Goal: Task Accomplishment & Management: Manage account settings

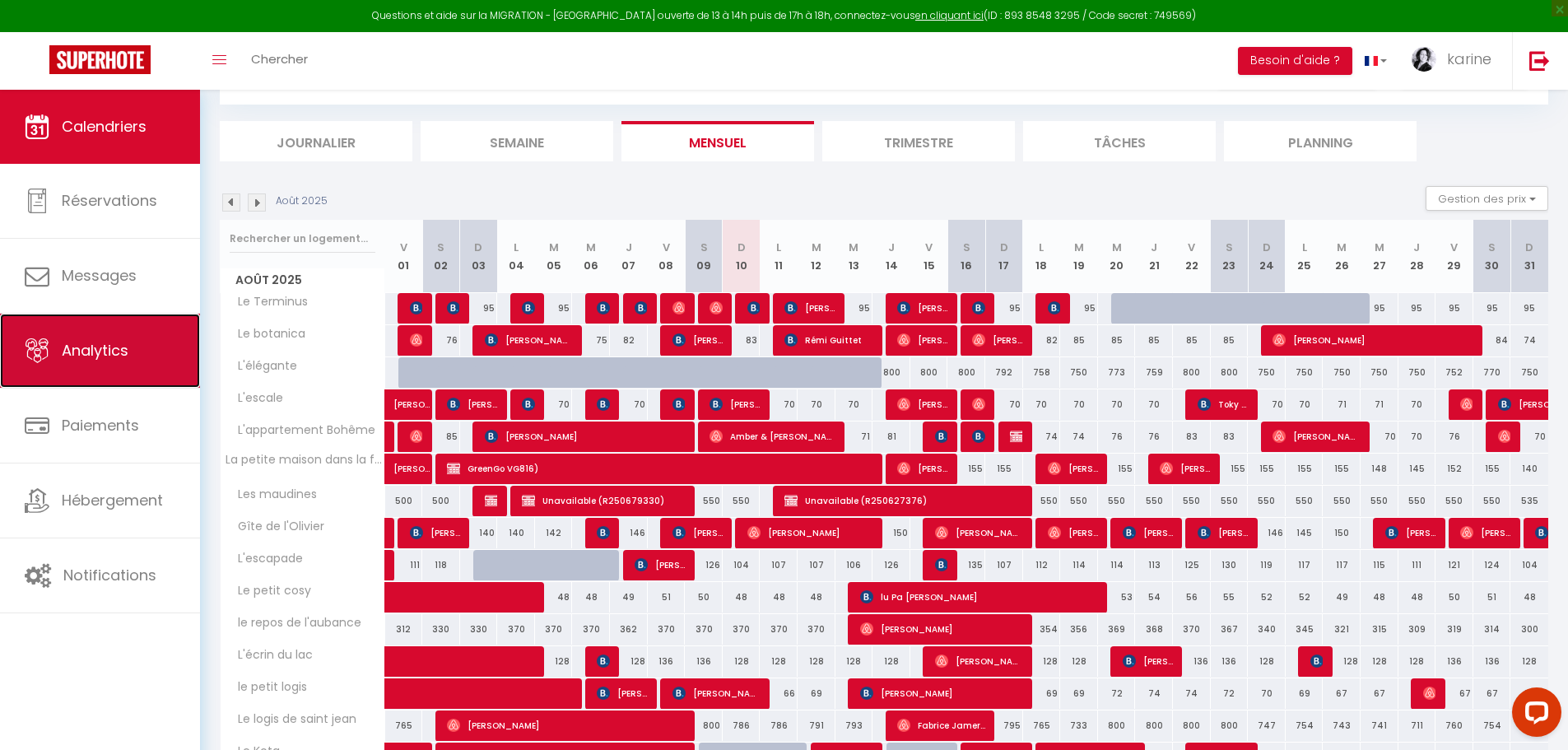
click at [113, 354] on span "Analytics" at bounding box center [95, 350] width 67 height 20
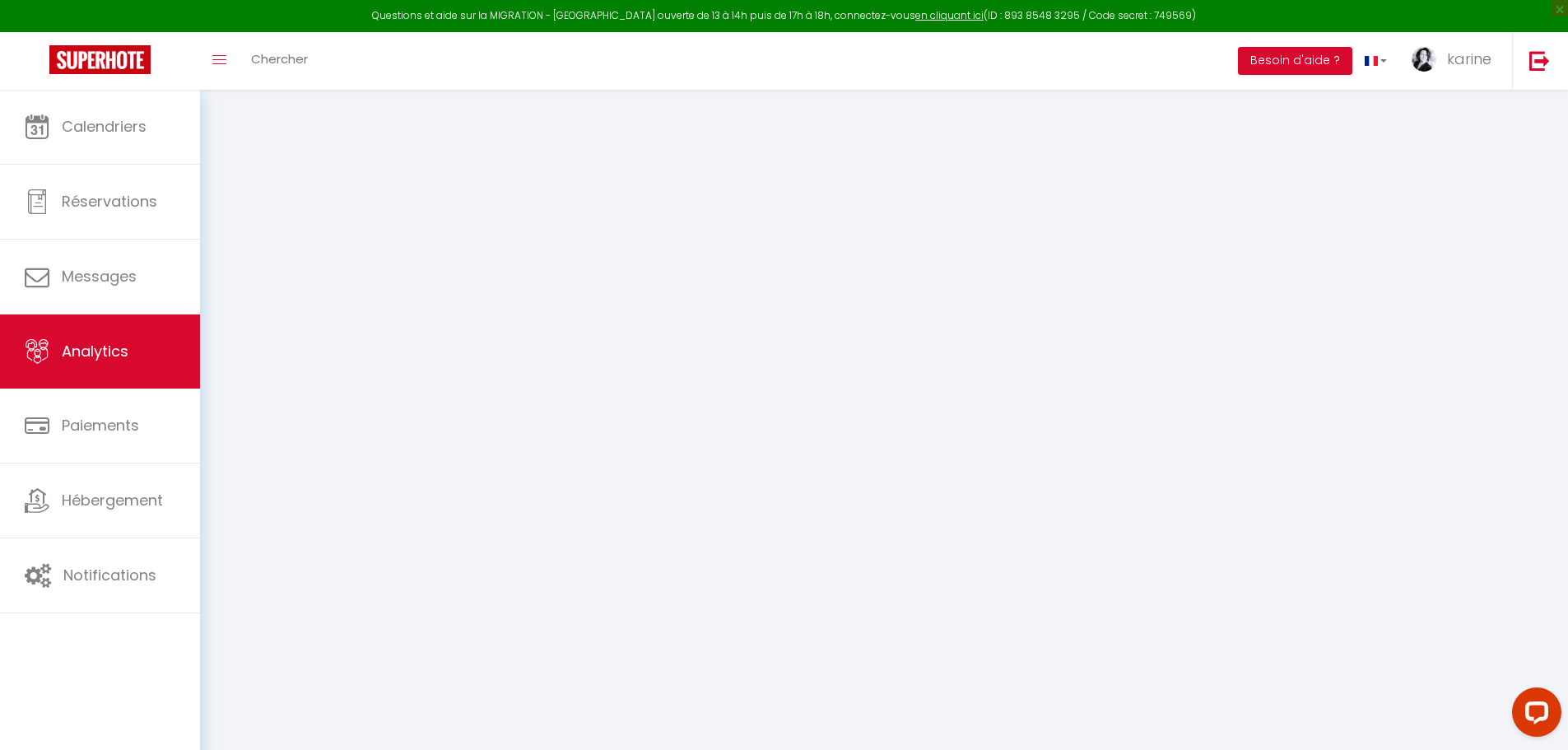
select select "2025"
select select "8"
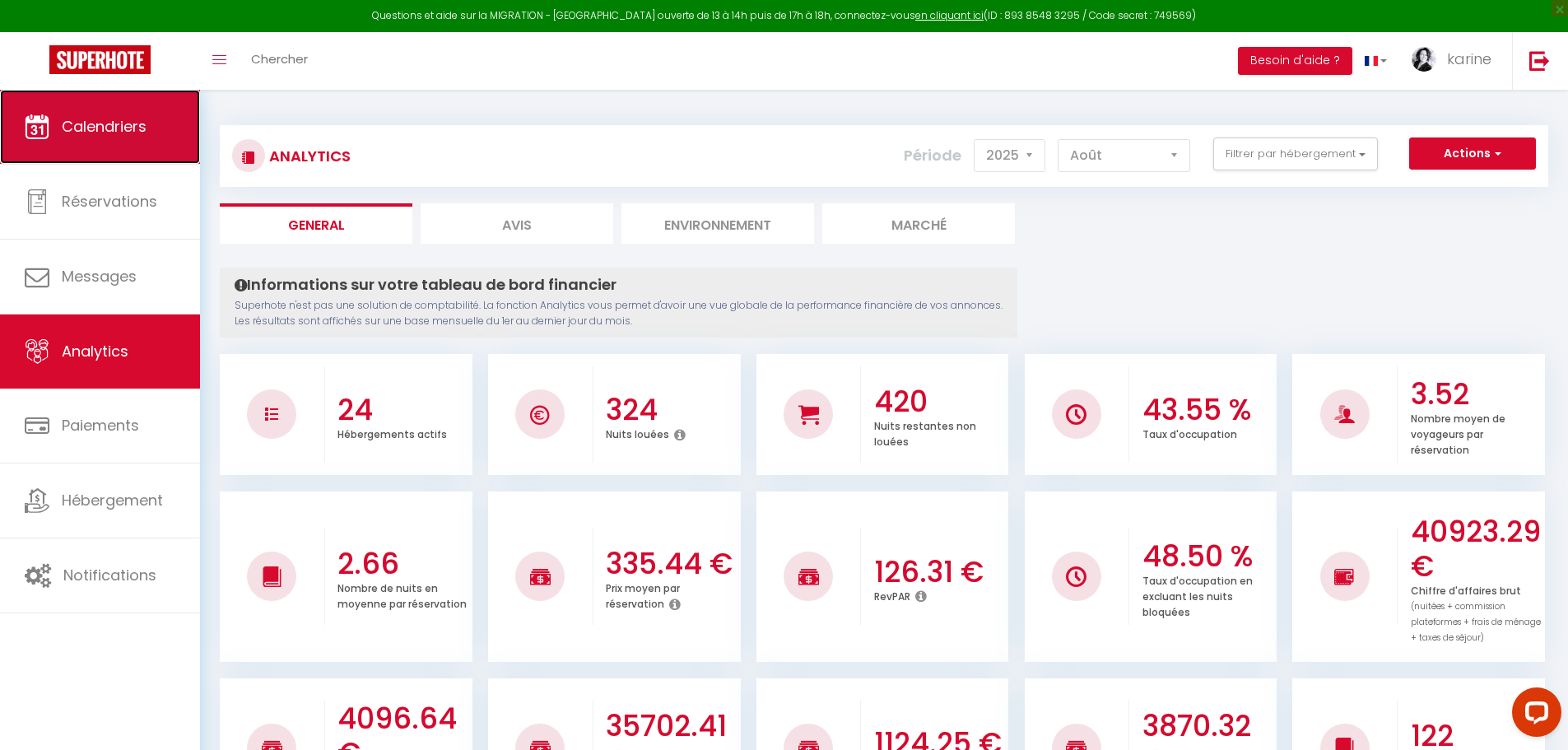
click at [93, 124] on span "Calendriers" at bounding box center [104, 127] width 85 height 20
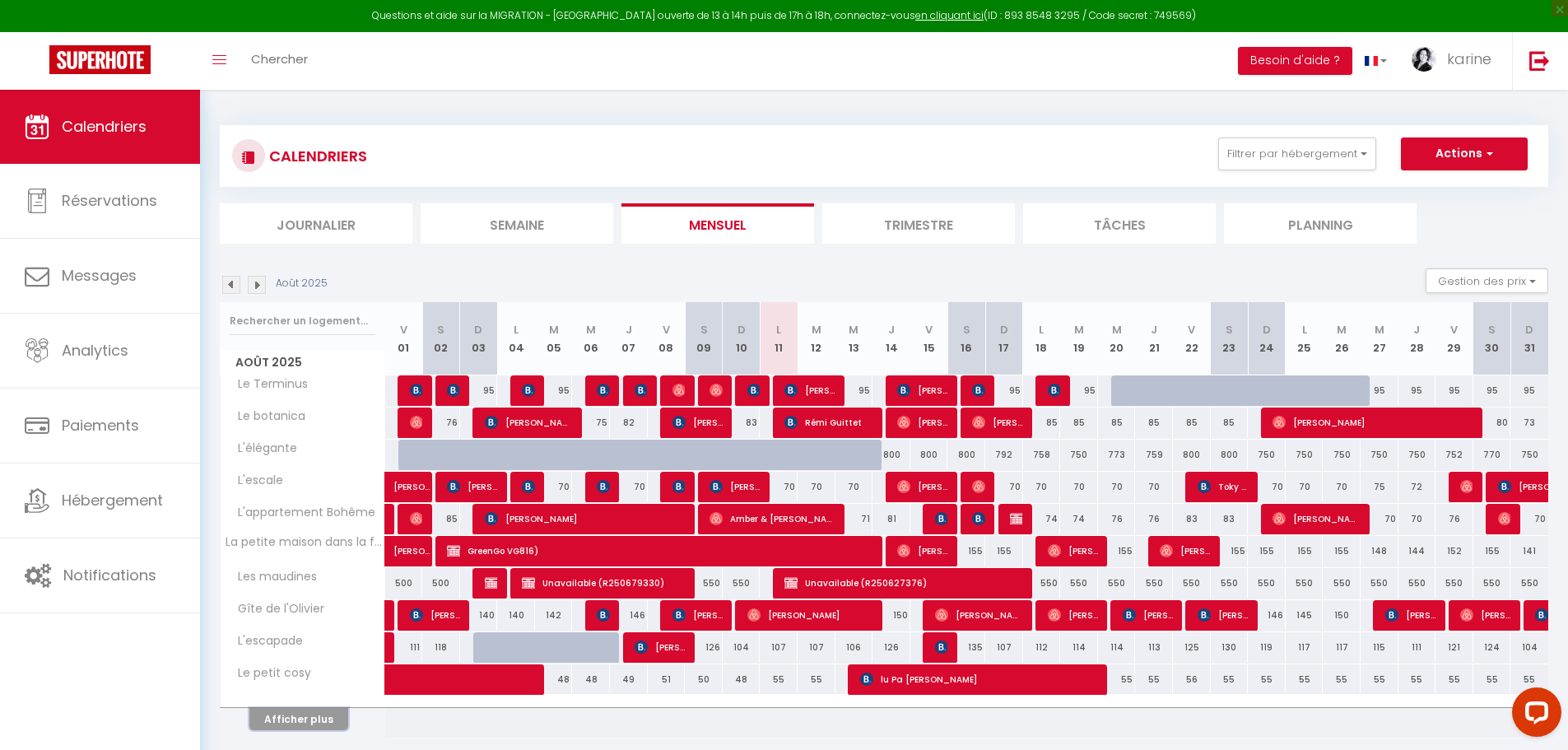
click at [328, 717] on button "Afficher plus" at bounding box center [299, 719] width 98 height 22
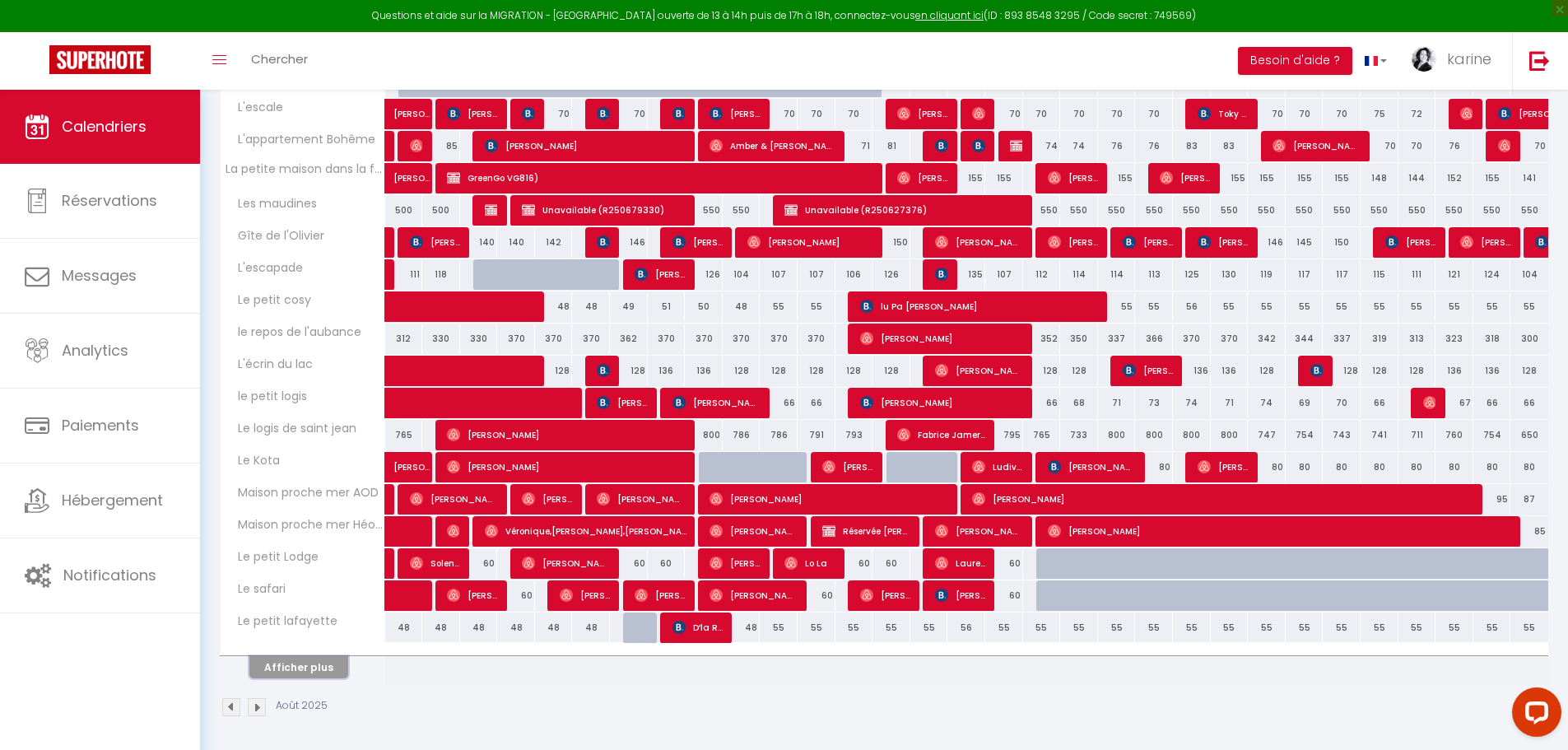
scroll to position [376, 0]
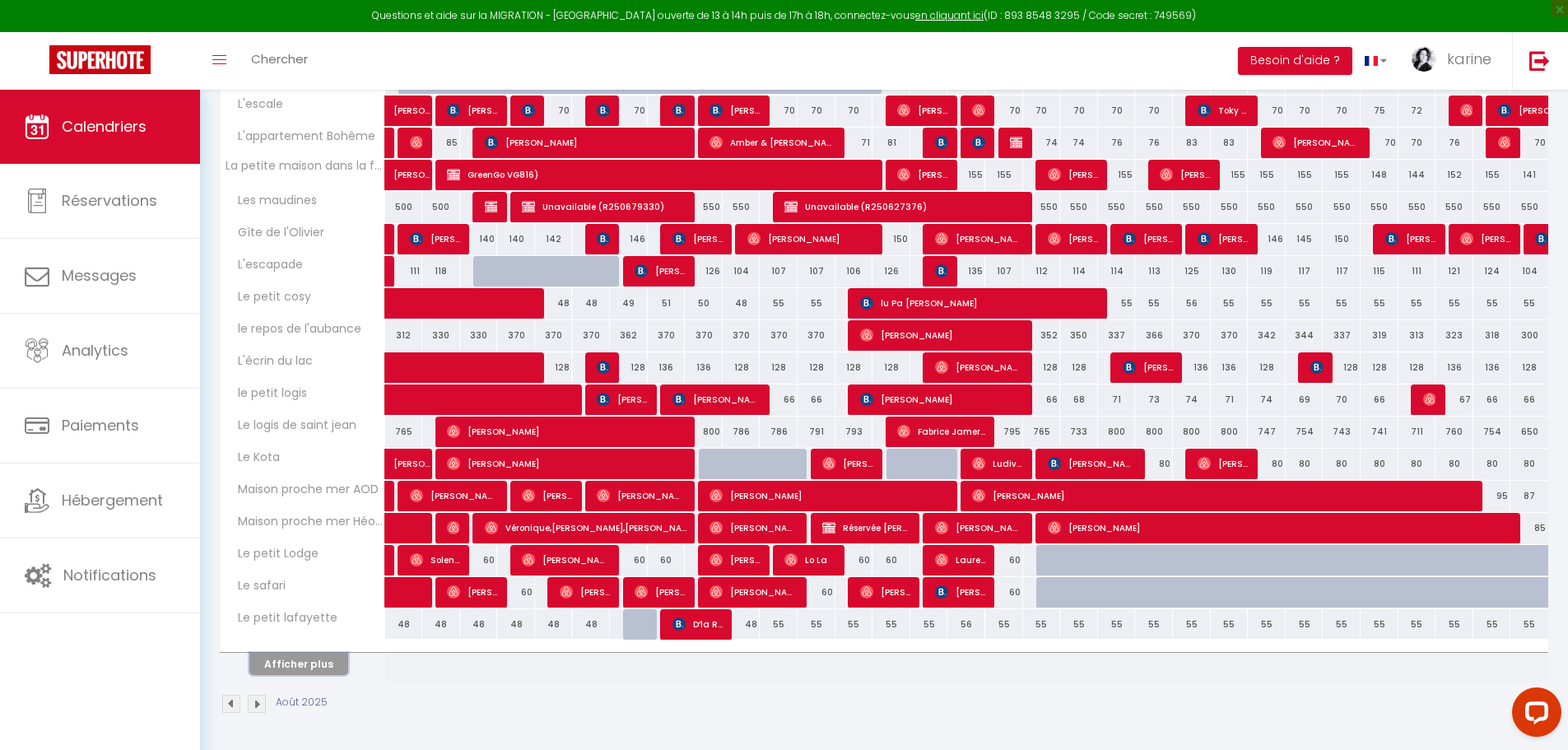
drag, startPoint x: 312, startPoint y: 666, endPoint x: 493, endPoint y: 588, distance: 197.1
click at [312, 666] on button "Afficher plus" at bounding box center [299, 664] width 98 height 22
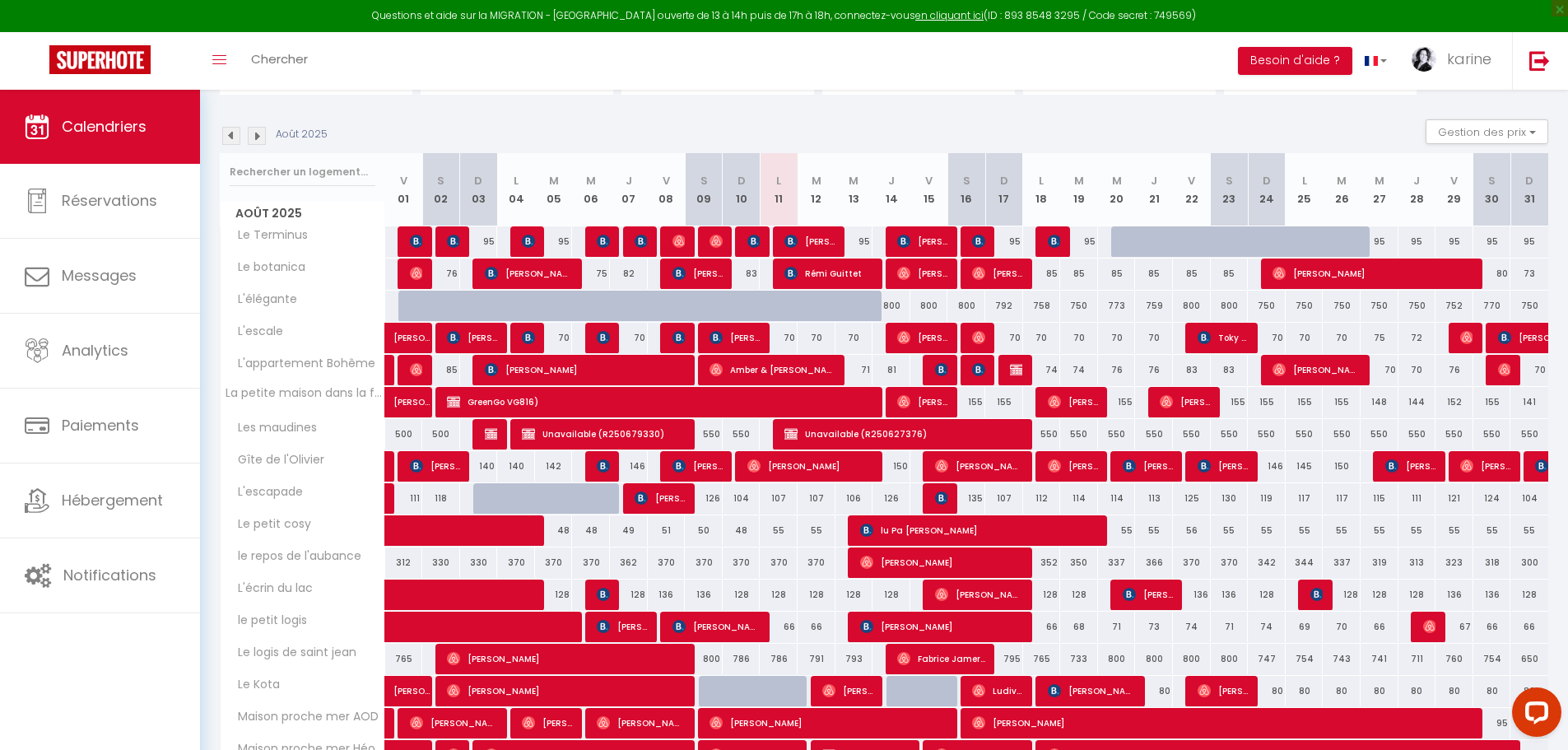
scroll to position [135, 0]
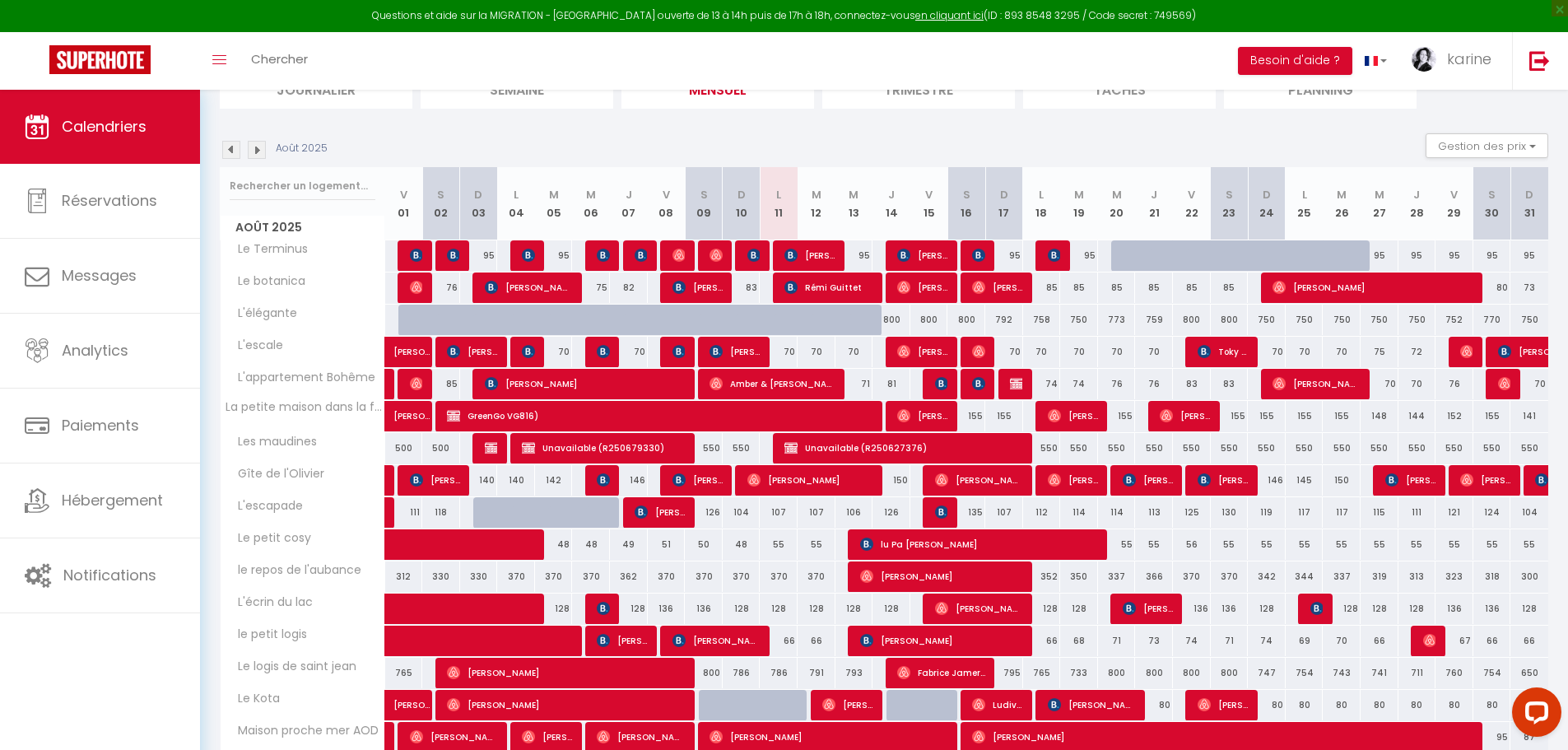
click at [228, 149] on img at bounding box center [231, 149] width 18 height 18
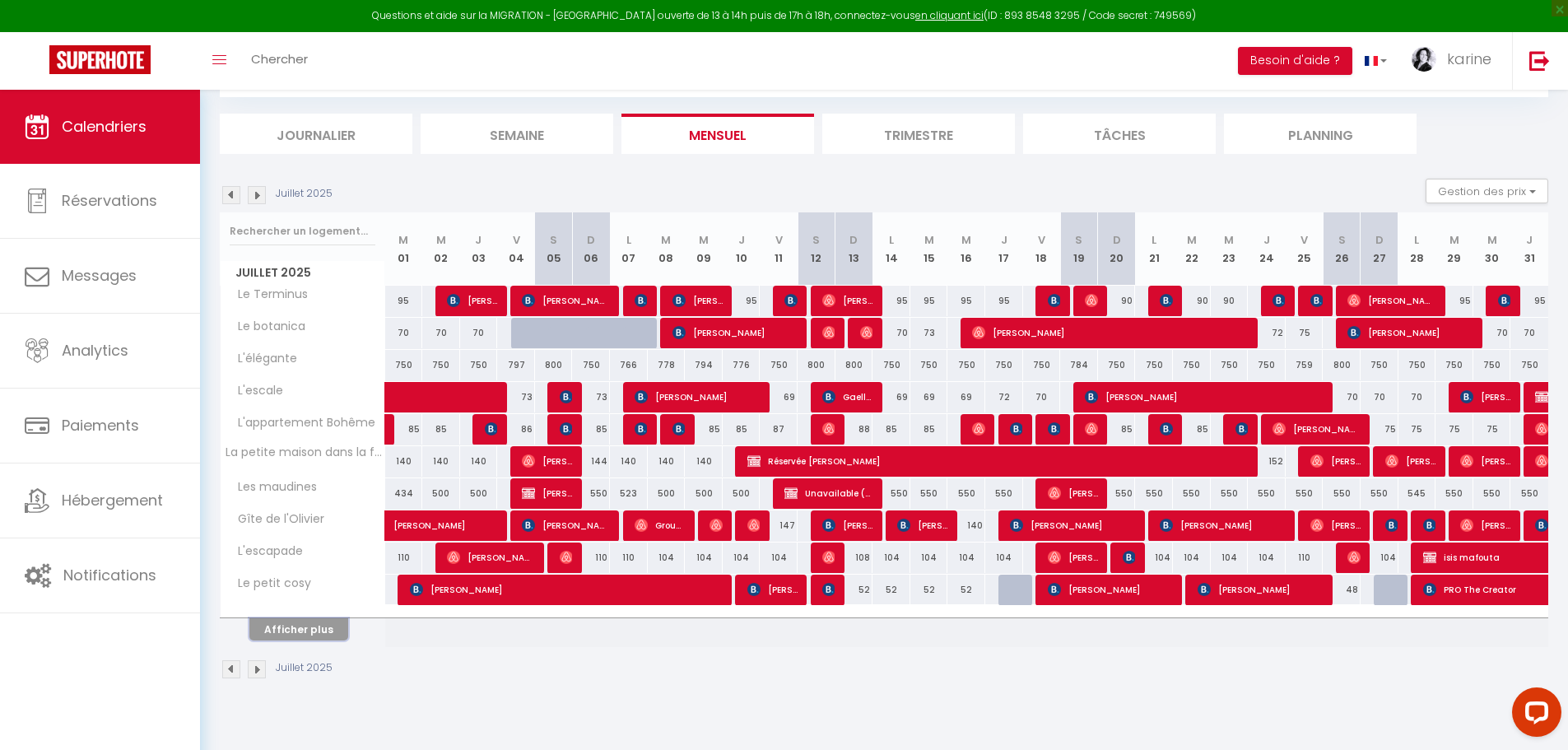
click at [321, 623] on button "Afficher plus" at bounding box center [299, 629] width 98 height 22
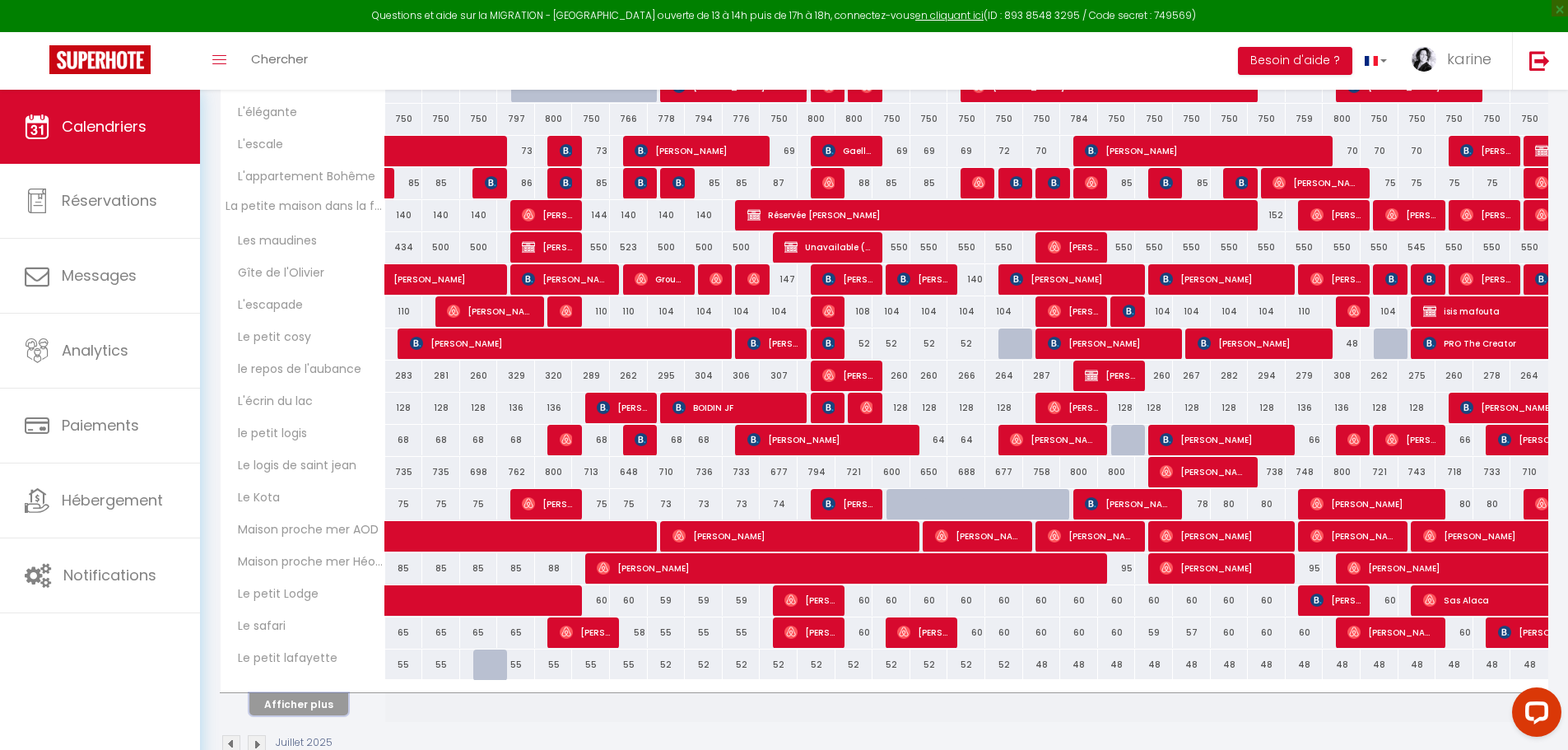
scroll to position [337, 0]
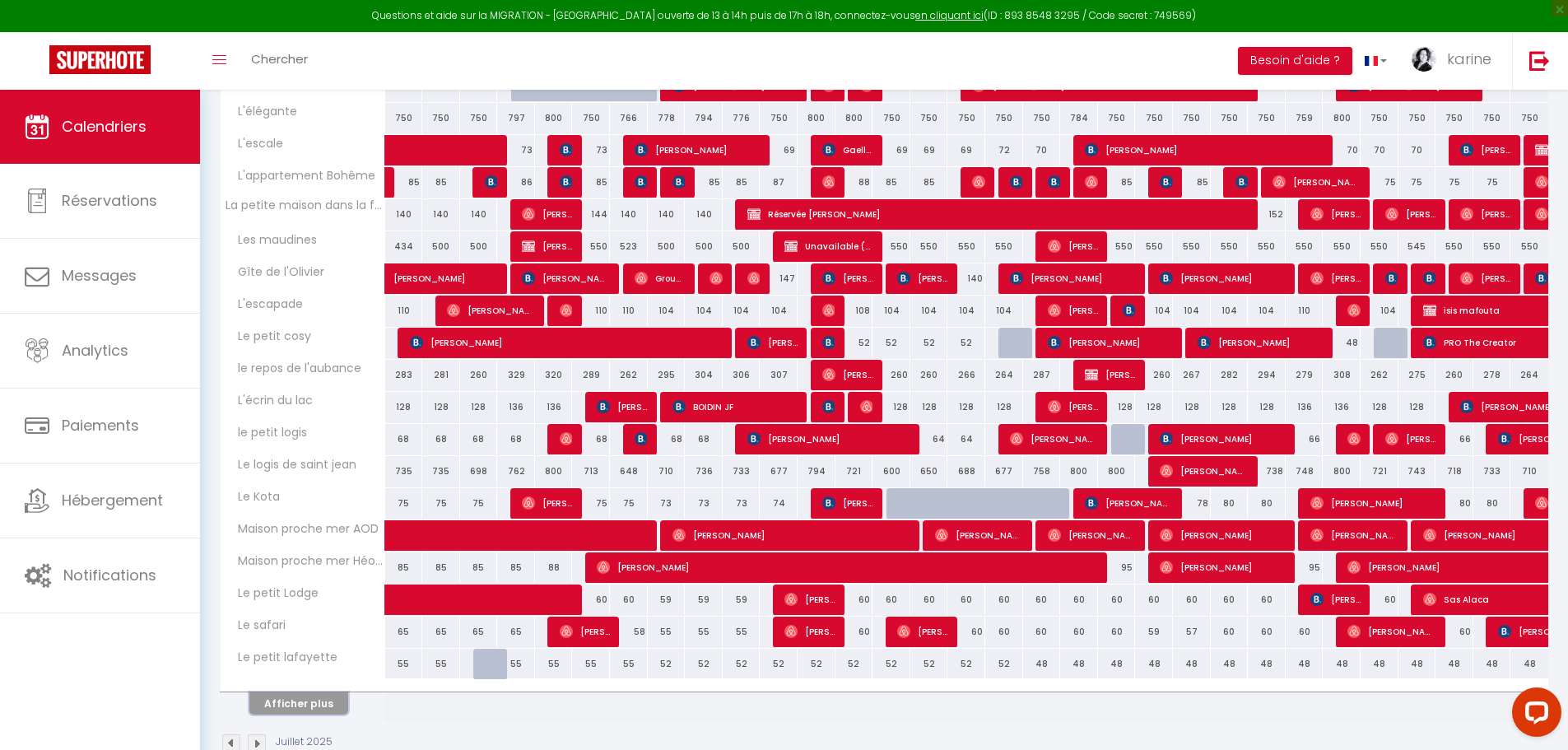
click at [334, 704] on button "Afficher plus" at bounding box center [299, 704] width 98 height 22
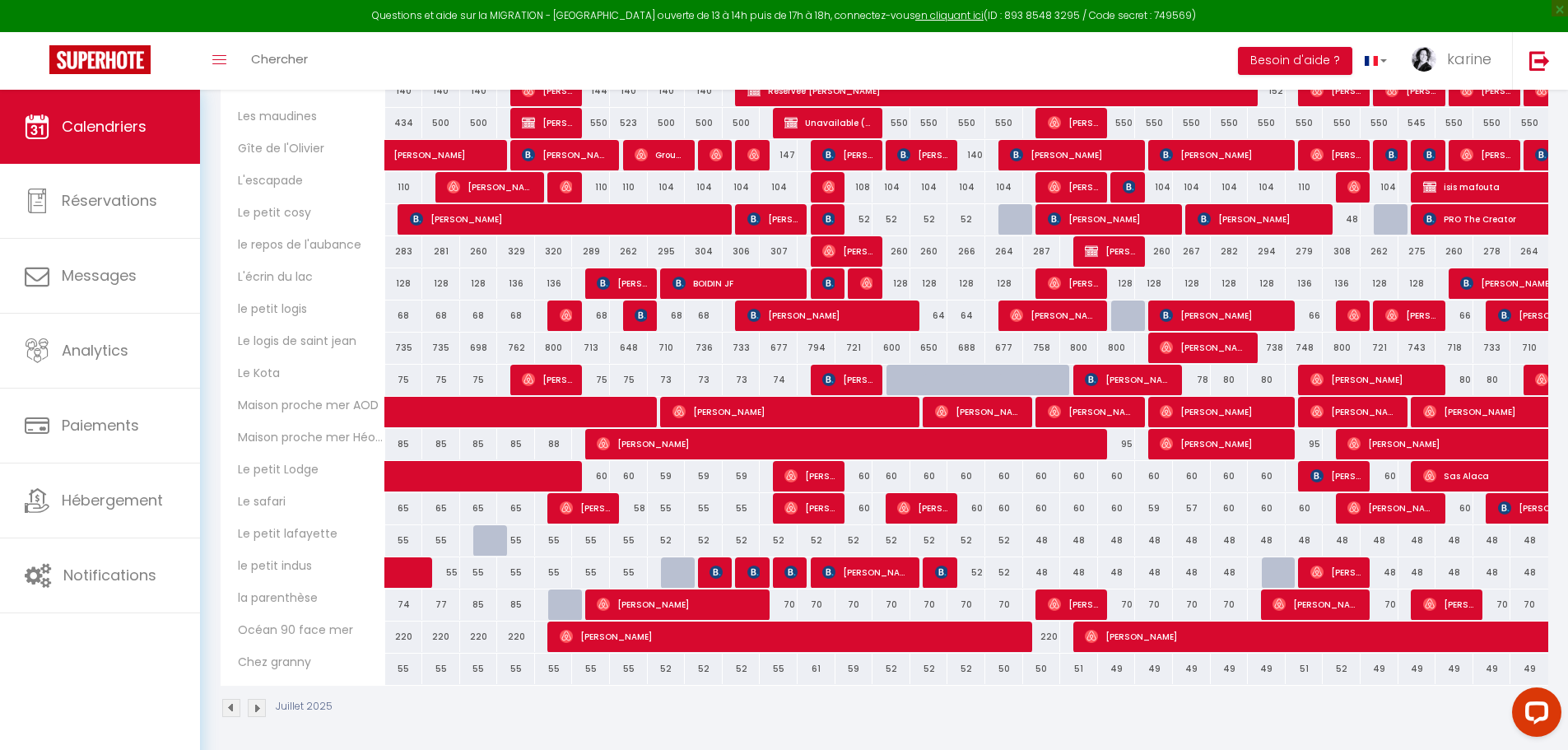
scroll to position [465, 0]
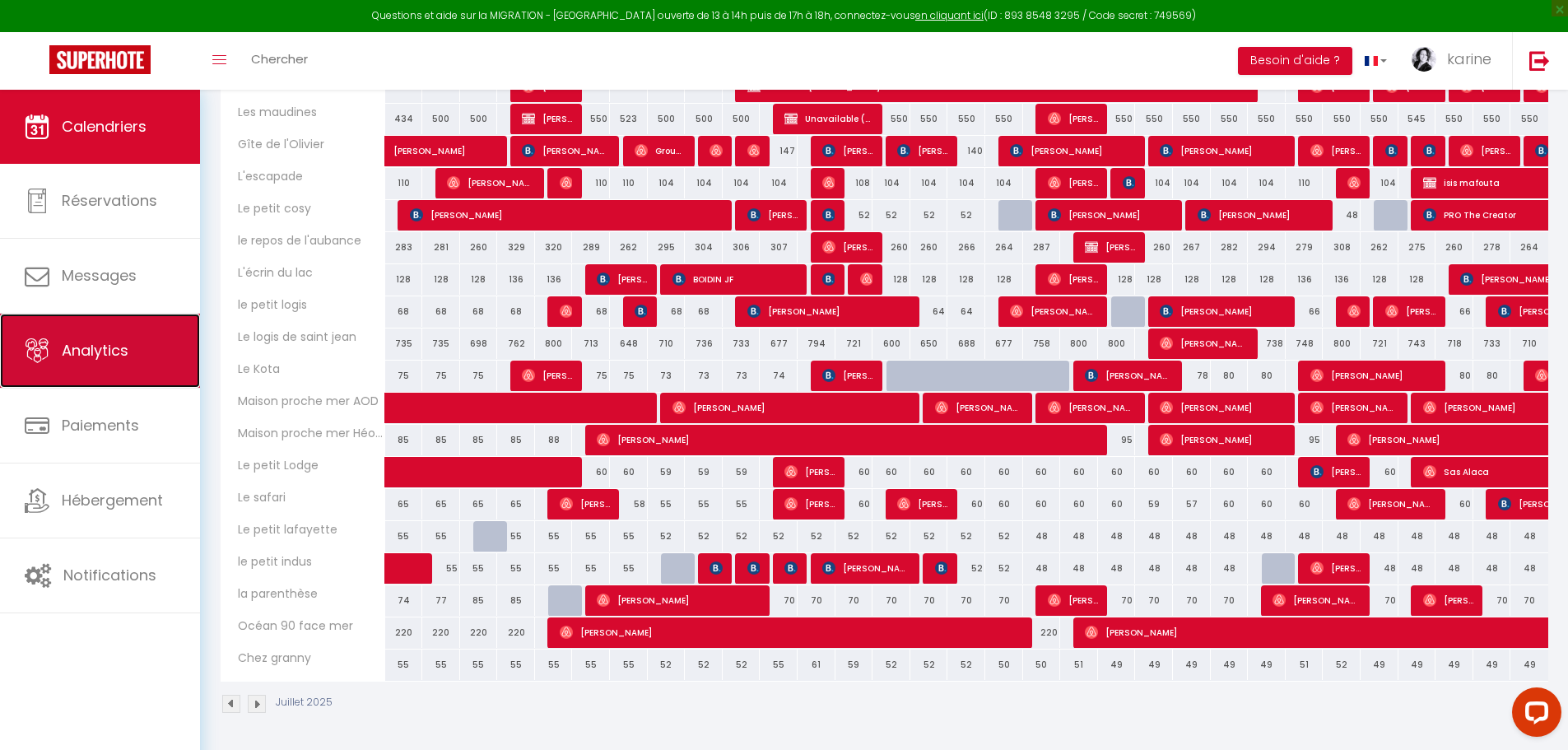
click at [112, 357] on span "Analytics" at bounding box center [95, 350] width 67 height 20
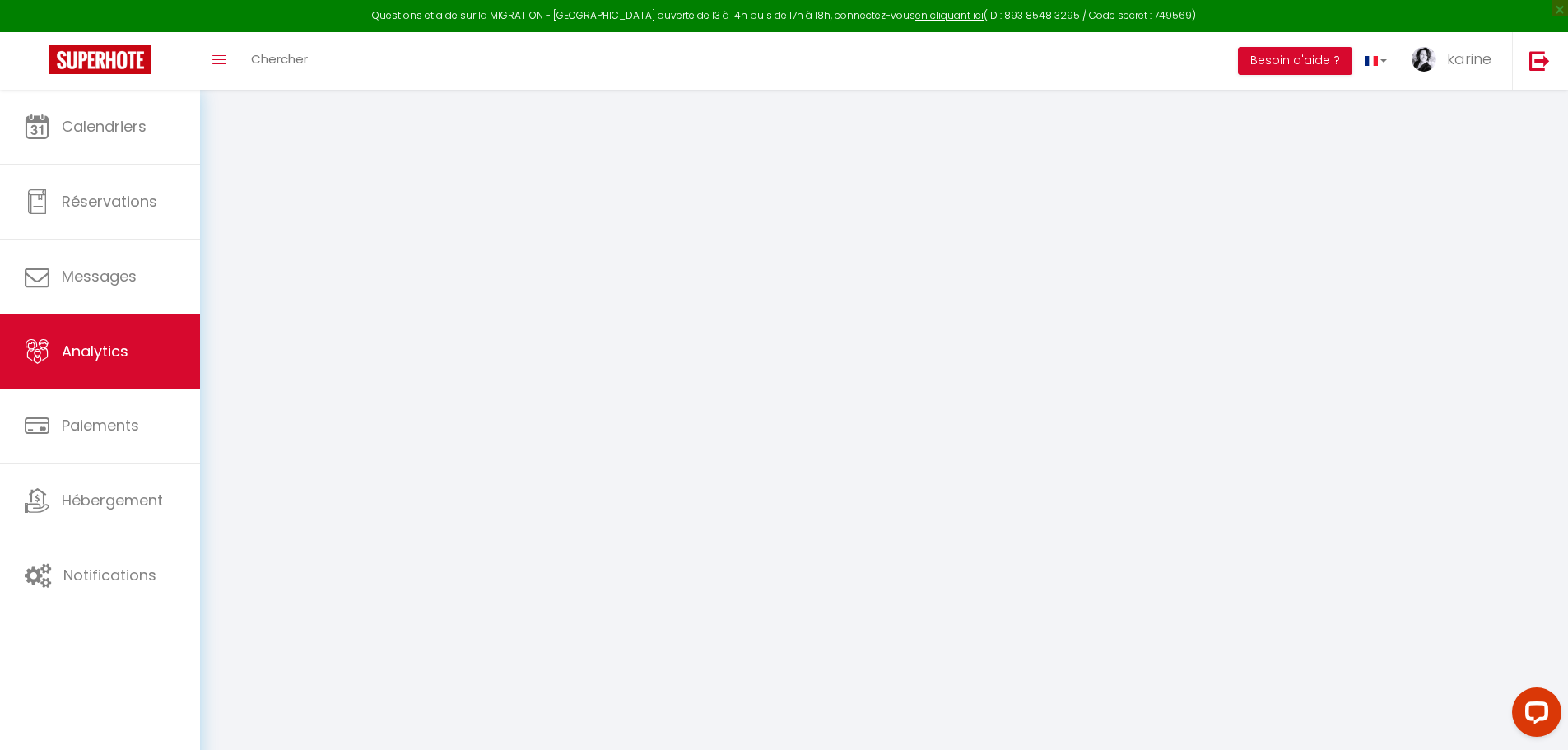
select select "2025"
select select "8"
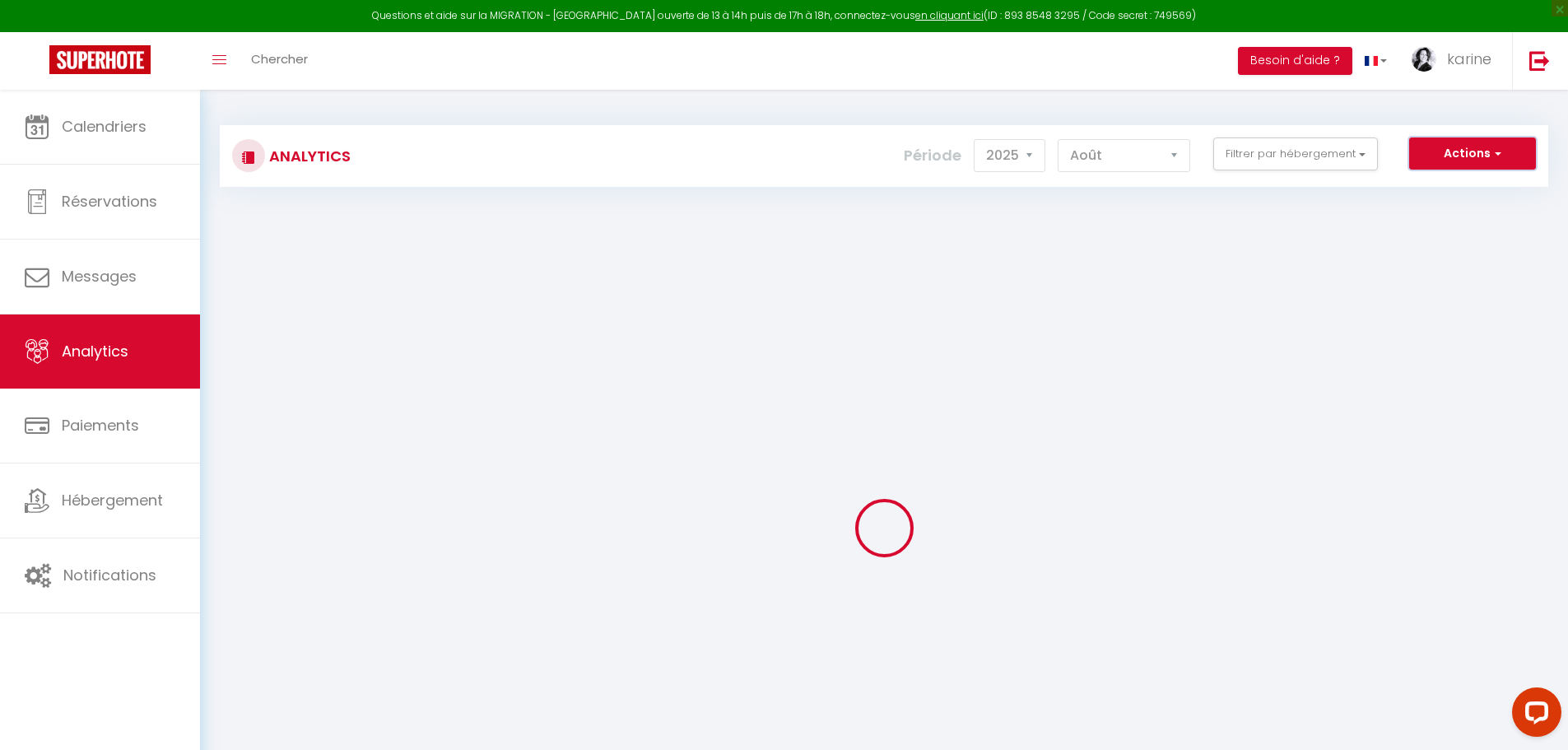
click at [1471, 144] on button "Actions" at bounding box center [1472, 154] width 126 height 33
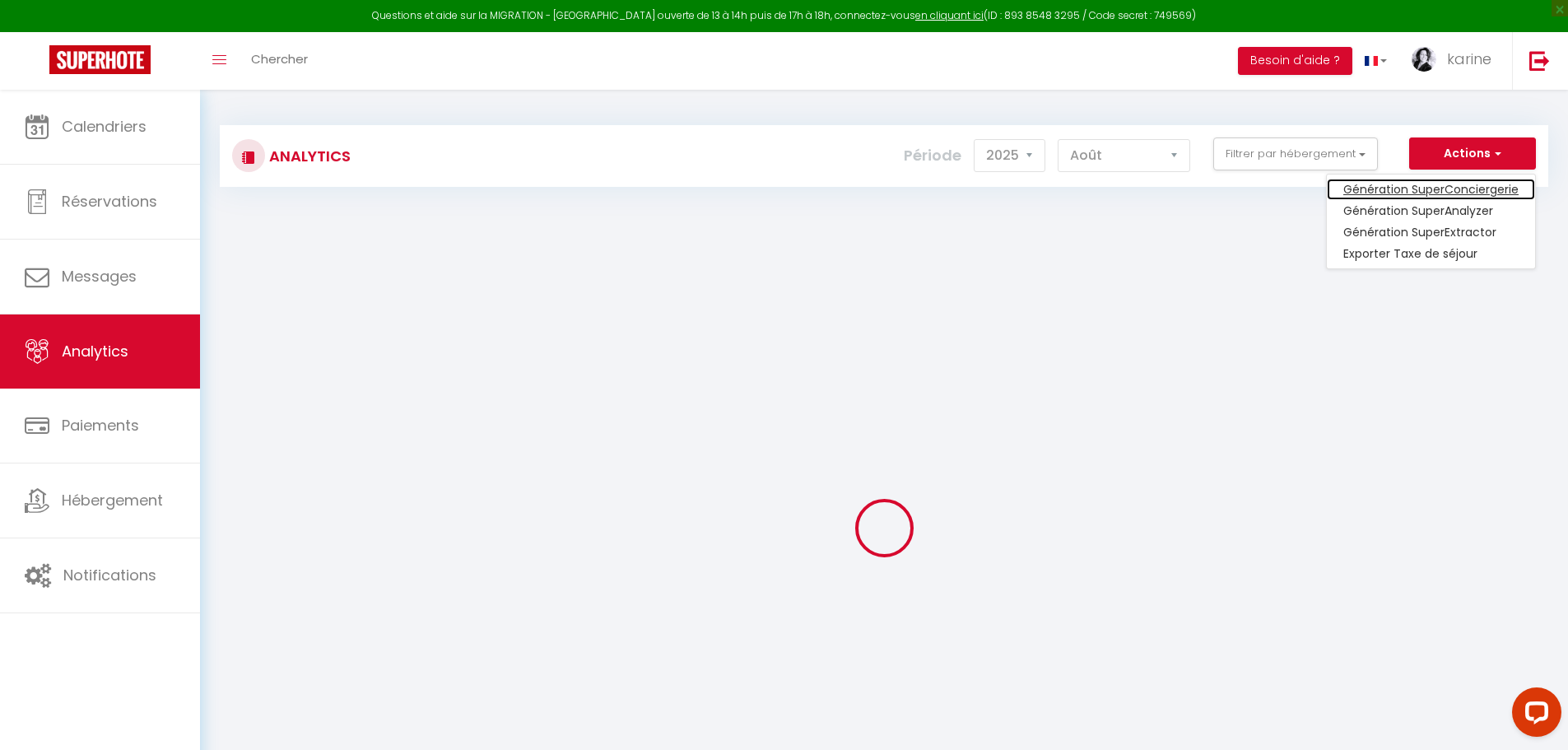
click at [1433, 191] on link "Génération SuperConciergerie" at bounding box center [1430, 189] width 208 height 21
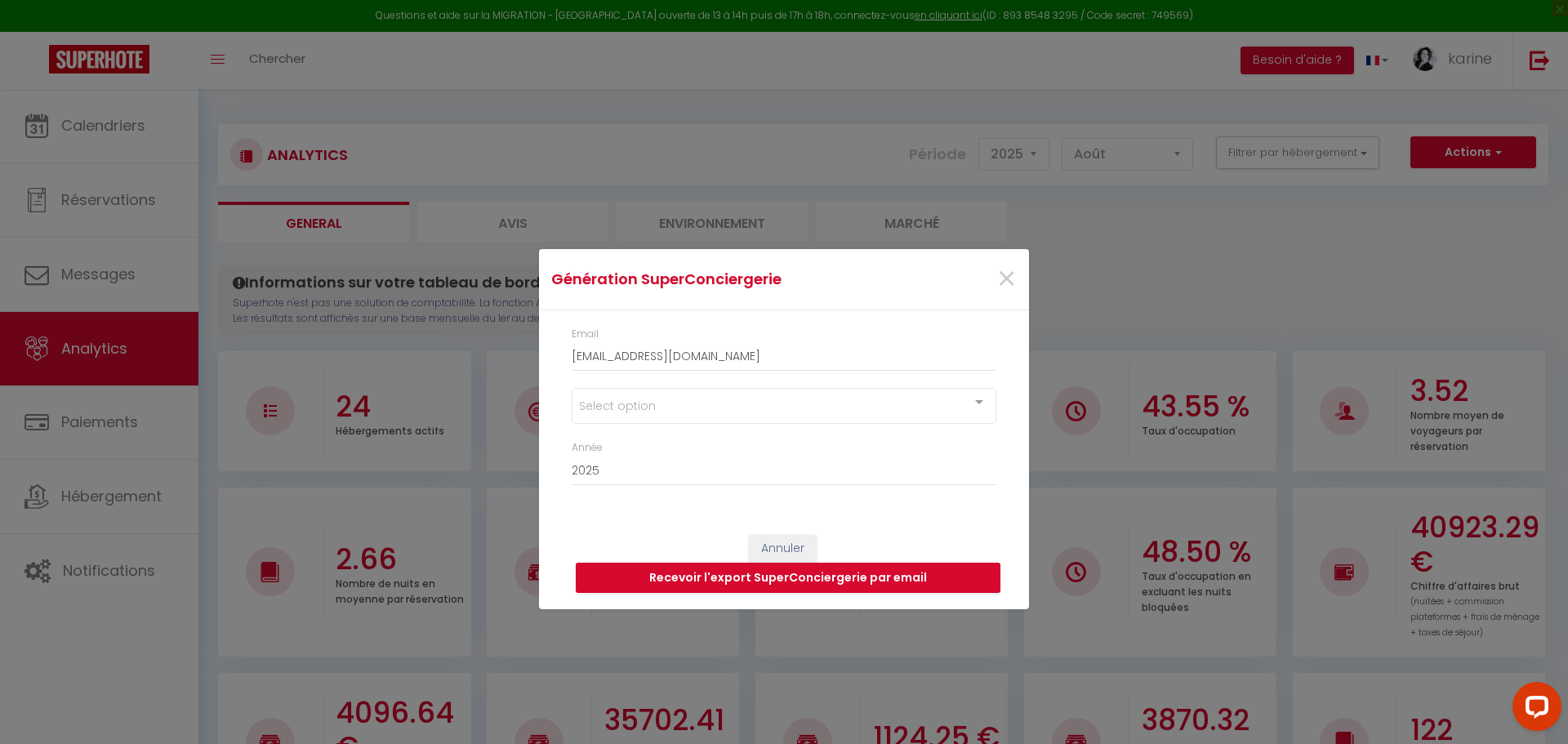
click at [745, 395] on div "Select option" at bounding box center [784, 406] width 424 height 36
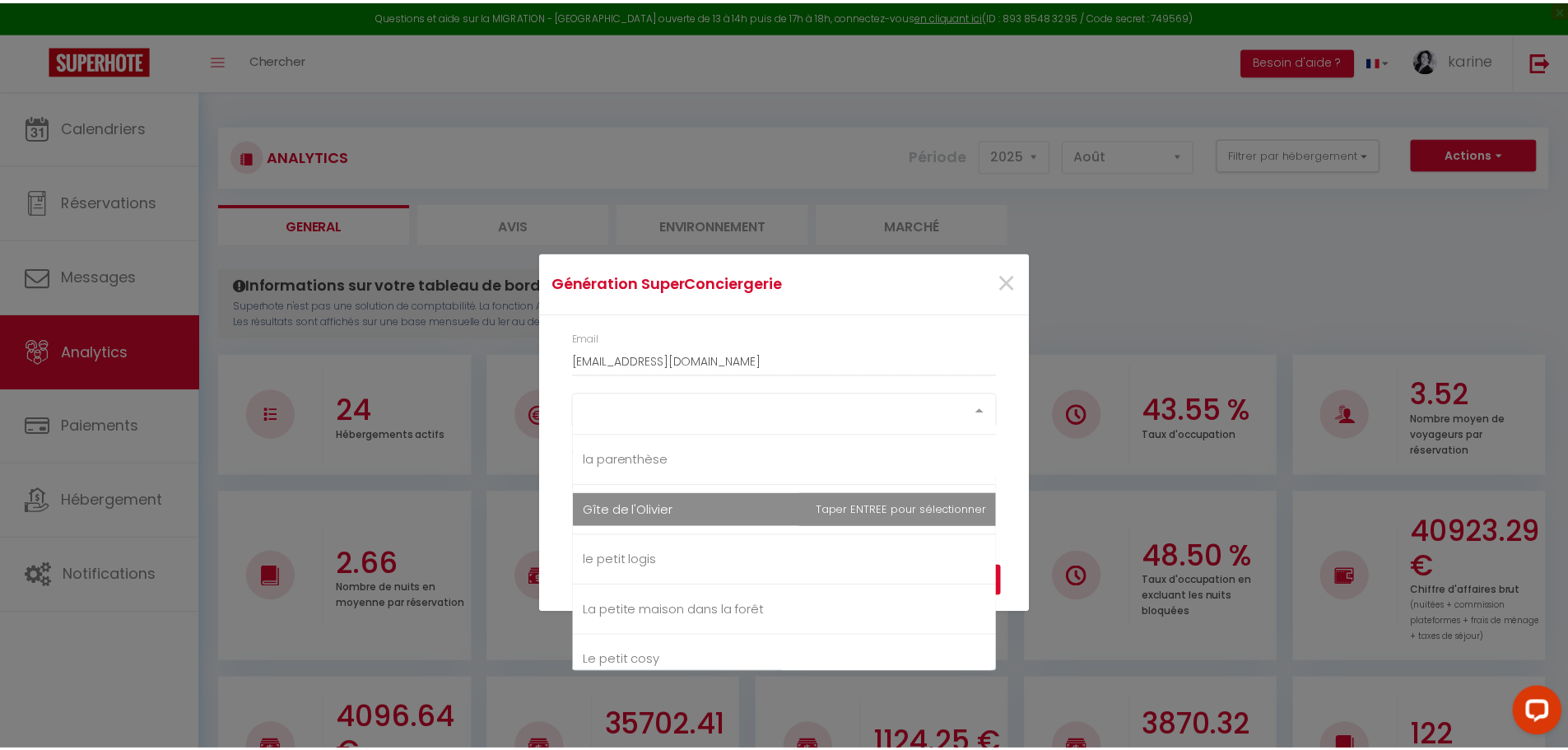
scroll to position [824, 0]
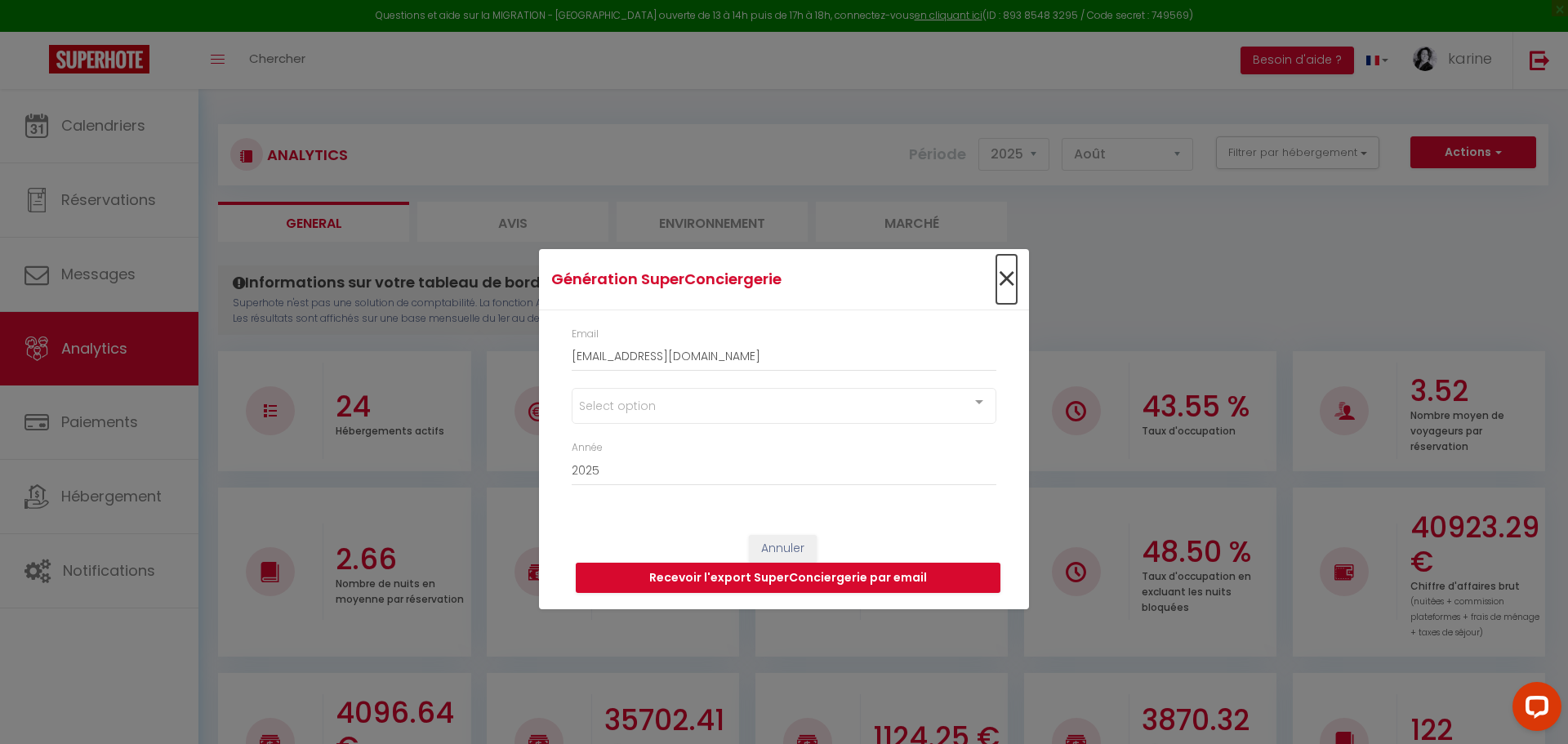
drag, startPoint x: 1007, startPoint y: 276, endPoint x: 997, endPoint y: 276, distance: 10.0
click at [1007, 276] on span "×" at bounding box center [1006, 280] width 20 height 49
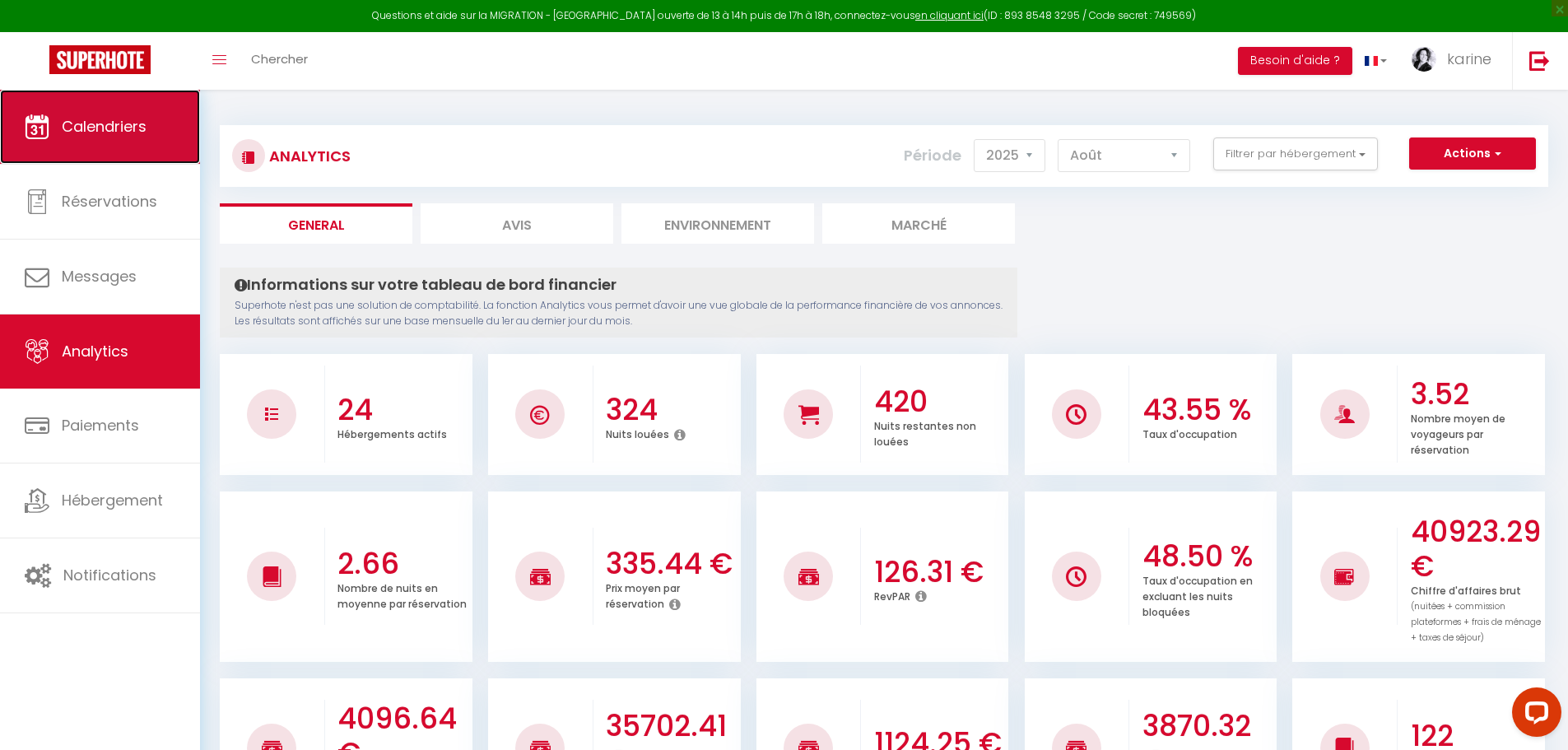
click at [123, 130] on span "Calendriers" at bounding box center [104, 127] width 85 height 20
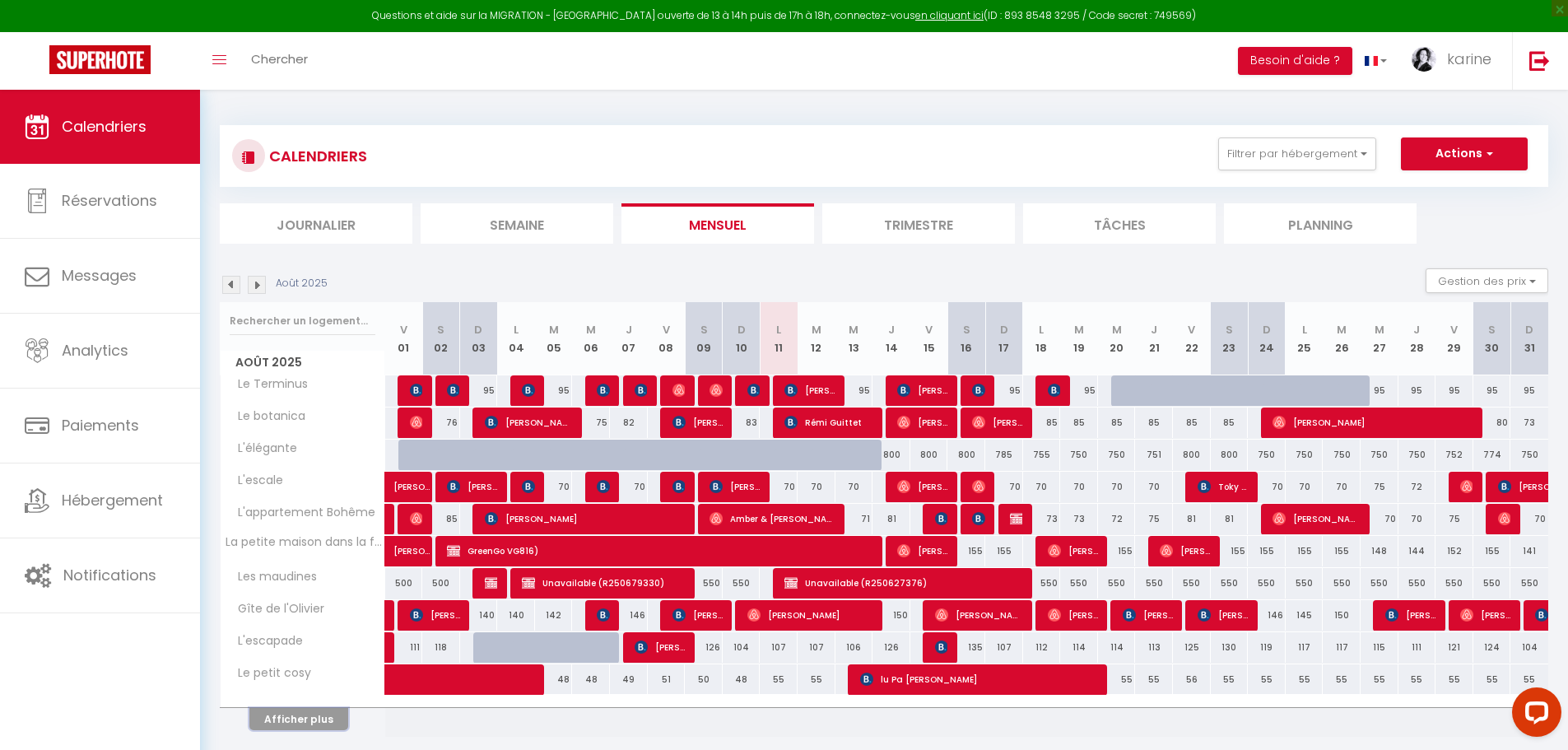
click at [308, 713] on button "Afficher plus" at bounding box center [299, 719] width 98 height 22
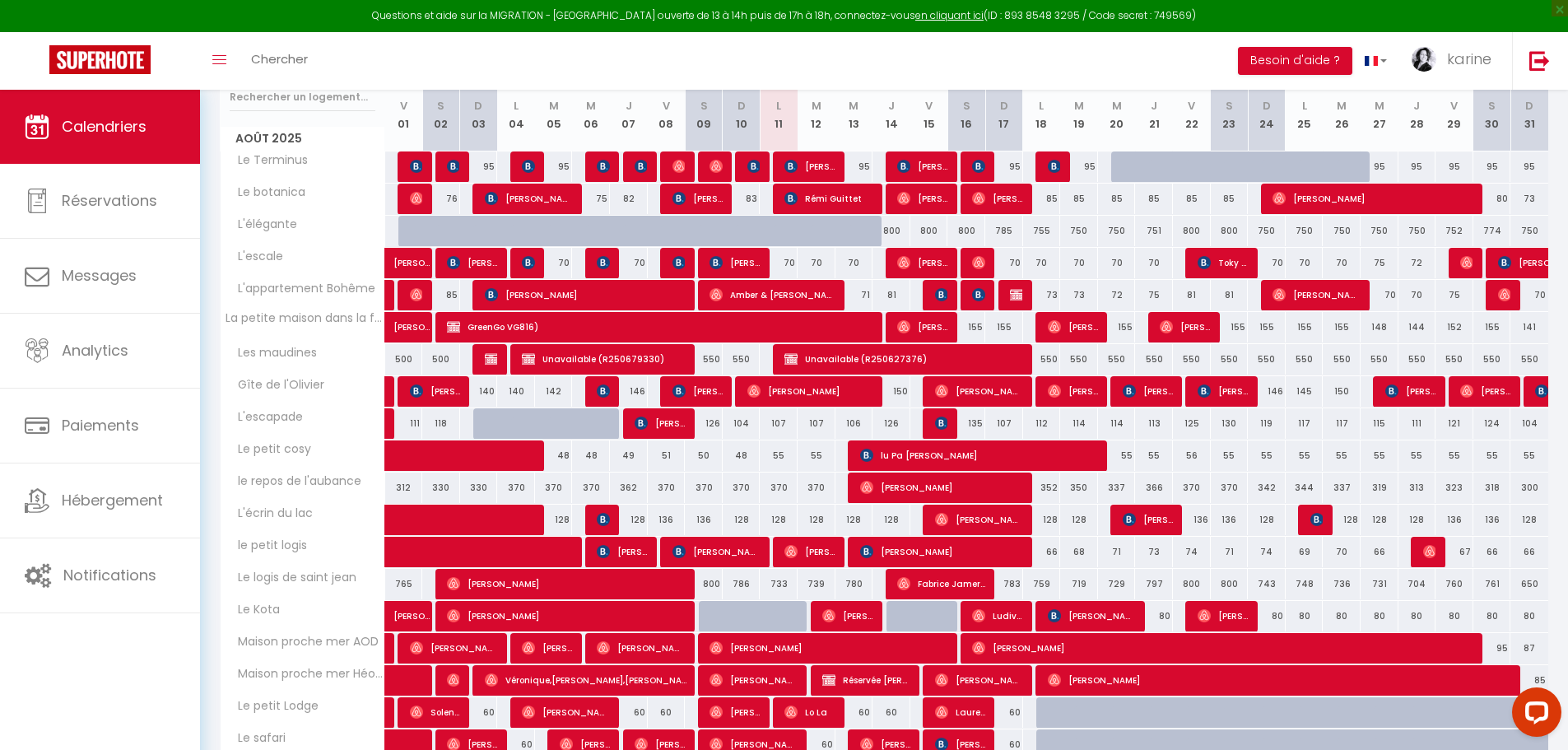
scroll to position [247, 0]
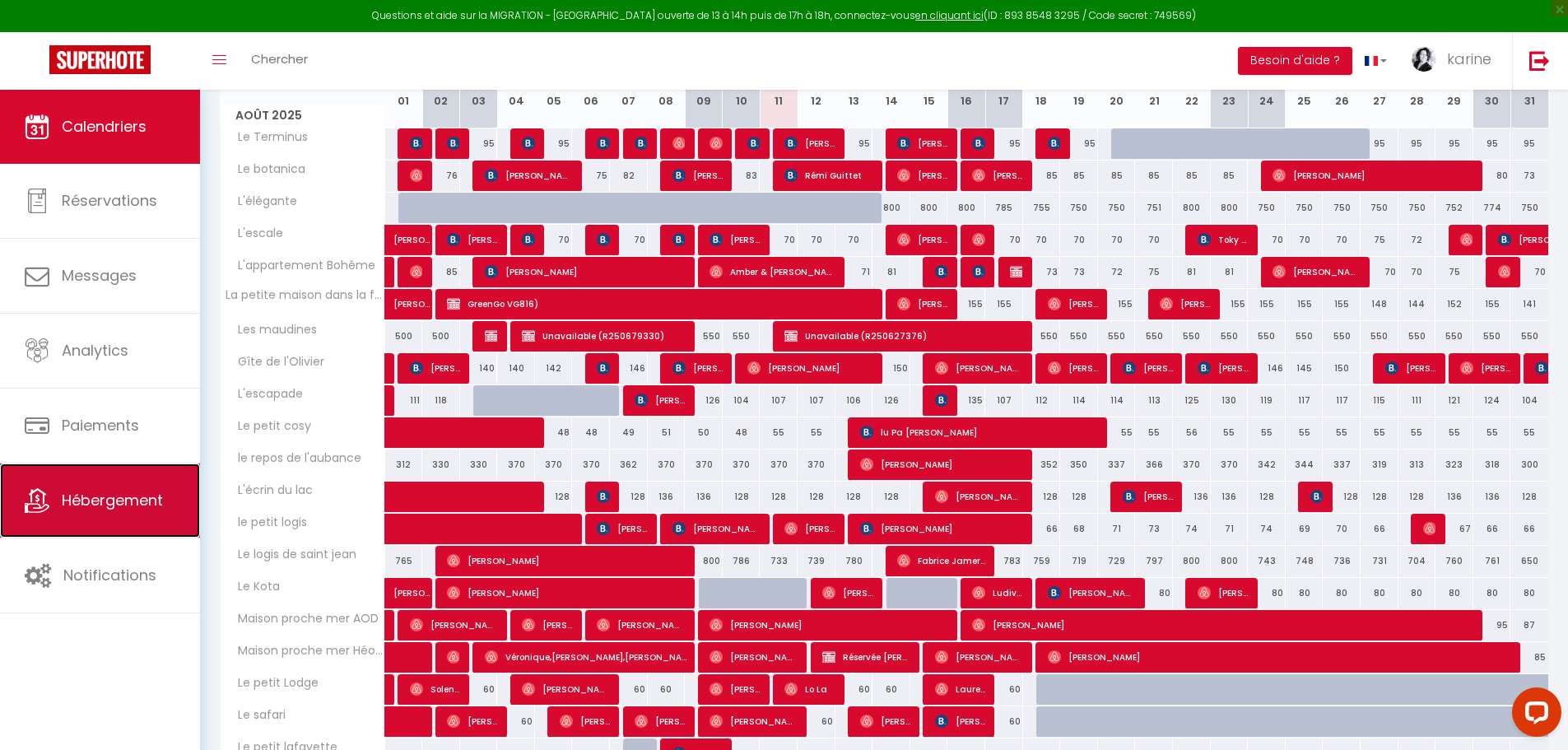
click at [119, 501] on span "Hébergement" at bounding box center [112, 500] width 101 height 20
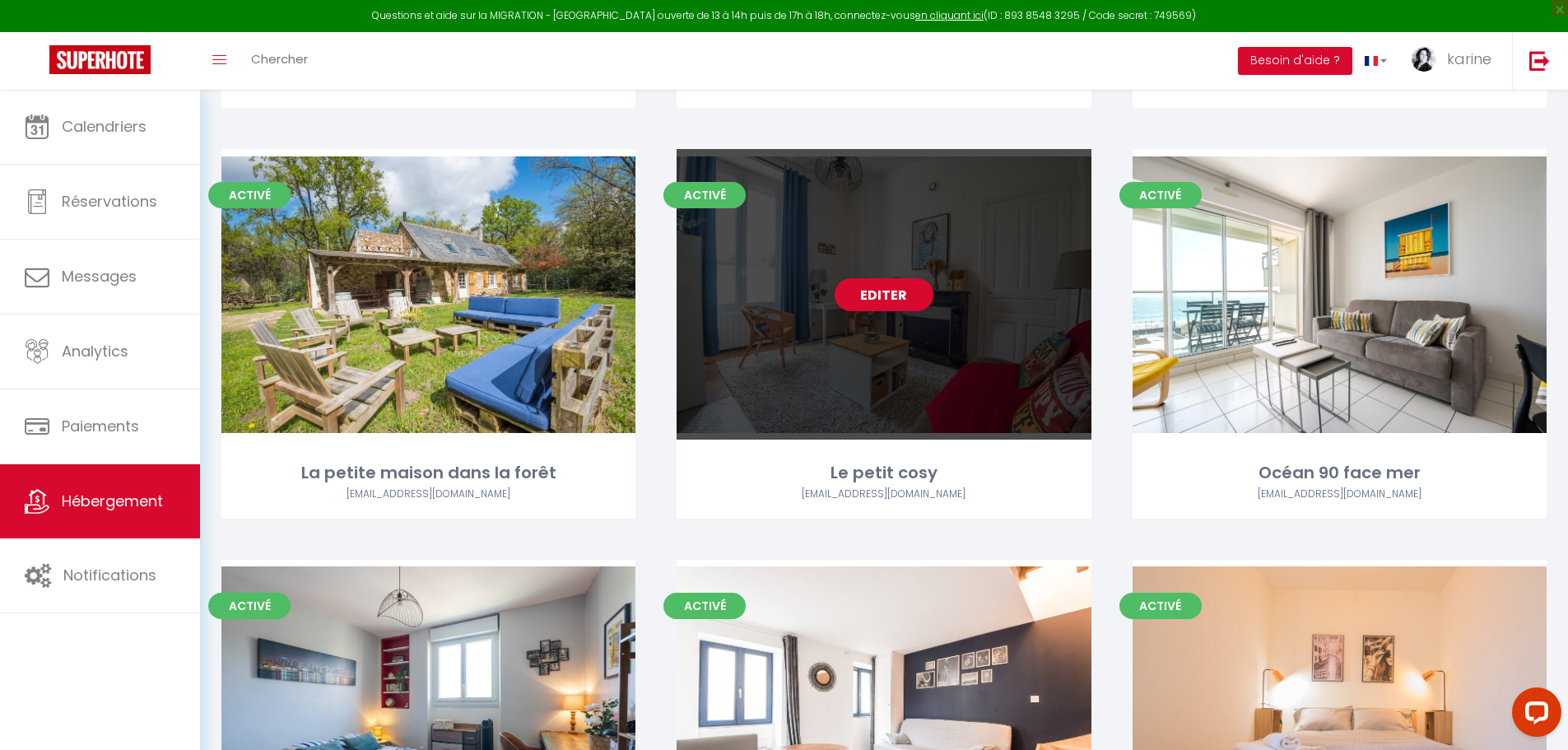
scroll to position [2553, 0]
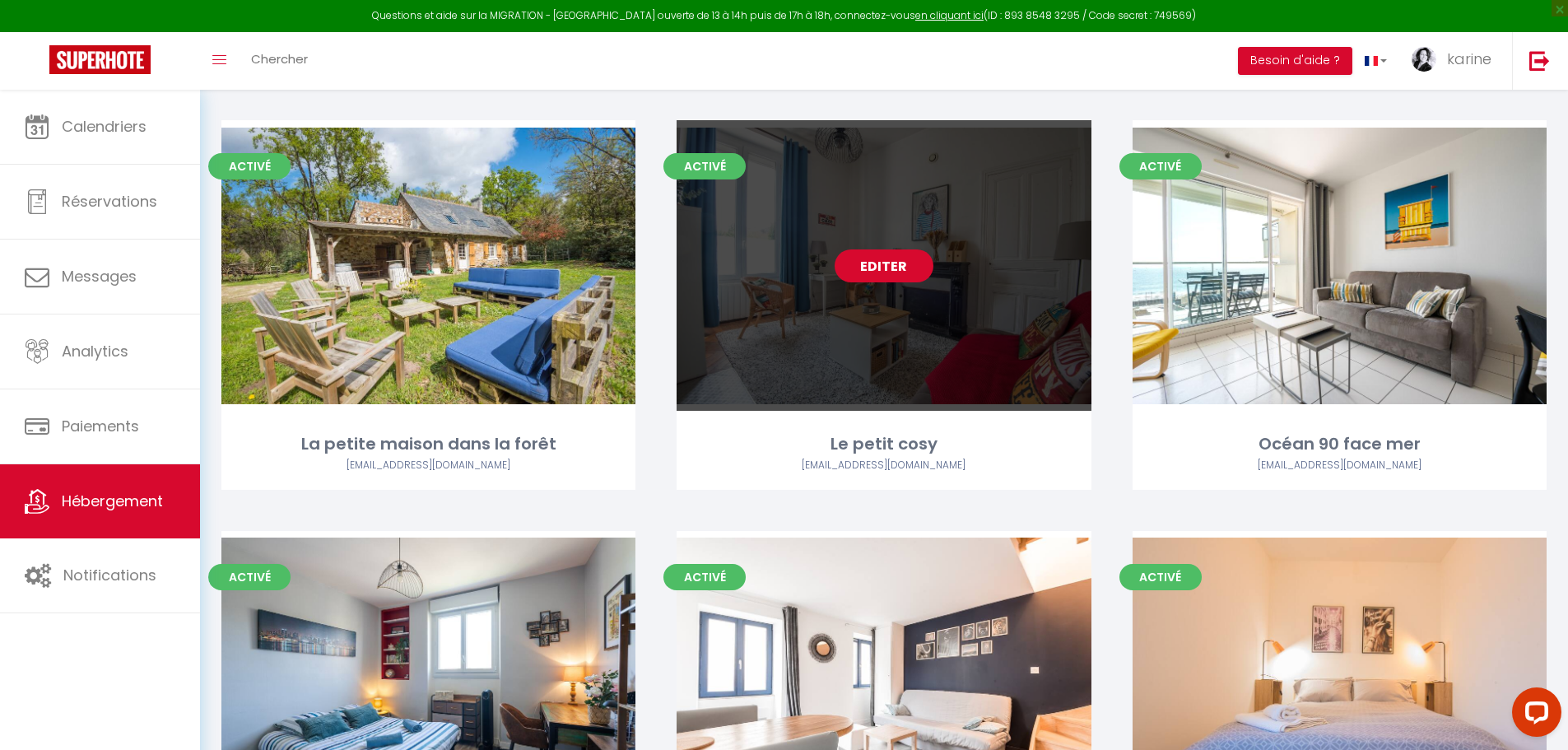
click at [890, 262] on link "Editer" at bounding box center [884, 266] width 98 height 33
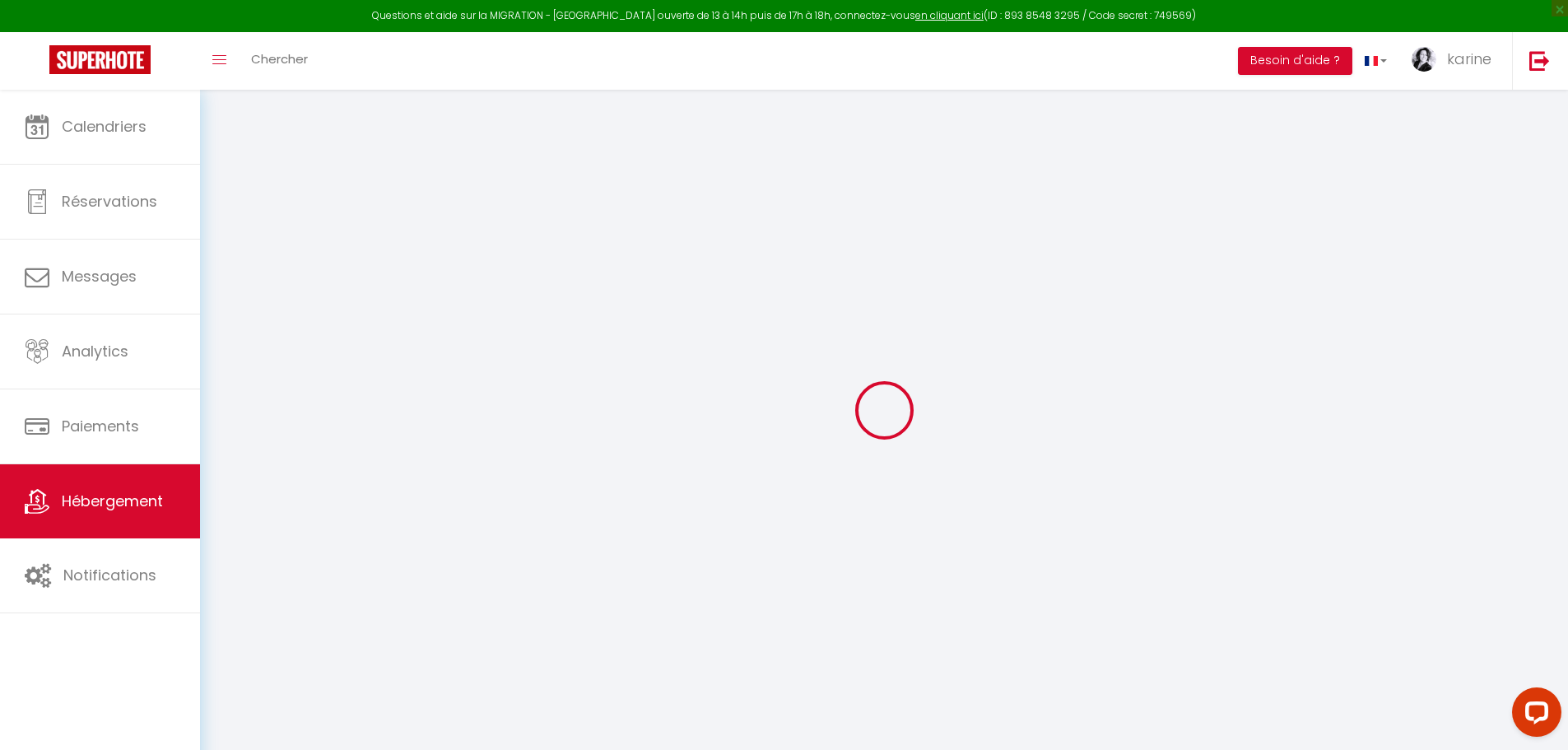
select select
checkbox input "false"
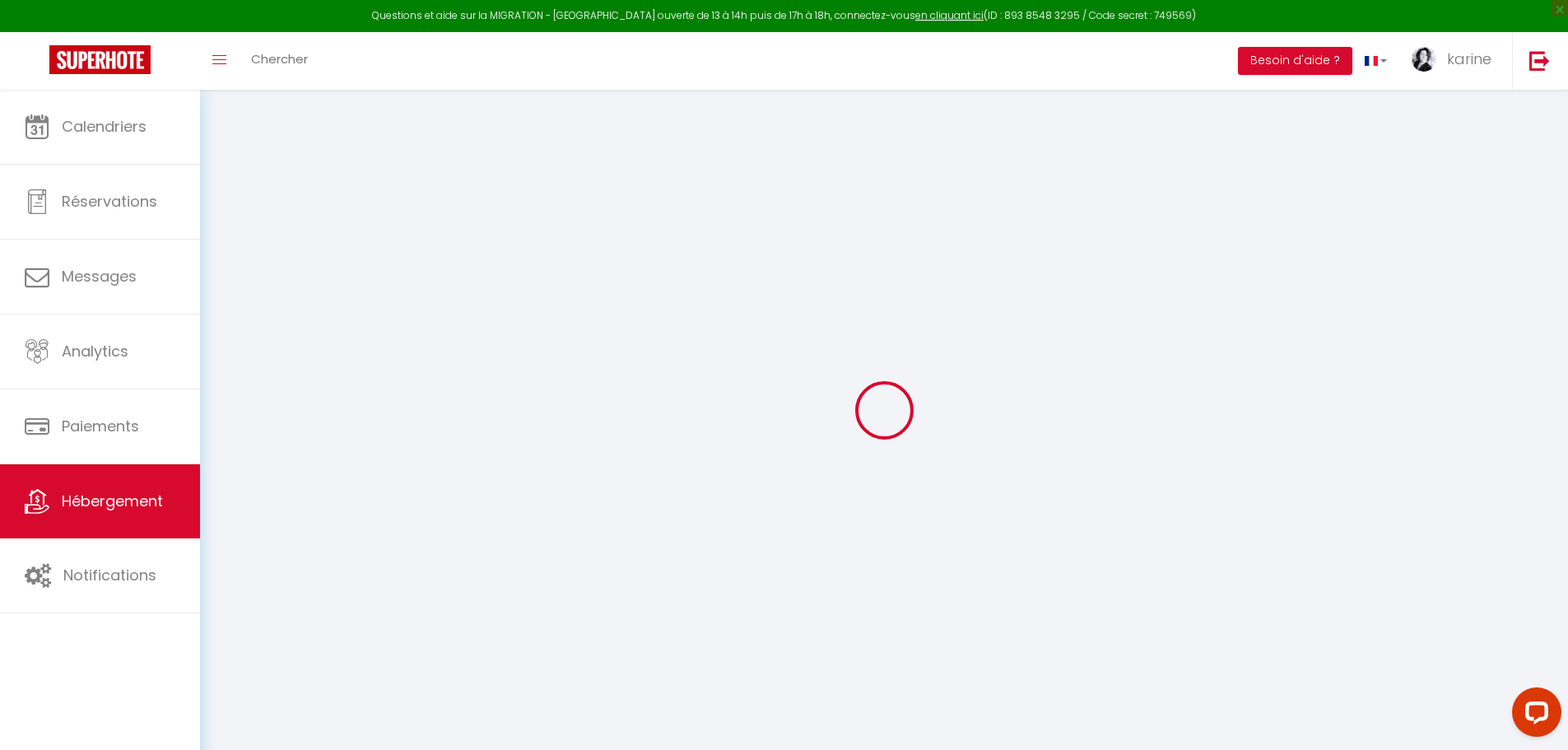
checkbox input "false"
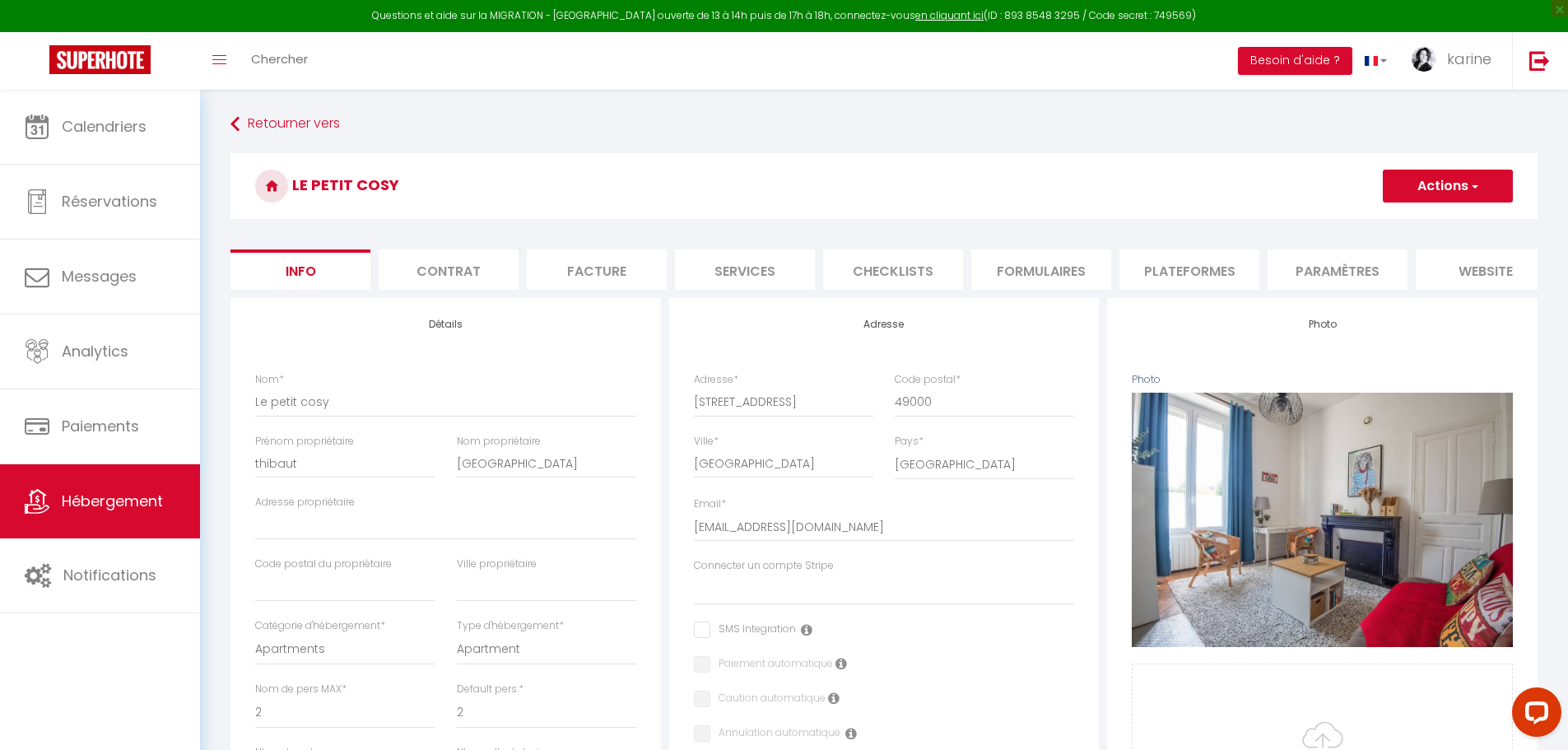
select select
checkbox input "false"
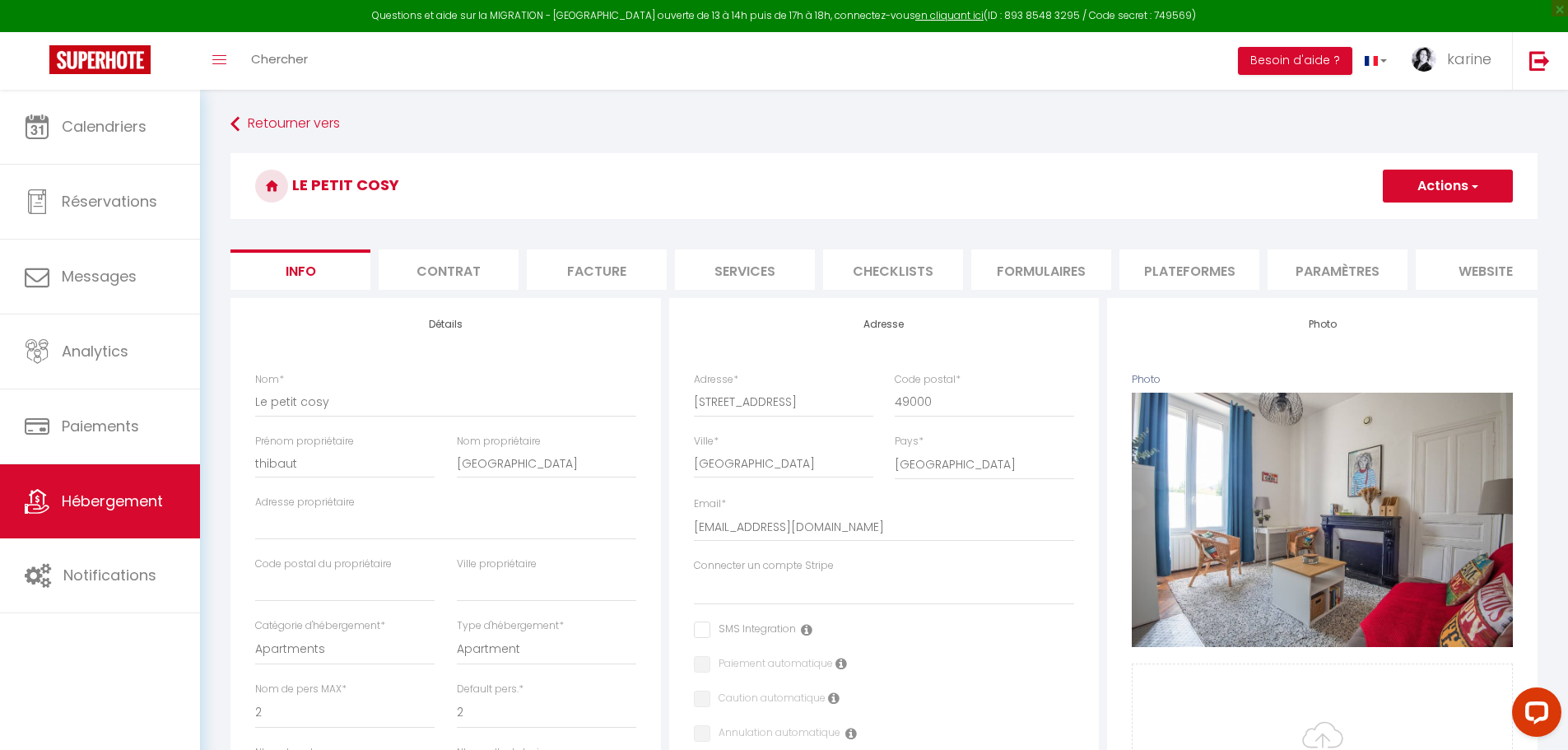
checkbox input "false"
click at [1211, 274] on li "Plateformes" at bounding box center [1189, 270] width 140 height 41
select select
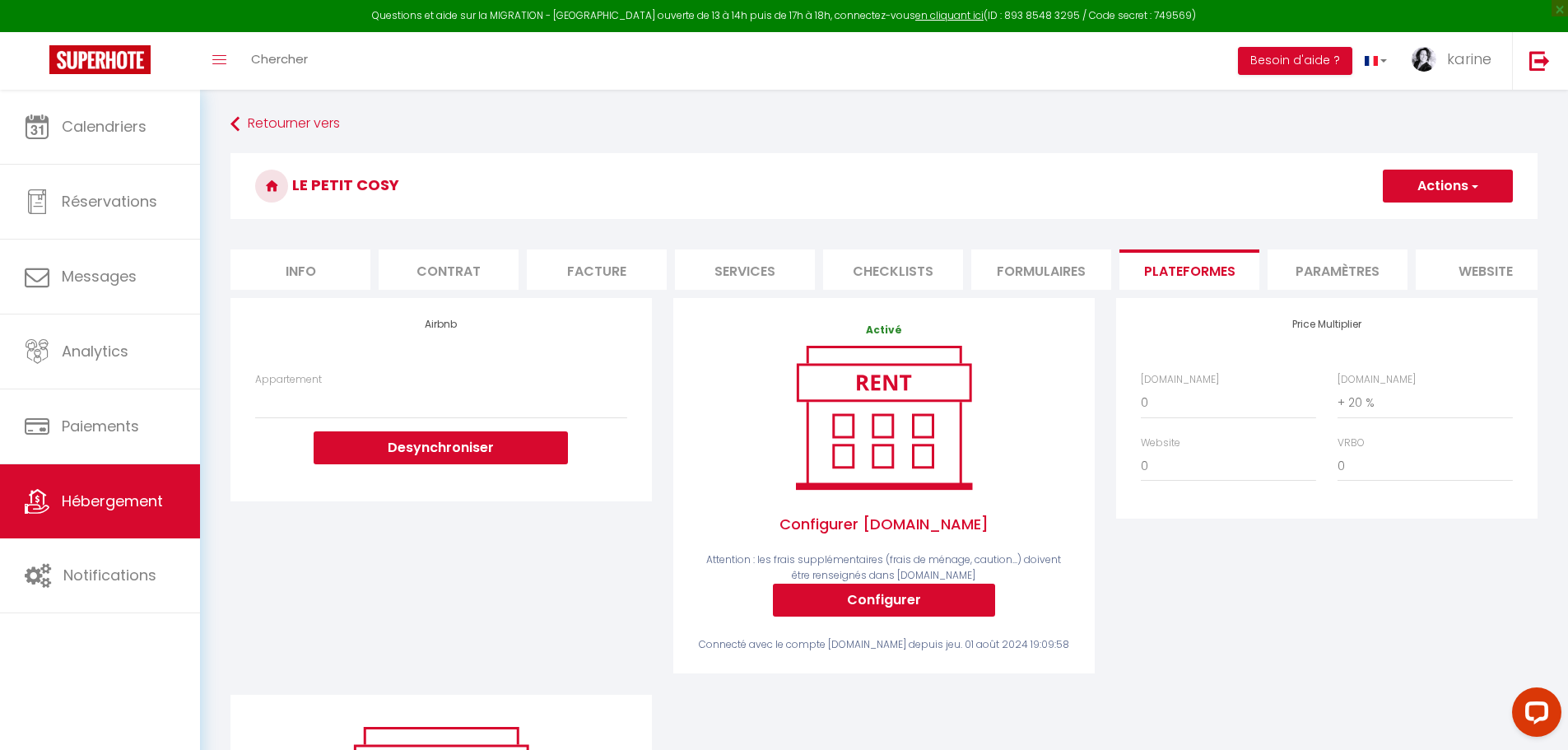
click at [1453, 184] on button "Actions" at bounding box center [1447, 186] width 130 height 33
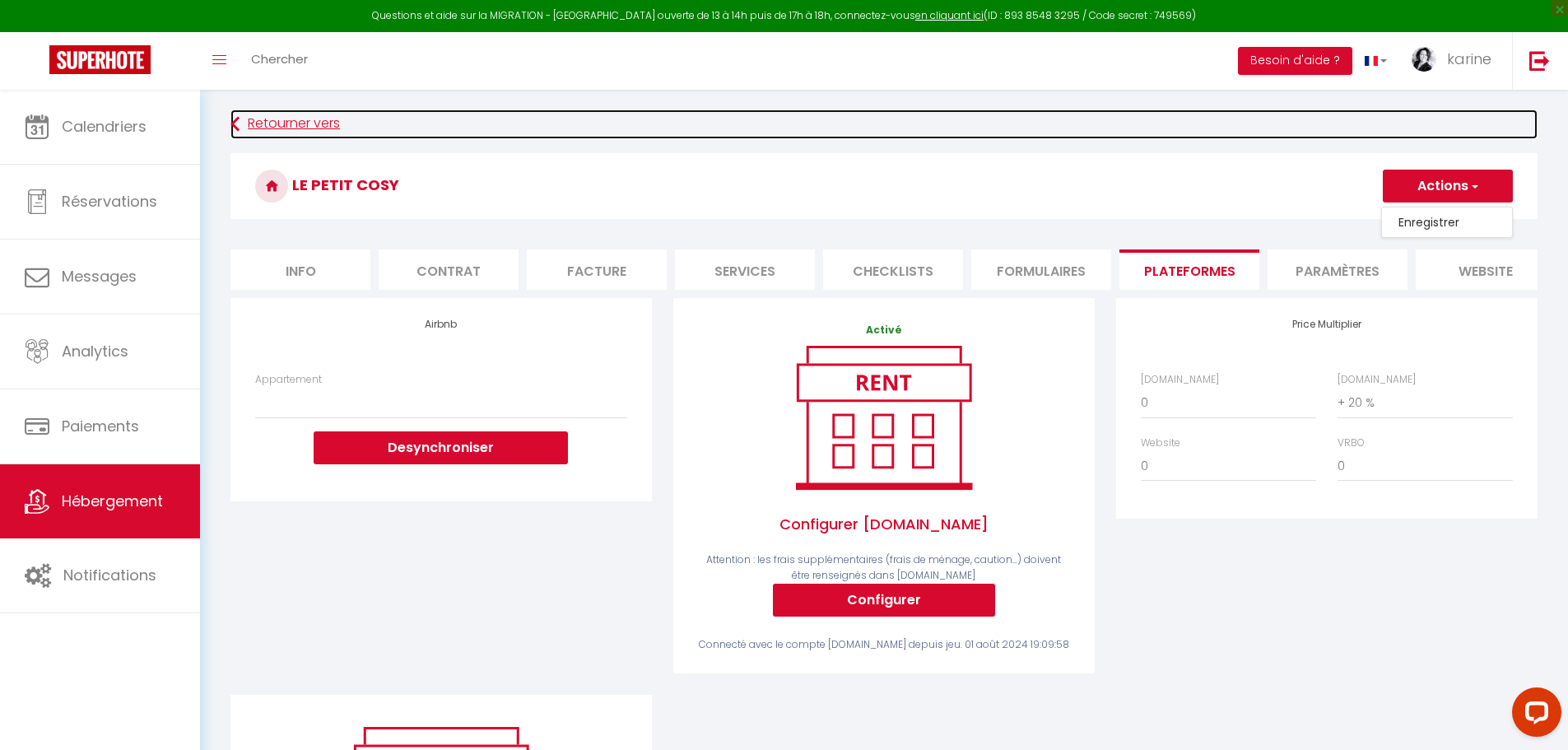
click at [1200, 117] on link "Retourner vers" at bounding box center [885, 124] width 1307 height 30
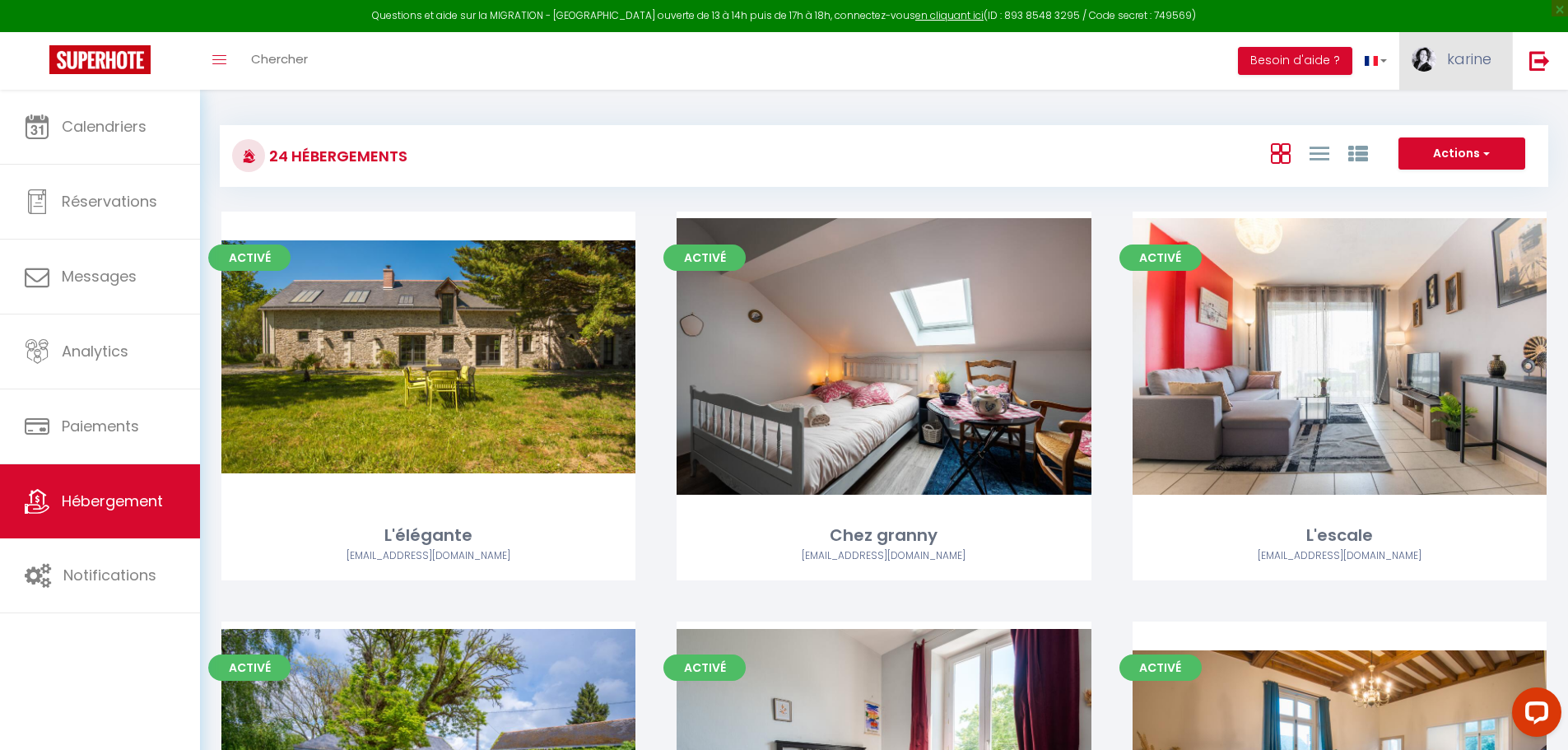
click at [1480, 52] on span "karine" at bounding box center [1470, 59] width 44 height 20
click at [1437, 112] on link "Paramètres" at bounding box center [1447, 114] width 122 height 28
select select "28"
select select "fr"
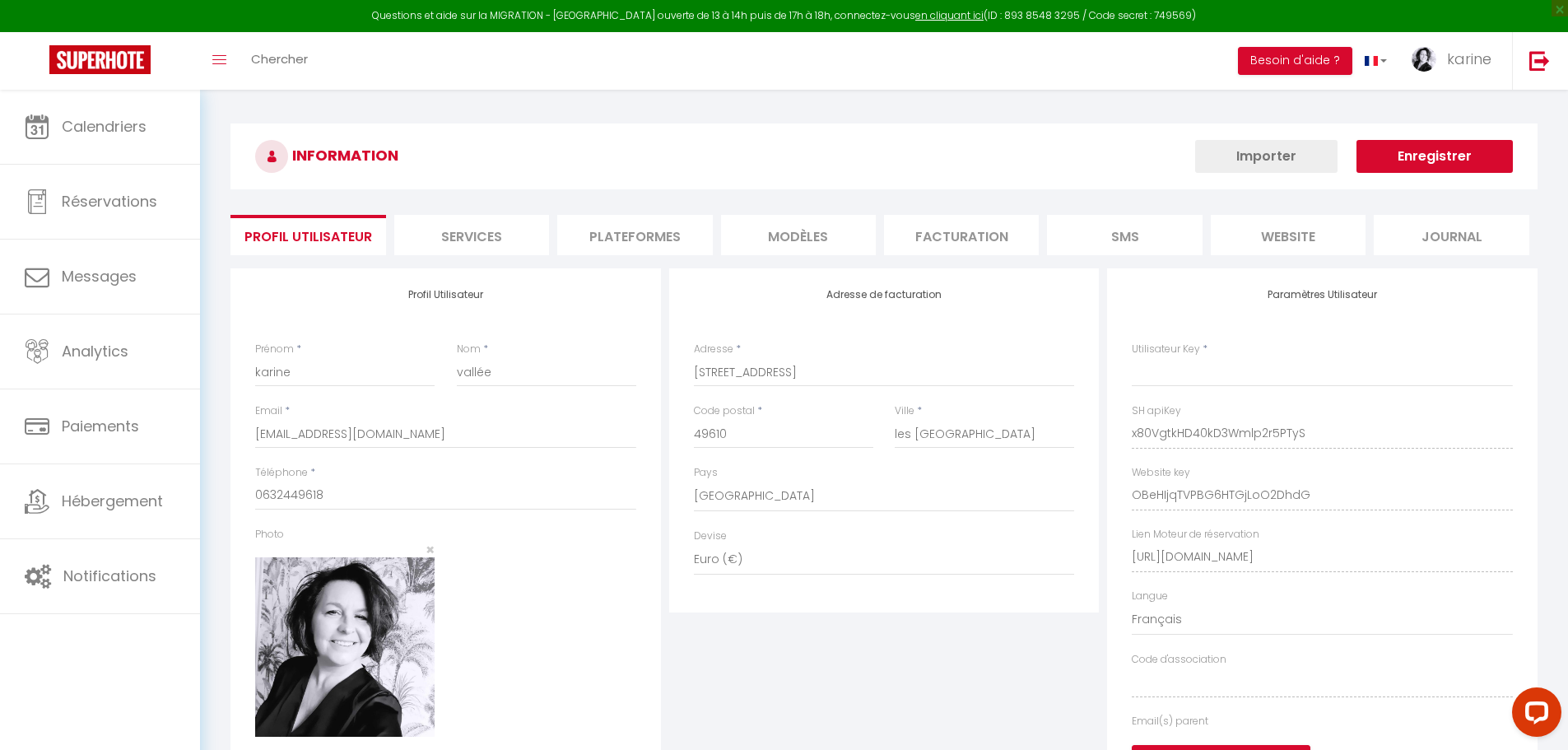
type input "x80VgtkHD40kD3Wmlp2r5PTyS"
type input "OBeHIjqTVPBG6HTGjLoO2DhdG"
type input "[URL][DOMAIN_NAME]"
select select "fr"
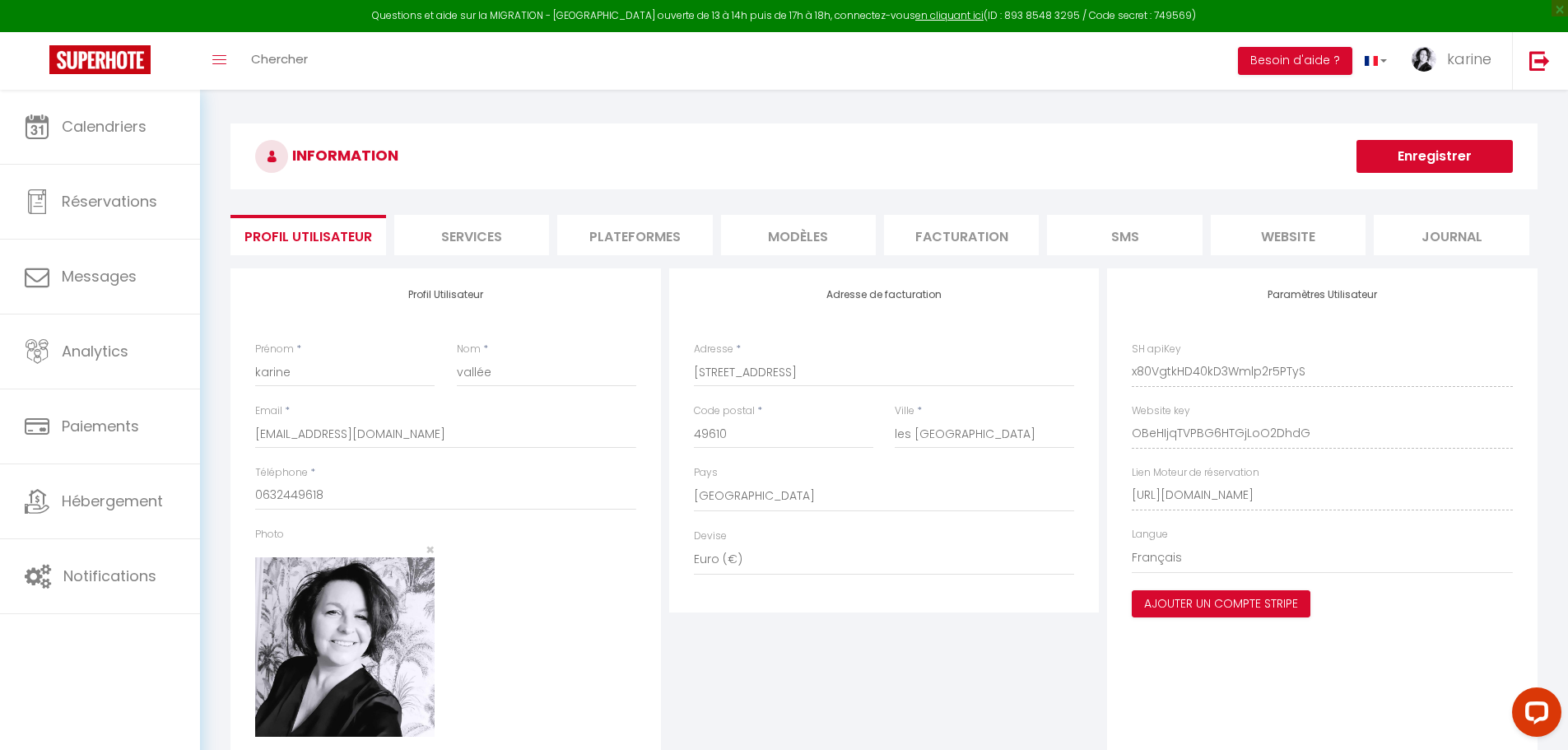
click at [641, 231] on li "Plateformes" at bounding box center [634, 235] width 155 height 41
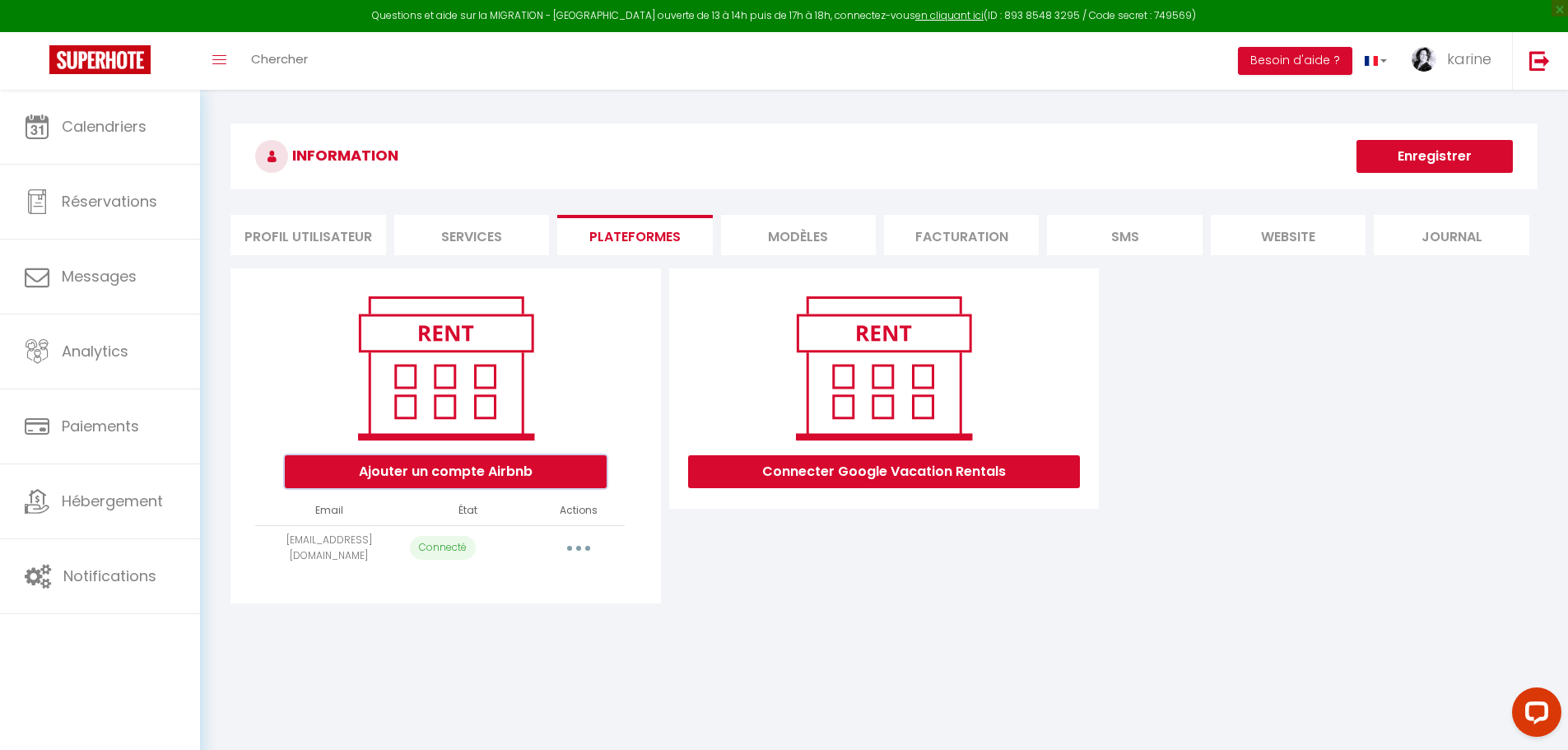
click at [445, 474] on button "Ajouter un compte Airbnb" at bounding box center [446, 471] width 322 height 33
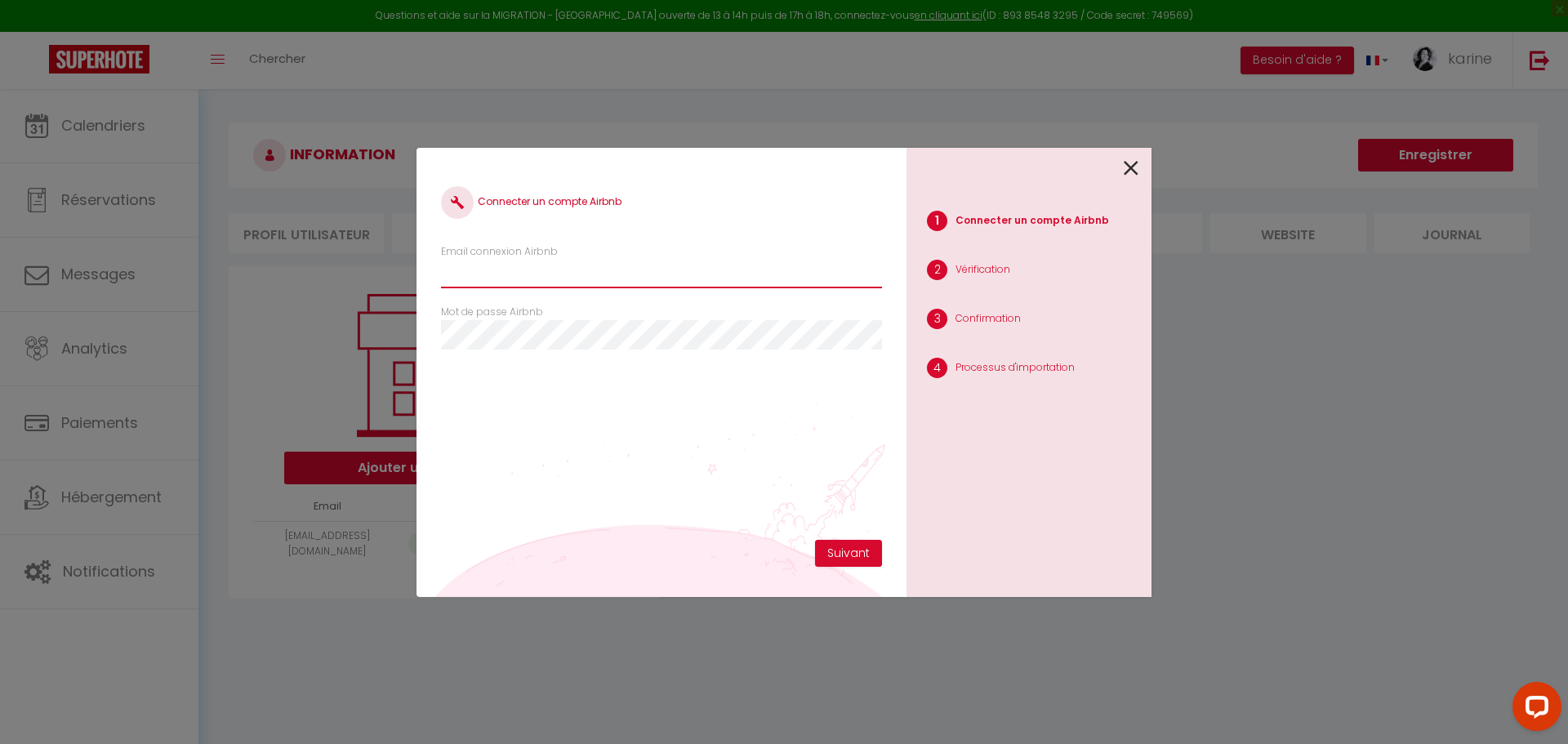
click at [563, 272] on input "Email connexion Airbnb" at bounding box center [662, 273] width 441 height 29
type input "[EMAIL_ADDRESS][DOMAIN_NAME]"
click at [830, 546] on button "Suivant" at bounding box center [849, 554] width 67 height 28
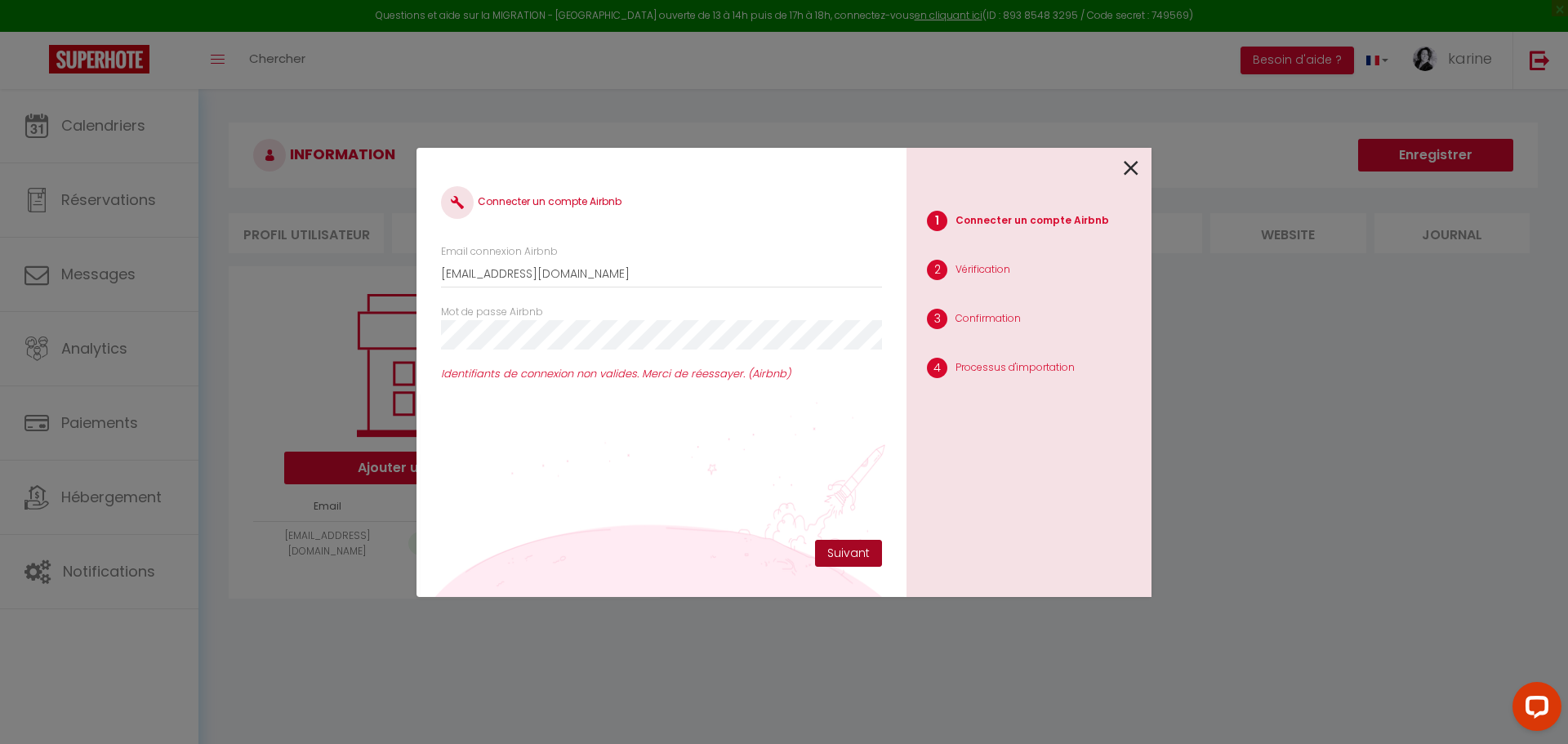
click at [854, 554] on button "Suivant" at bounding box center [849, 554] width 67 height 28
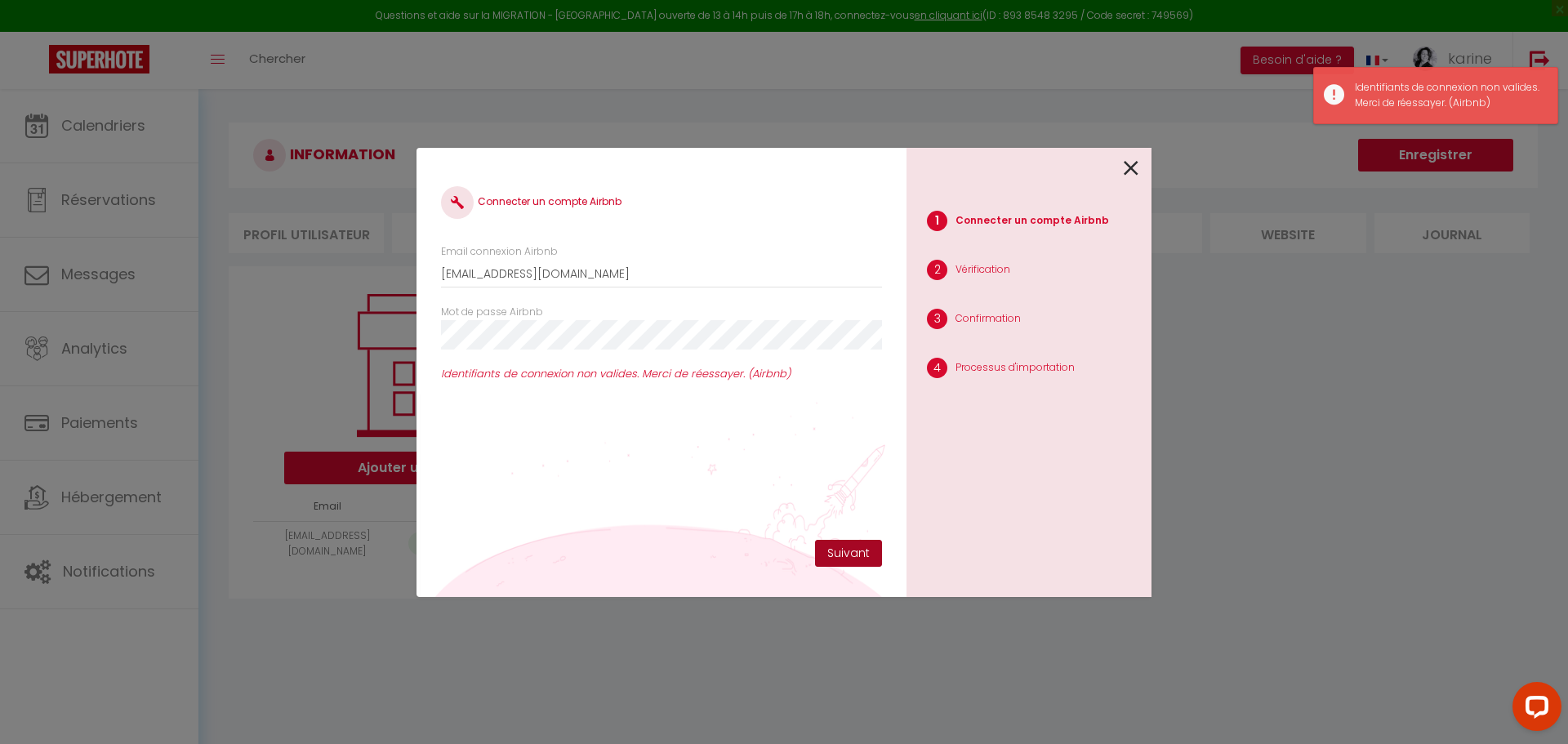
click at [856, 550] on button "Suivant" at bounding box center [849, 554] width 67 height 28
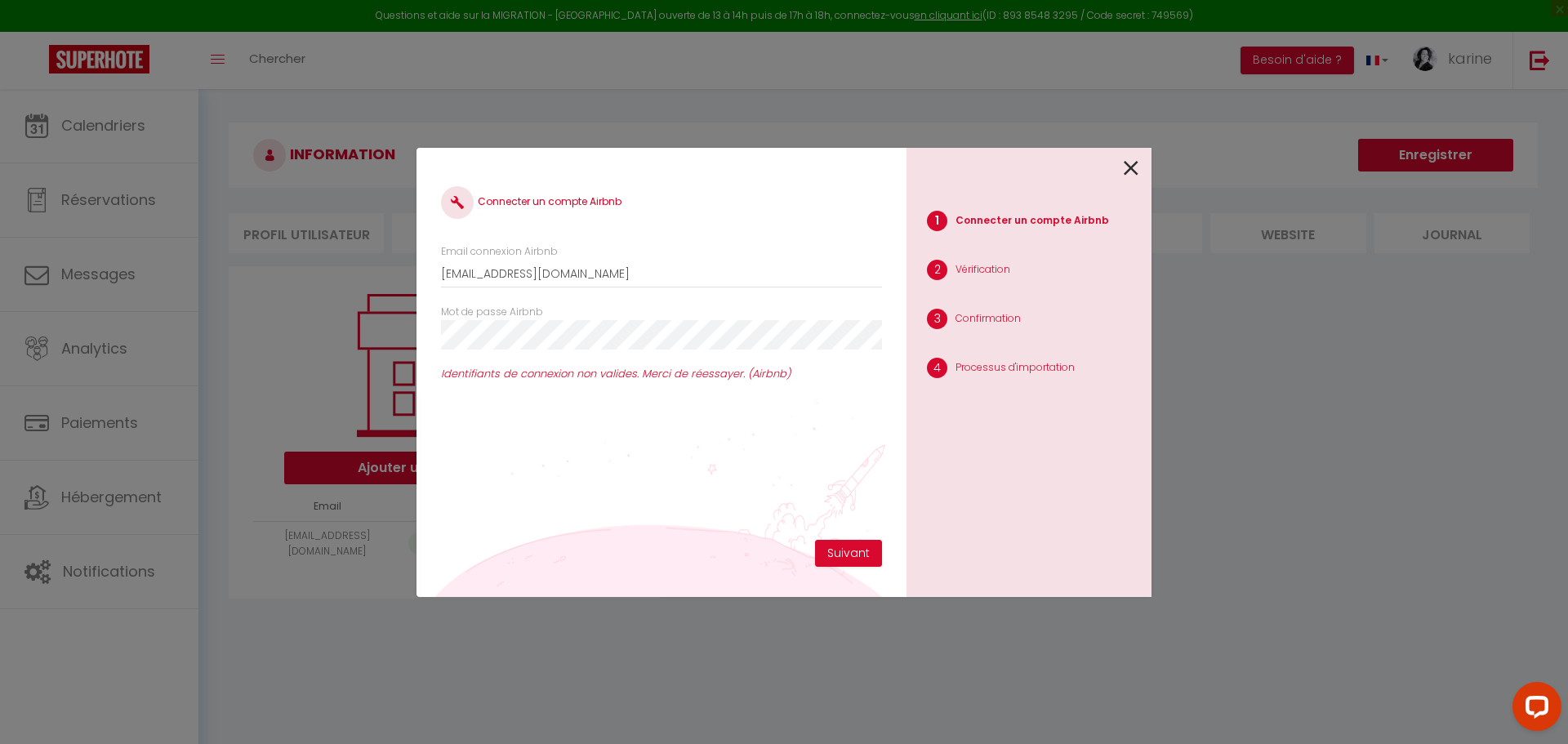
click at [739, 677] on div "Connecter un compte Airbnb Email connexion Airbnb [EMAIL_ADDRESS][DOMAIN_NAME] …" at bounding box center [784, 372] width 735 height 744
click at [1535, 702] on icon "Open LiveChat chat widget" at bounding box center [1537, 706] width 15 height 11
click at [860, 552] on button "Suivant" at bounding box center [849, 554] width 67 height 28
click at [1124, 163] on icon at bounding box center [1130, 168] width 14 height 24
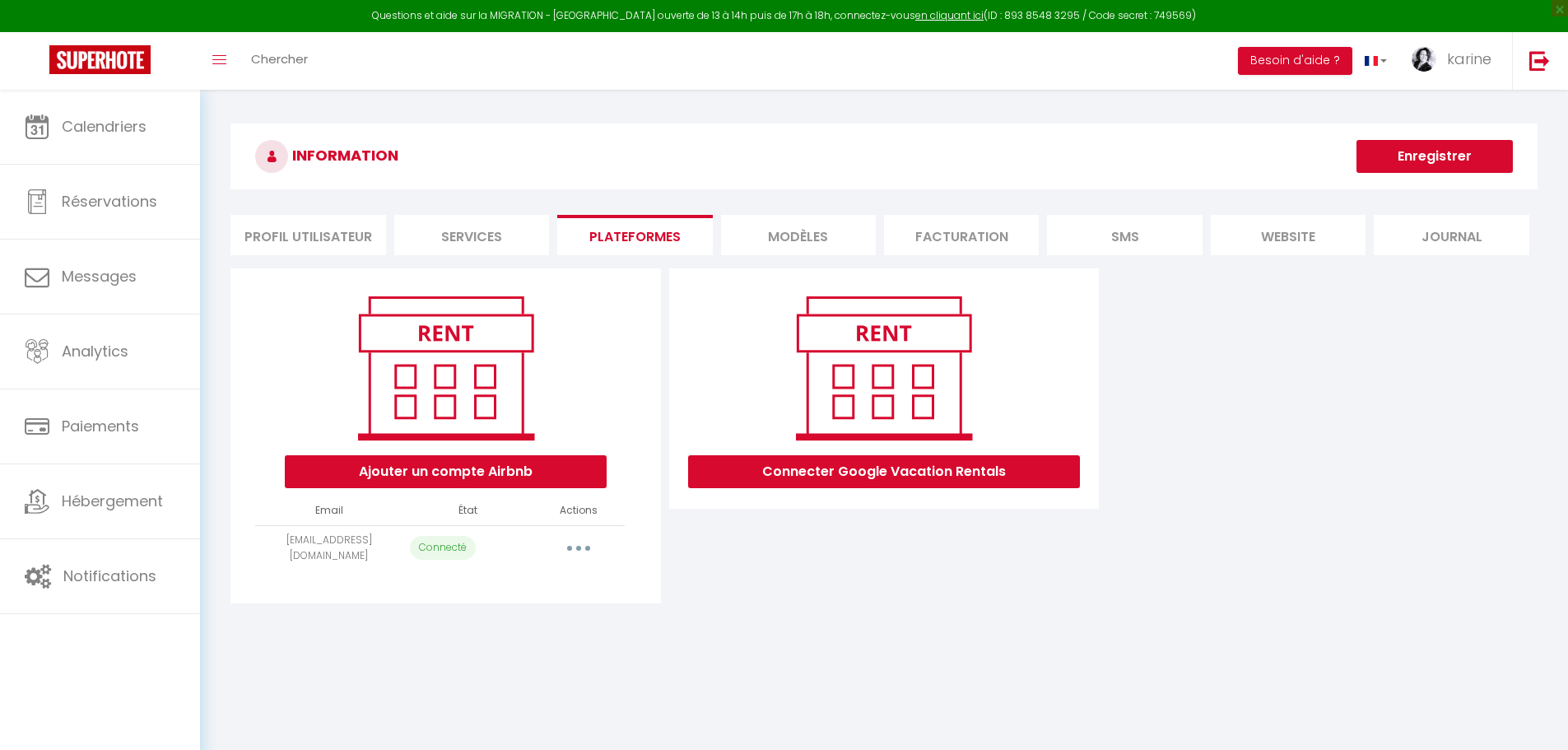
click at [583, 551] on button "button" at bounding box center [579, 548] width 46 height 26
click at [516, 617] on link "Importer les appartements" at bounding box center [506, 615] width 182 height 28
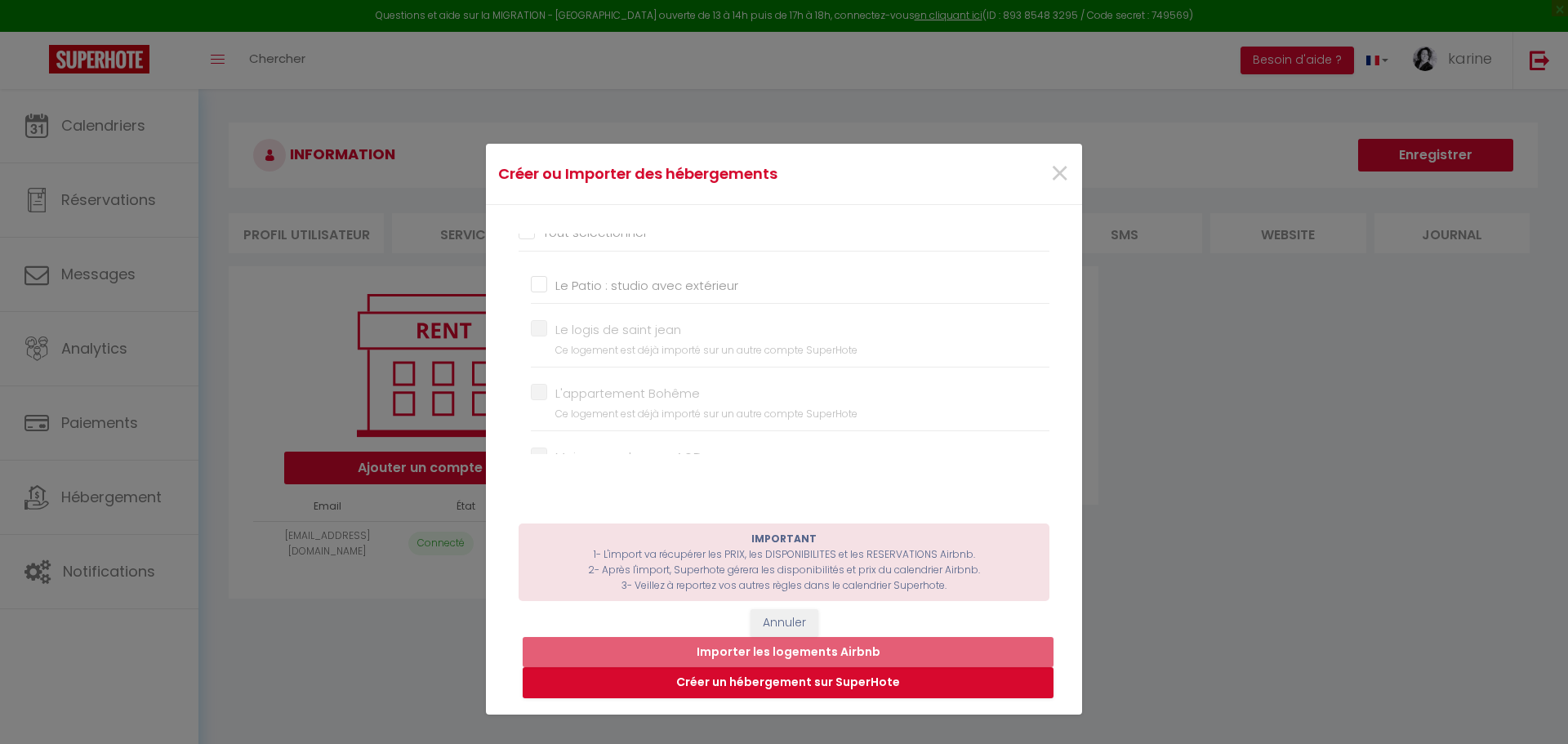
scroll to position [20, 0]
click at [1055, 172] on span "×" at bounding box center [1059, 174] width 20 height 49
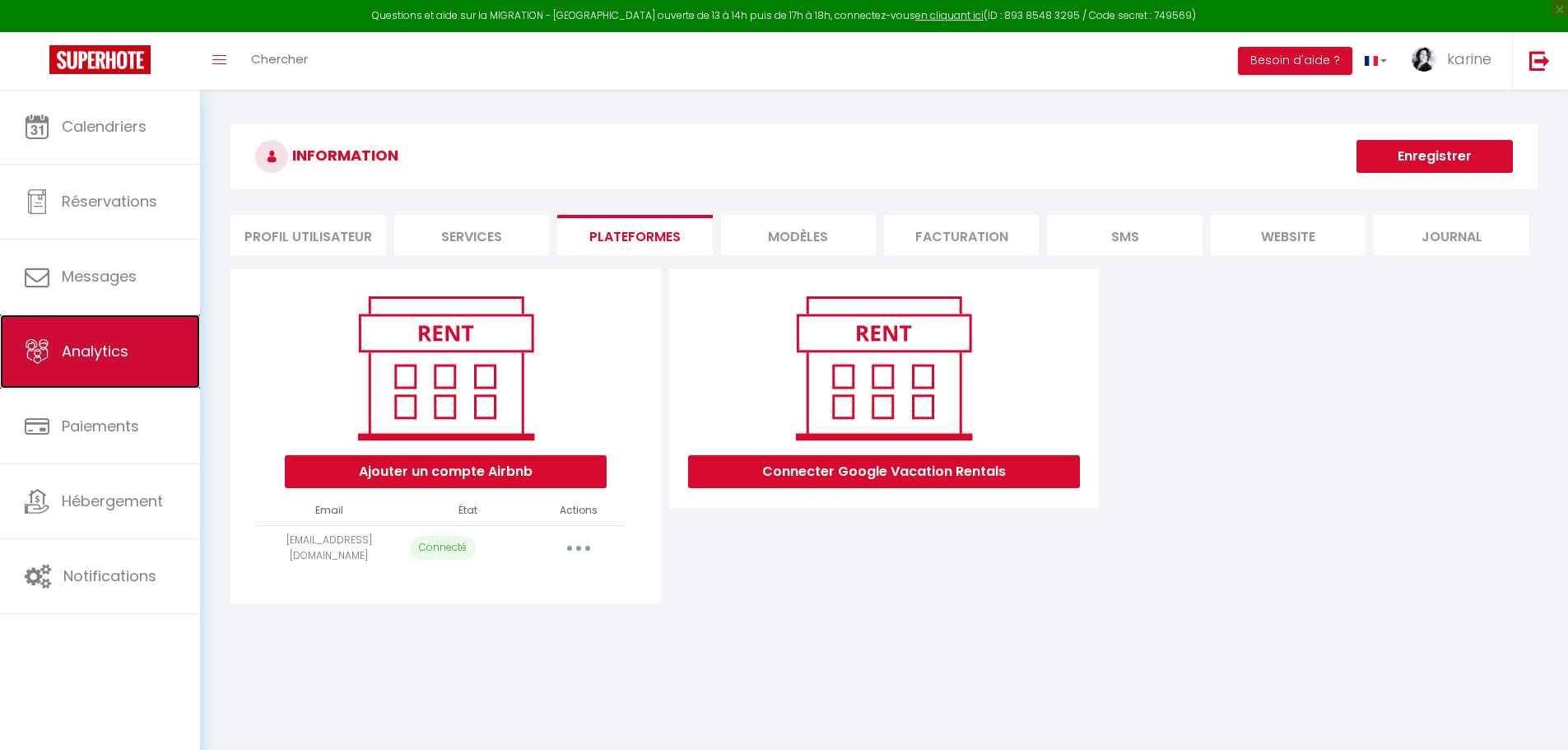
click at [108, 349] on span "Analytics" at bounding box center [95, 351] width 67 height 20
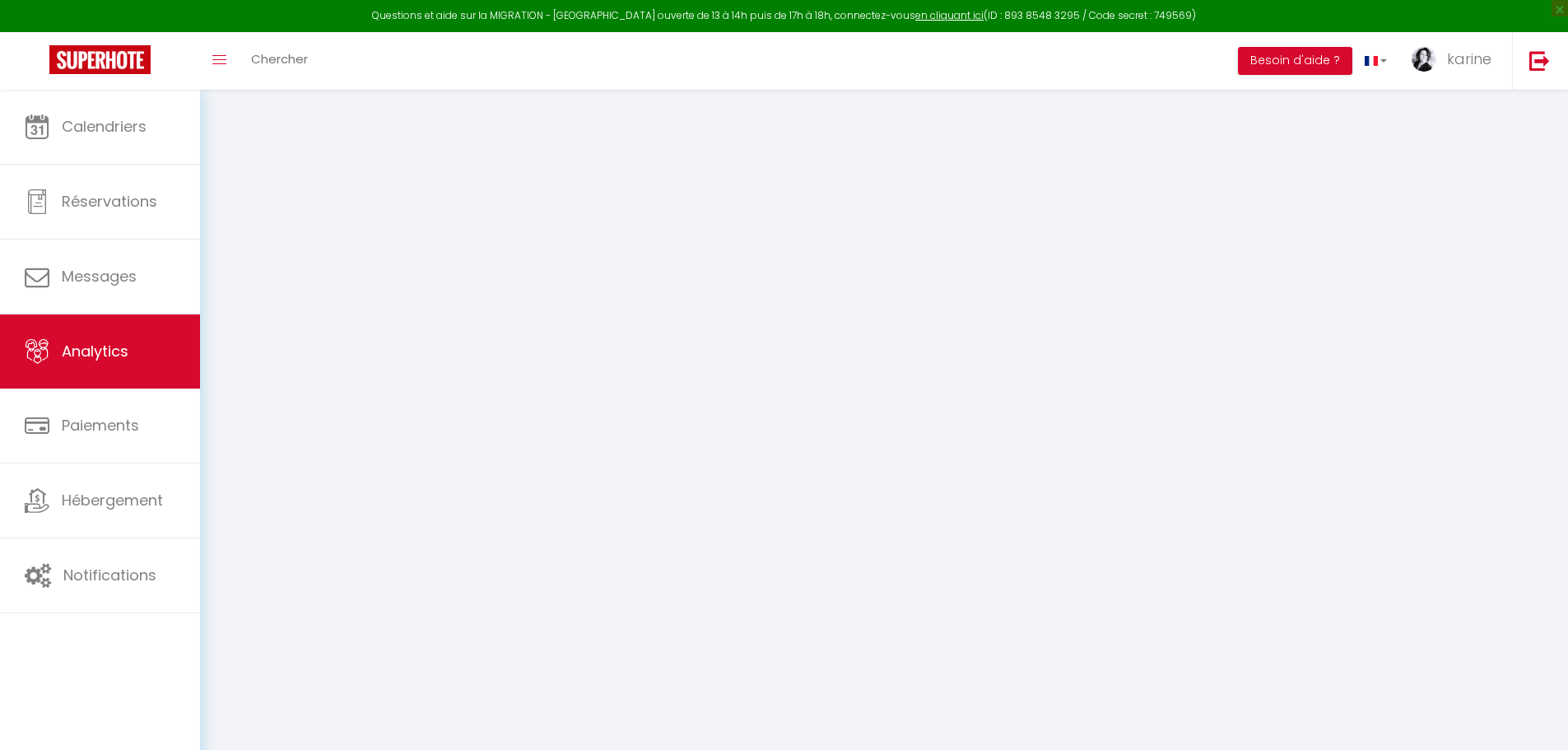
select select "2025"
select select "8"
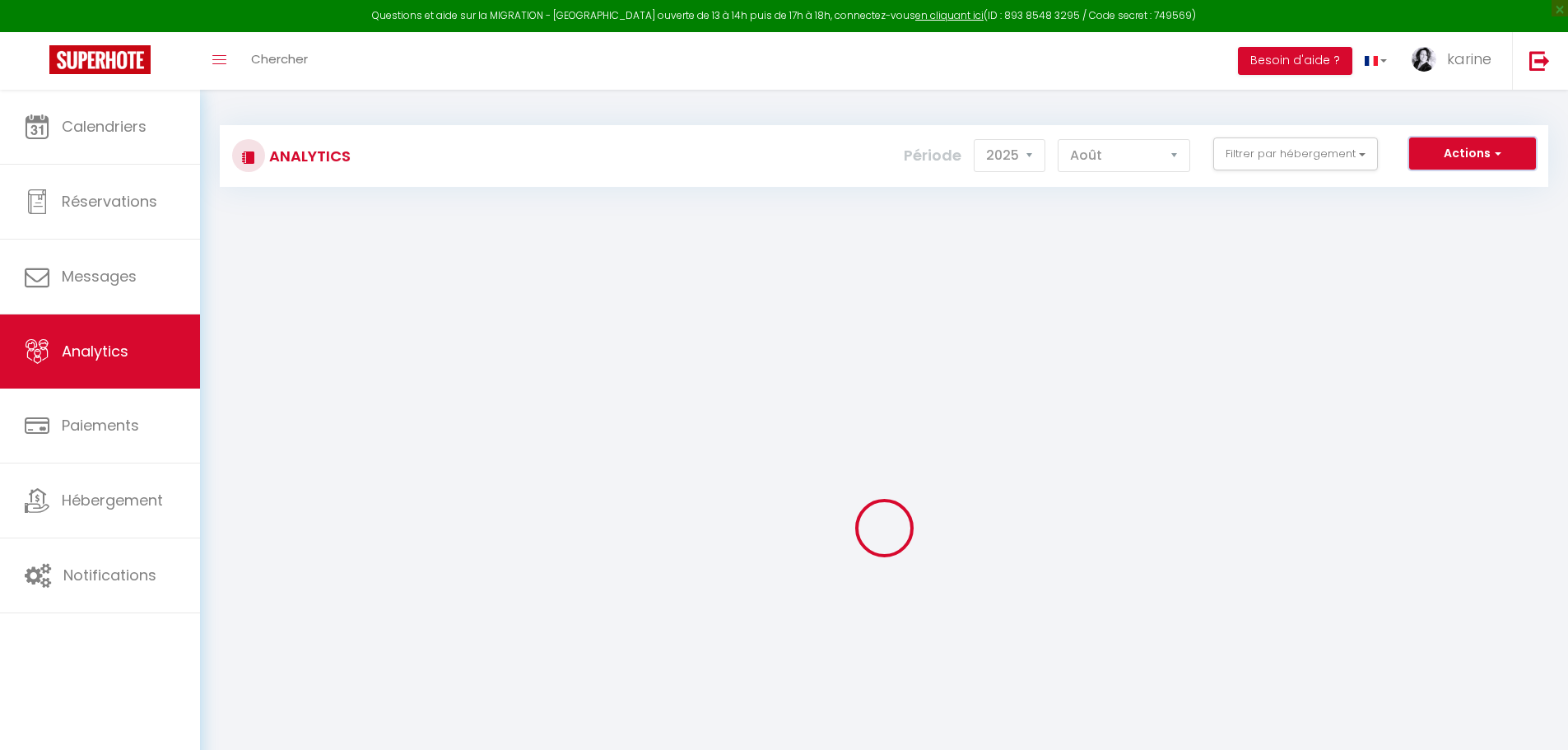
click at [1471, 150] on button "Actions" at bounding box center [1472, 154] width 126 height 33
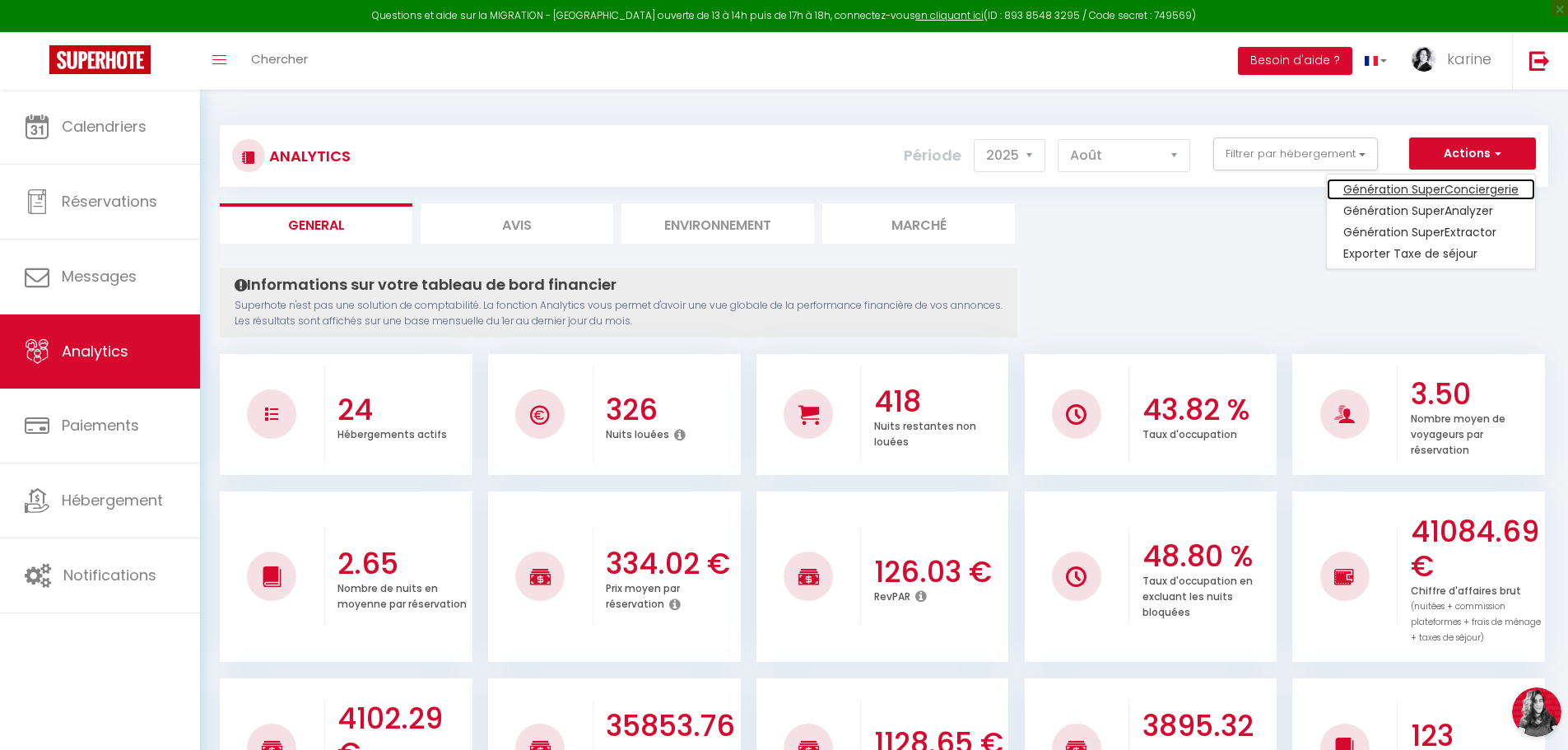
click at [1443, 187] on link "Génération SuperConciergerie" at bounding box center [1430, 189] width 208 height 21
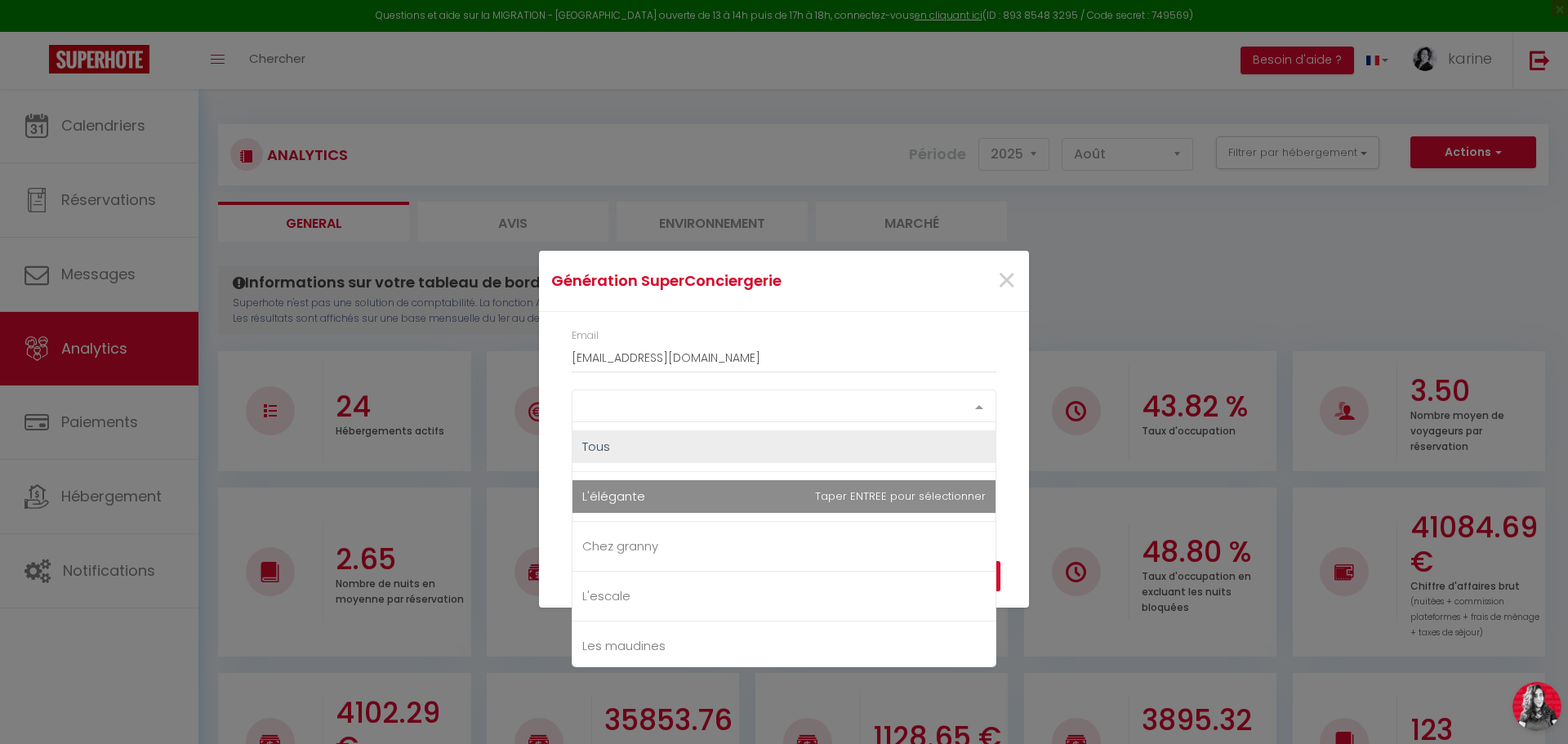
click at [634, 407] on div "Select option" at bounding box center [784, 406] width 424 height 33
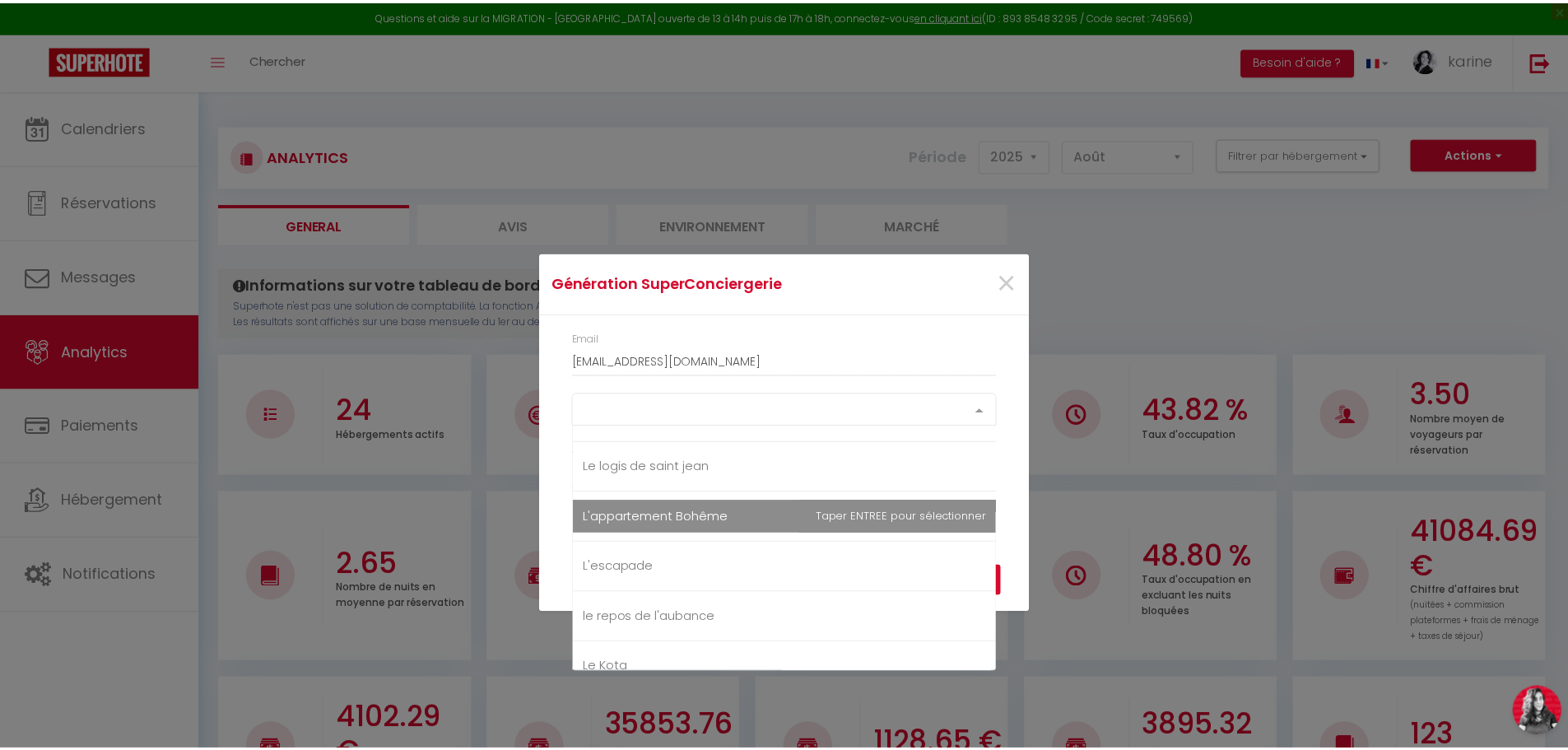
scroll to position [330, 0]
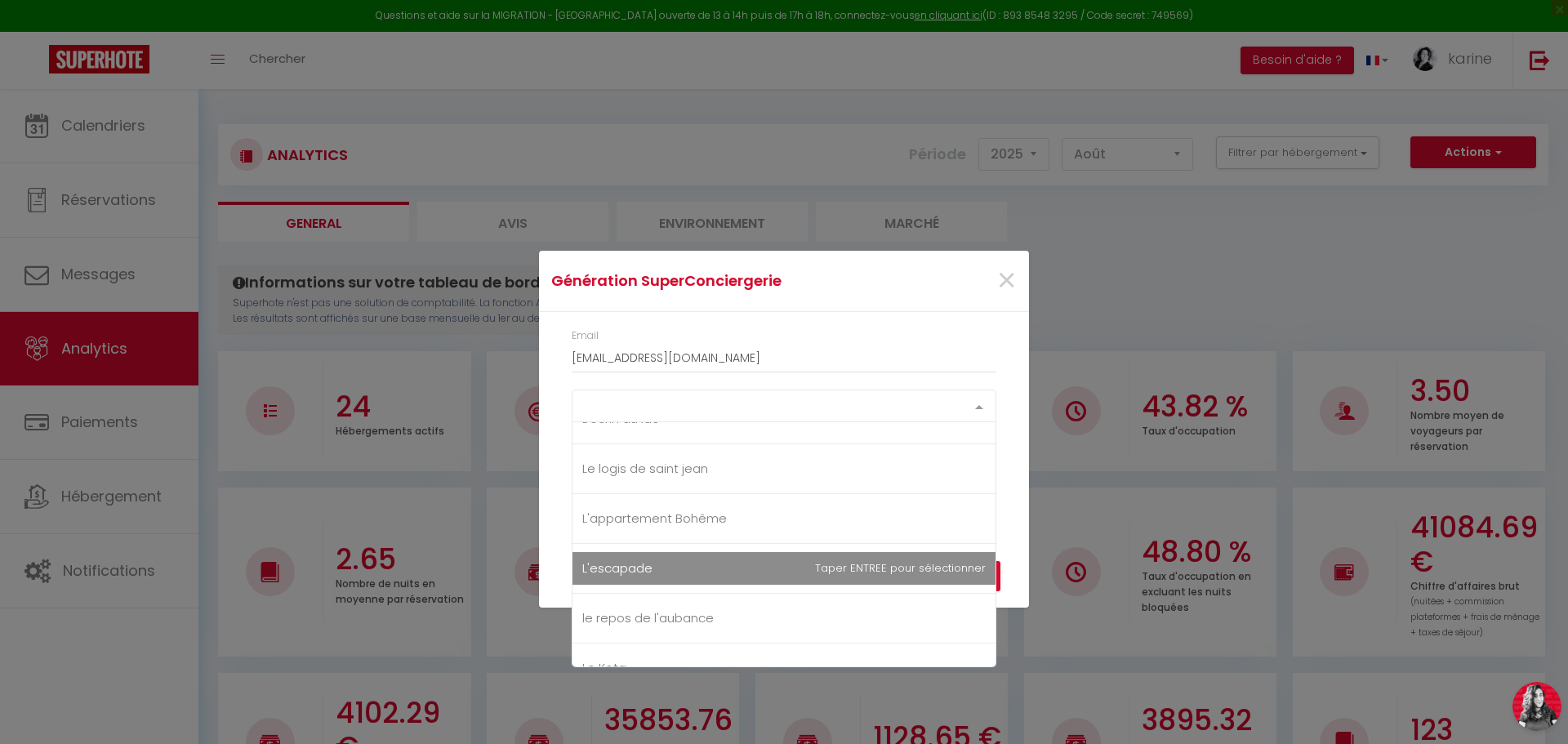
click at [628, 572] on span "L'escapade" at bounding box center [616, 568] width 70 height 17
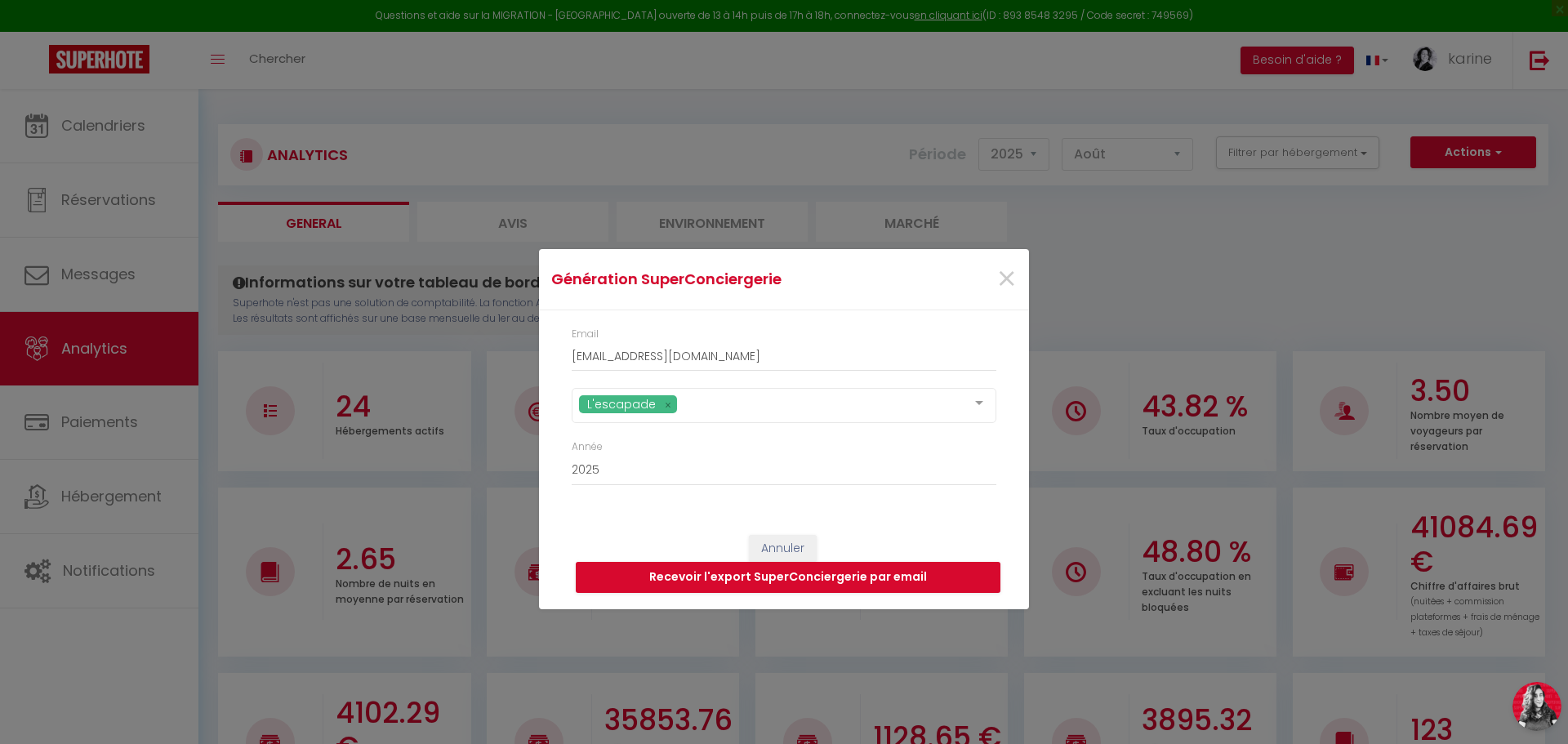
click at [1020, 580] on div "Annuler Recevoir l'export SuperConciergerie par email" at bounding box center [784, 565] width 490 height 91
click at [795, 576] on button "Recevoir l'export SuperConciergerie par email" at bounding box center [788, 577] width 424 height 31
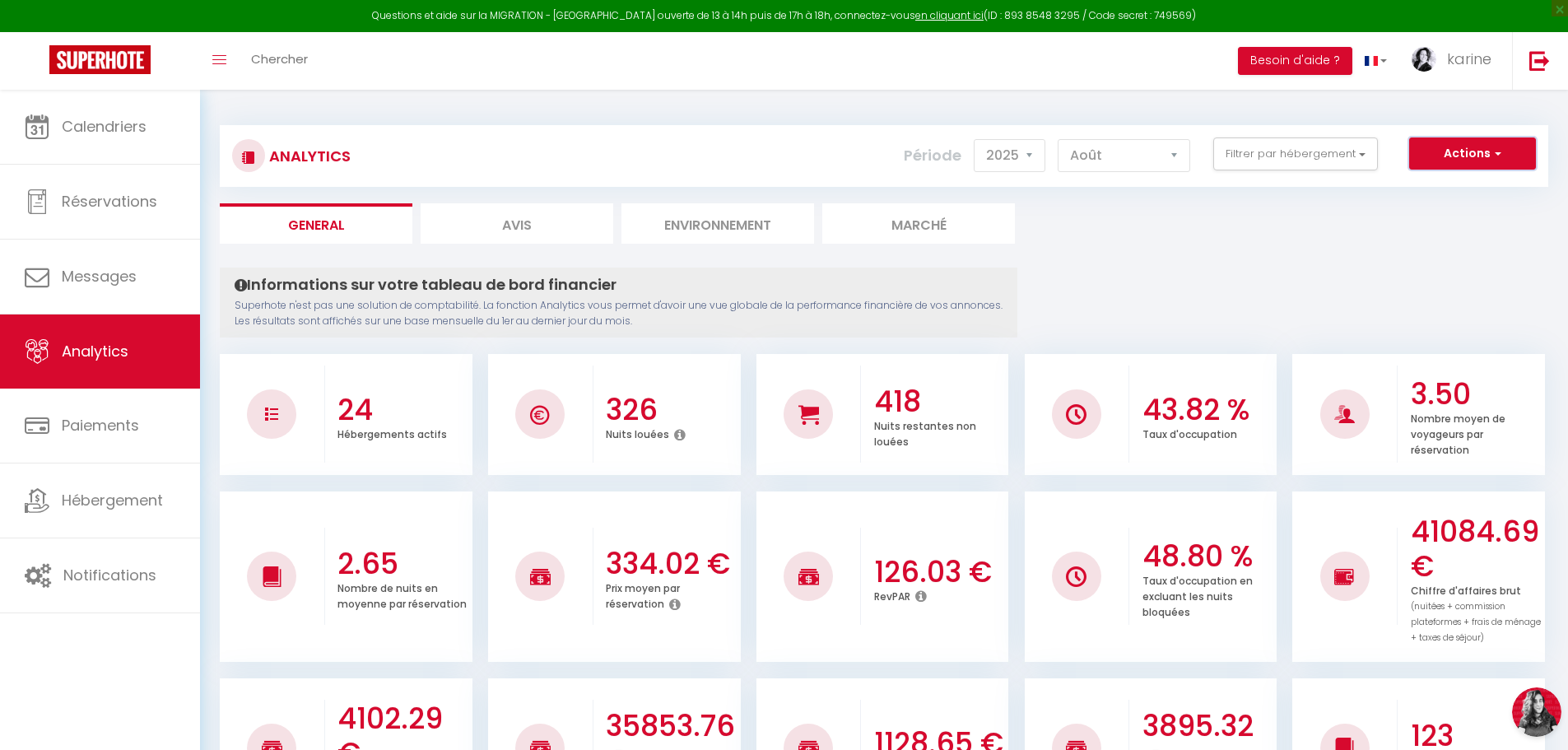
click at [1482, 149] on button "Actions" at bounding box center [1472, 154] width 126 height 33
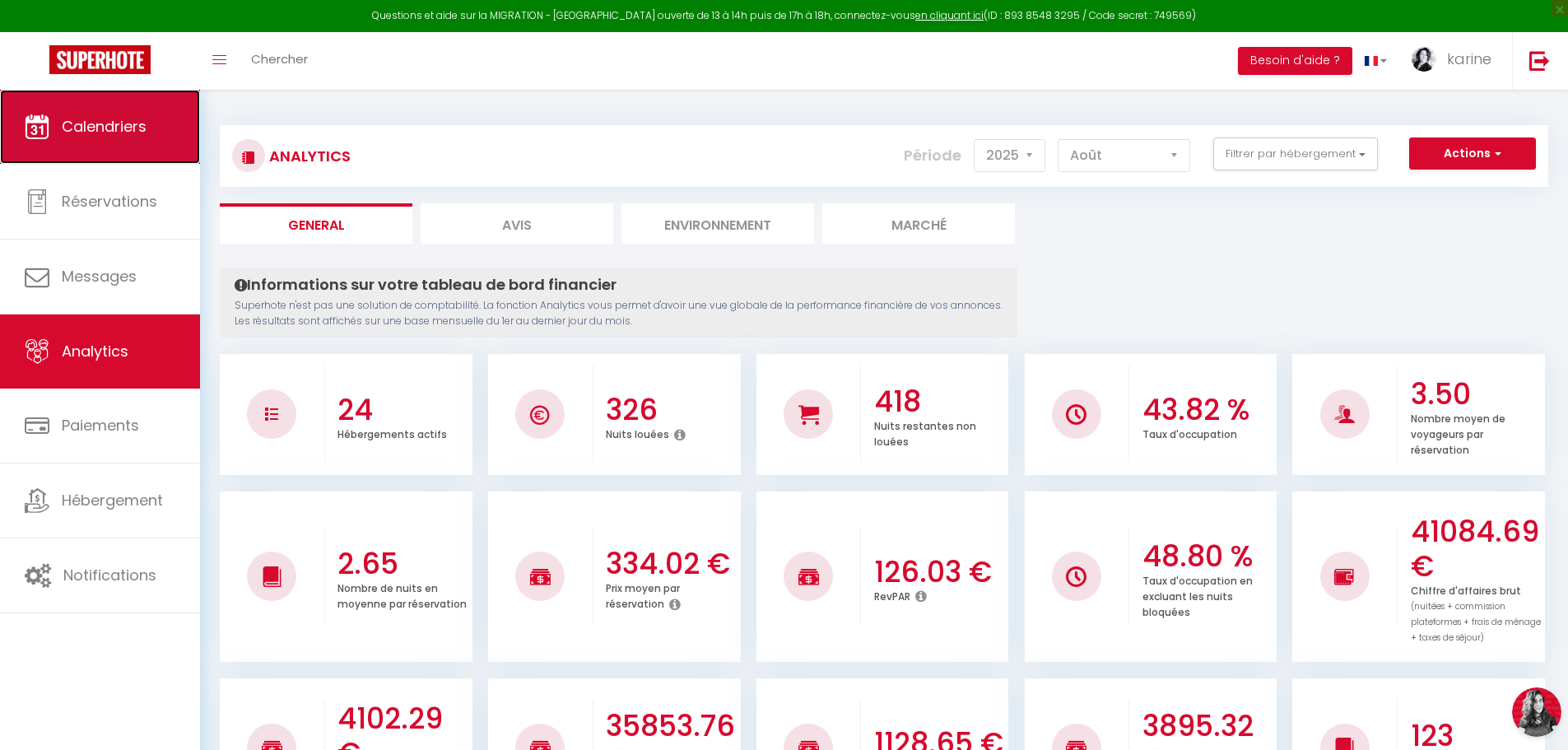
click at [111, 120] on span "Calendriers" at bounding box center [104, 127] width 85 height 20
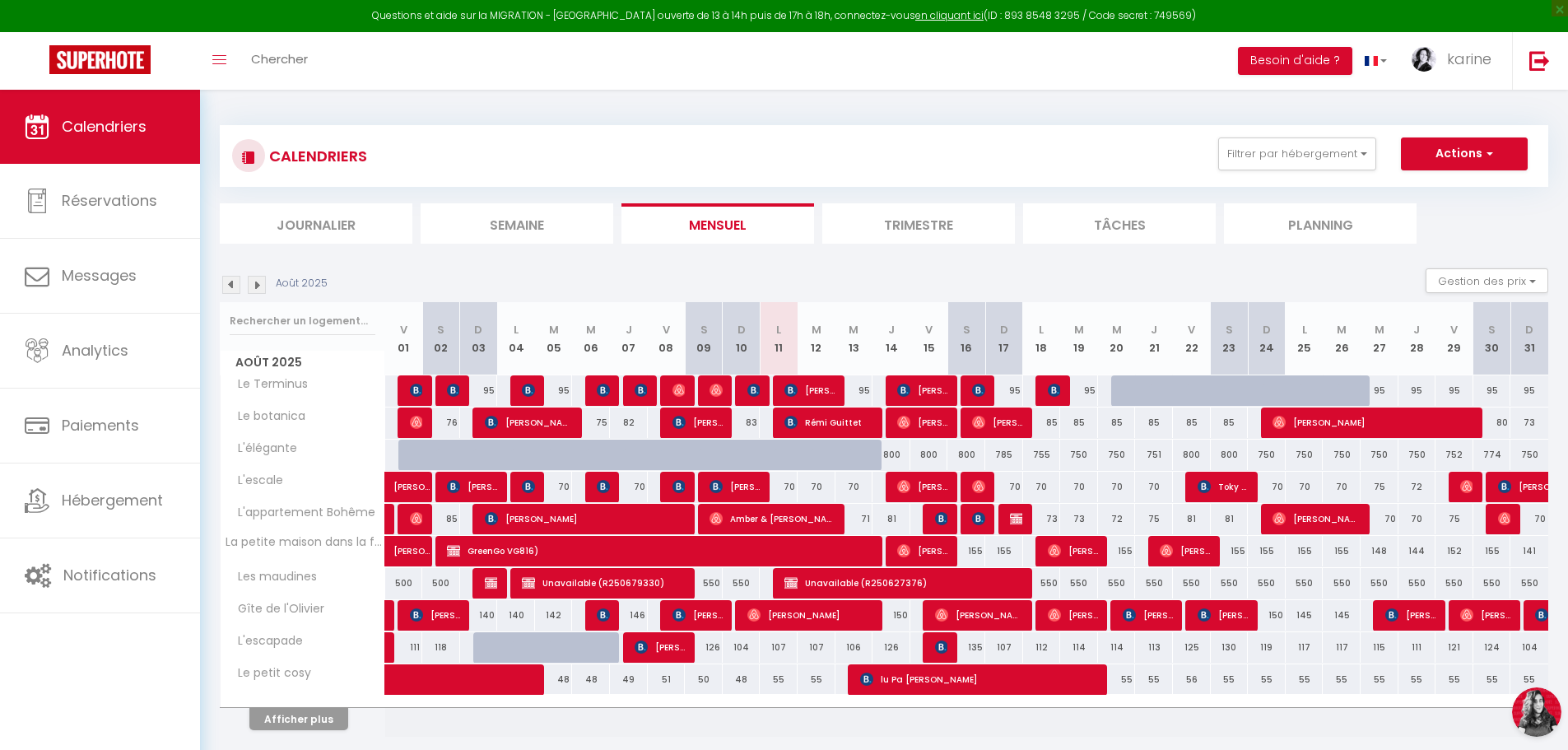
click at [230, 288] on img at bounding box center [231, 285] width 18 height 18
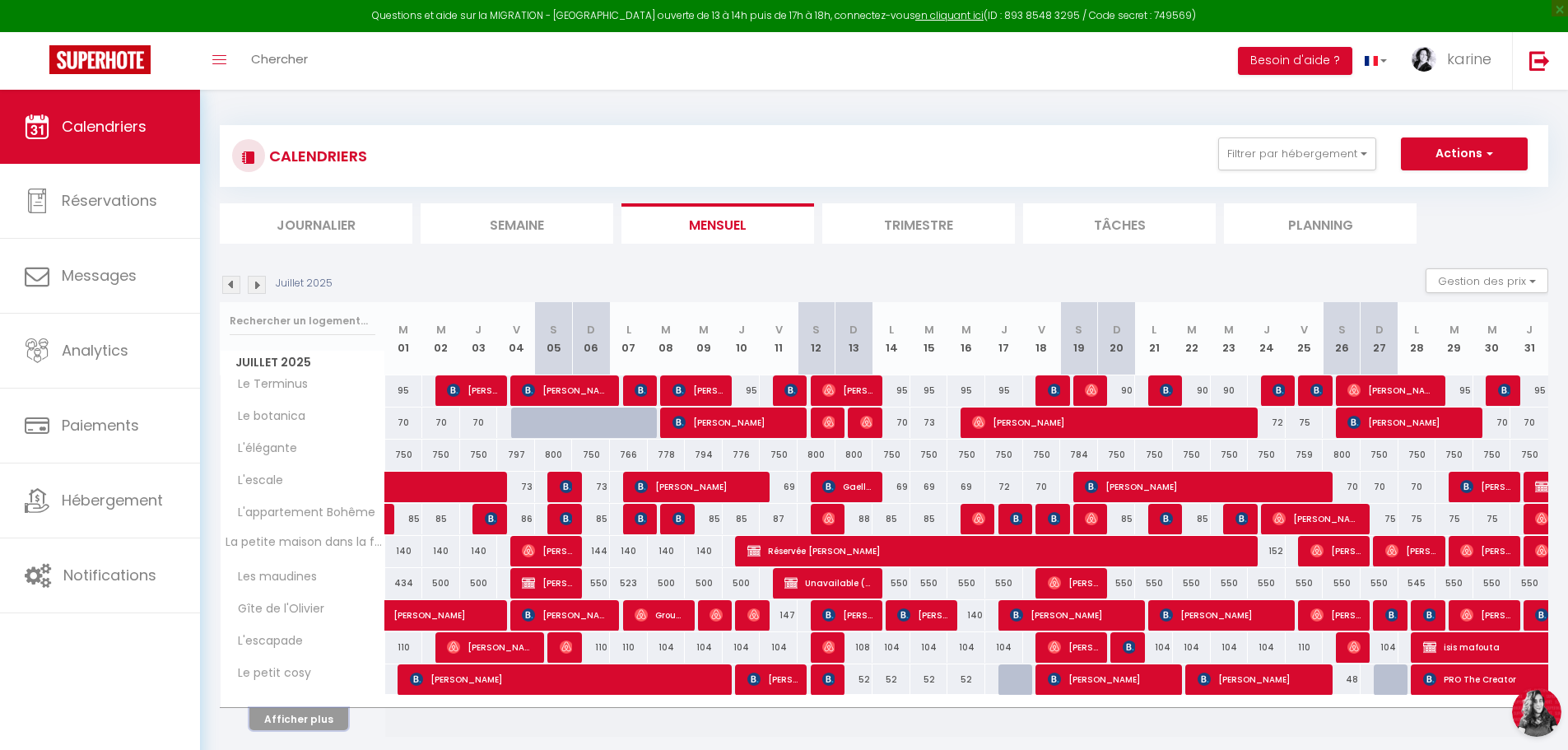
click at [320, 720] on button "Afficher plus" at bounding box center [299, 719] width 98 height 22
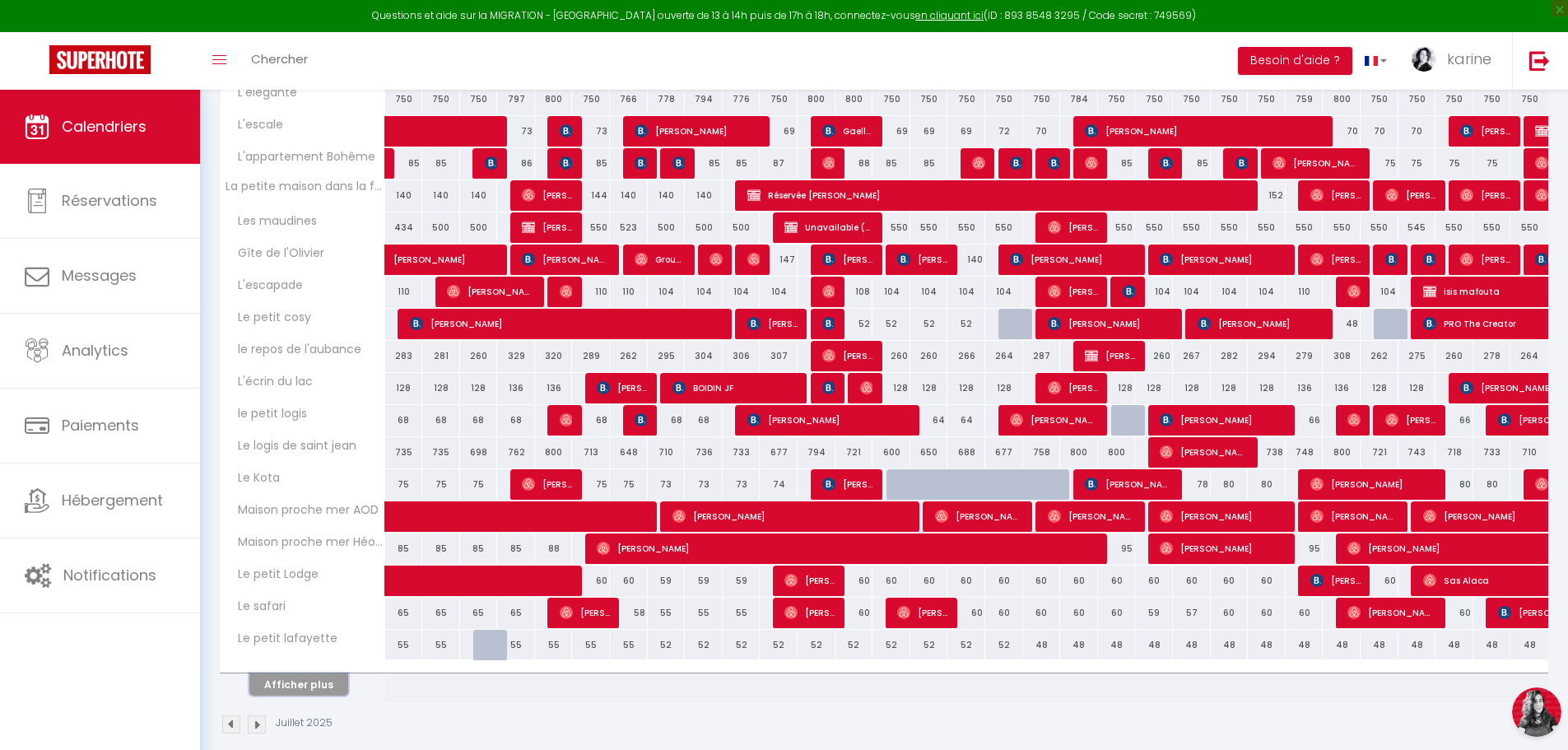
scroll to position [376, 0]
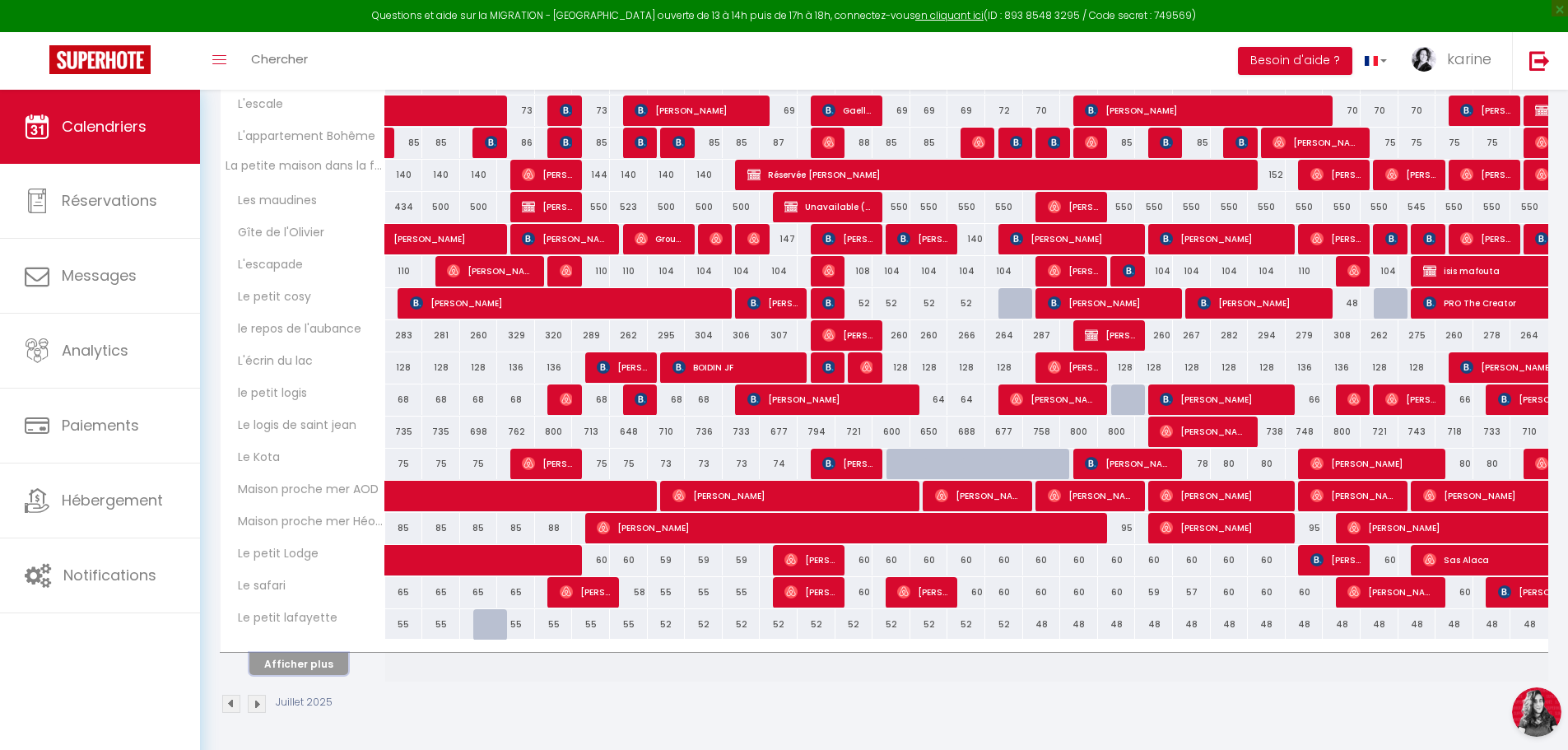
click at [316, 667] on button "Afficher plus" at bounding box center [299, 664] width 98 height 22
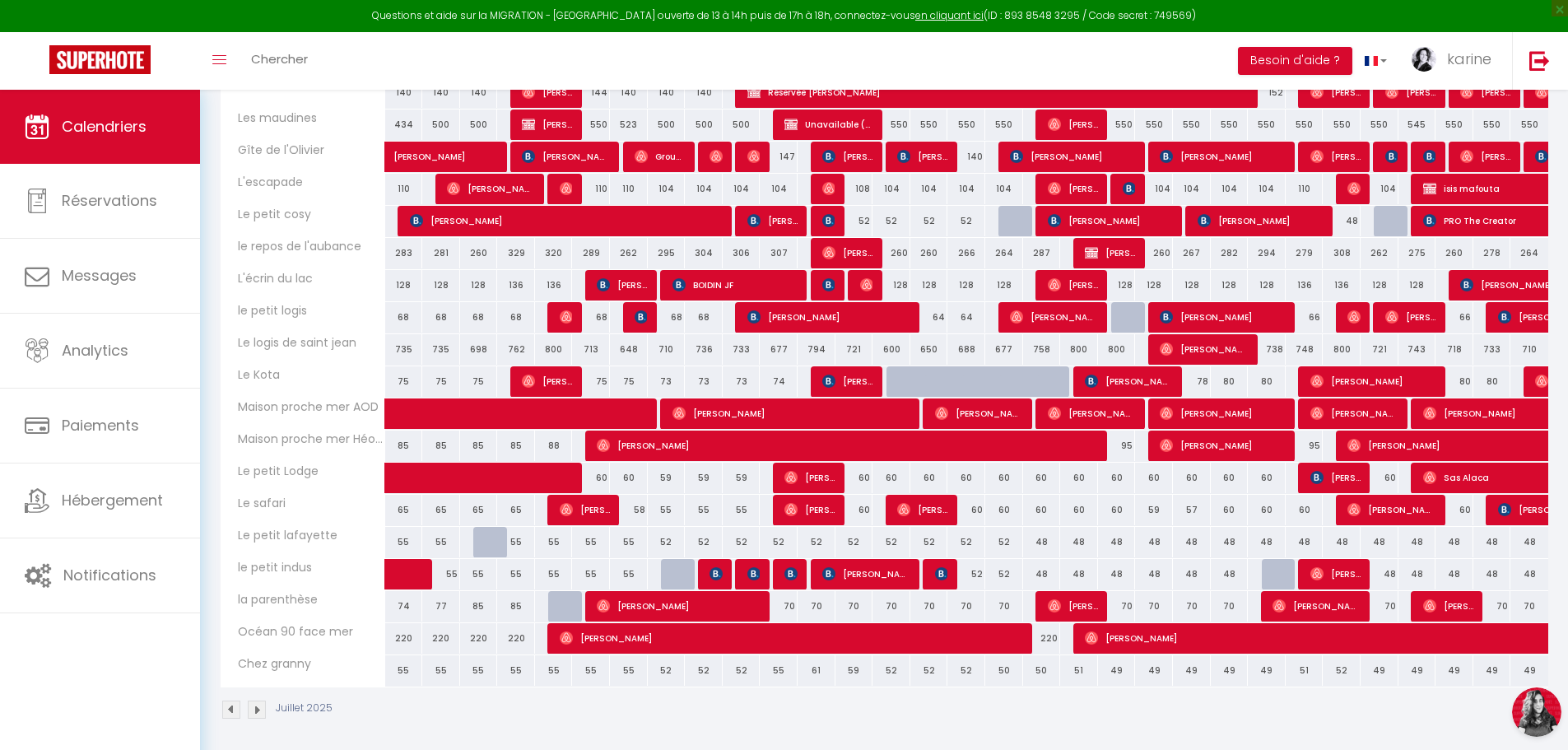
scroll to position [465, 0]
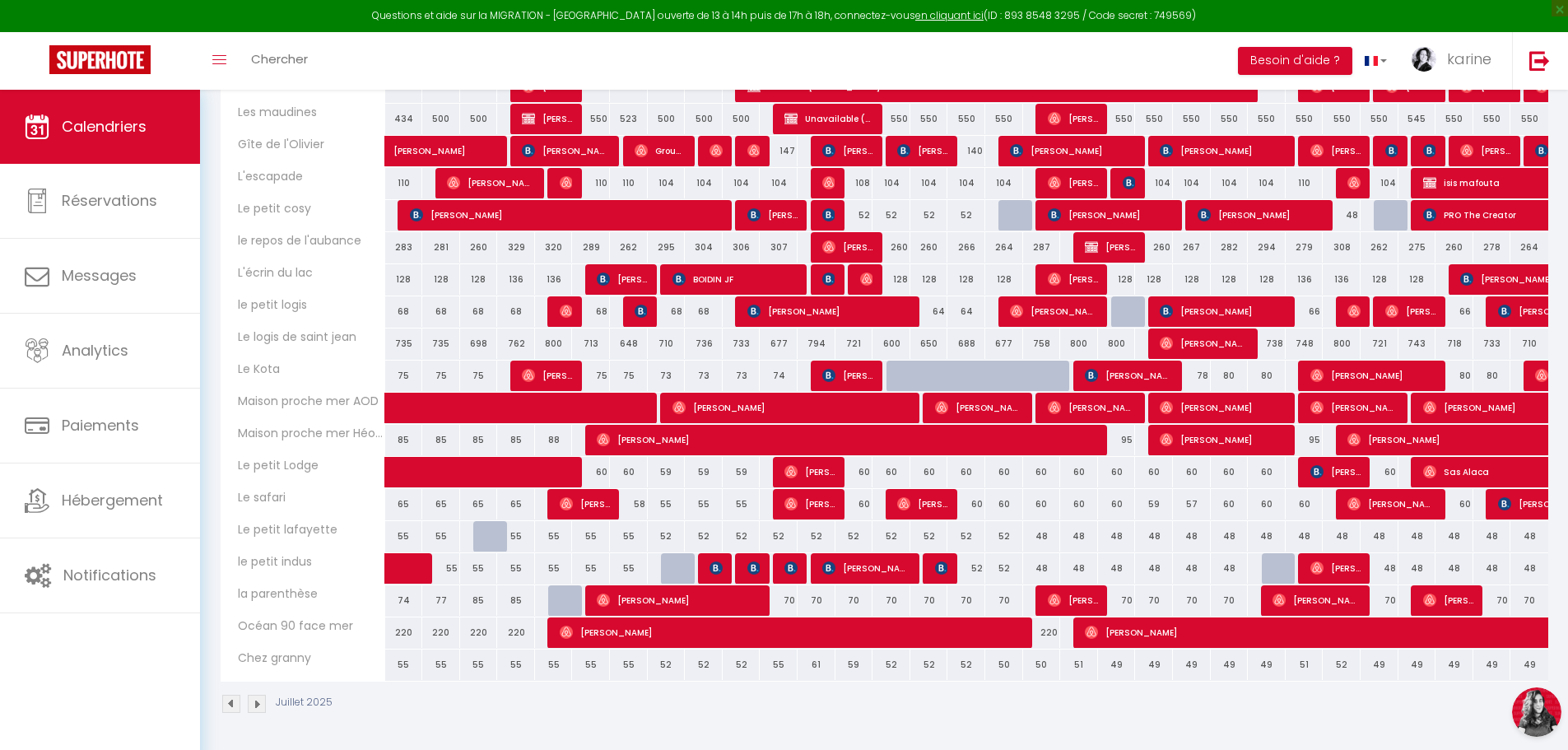
click at [256, 705] on img at bounding box center [256, 703] width 18 height 18
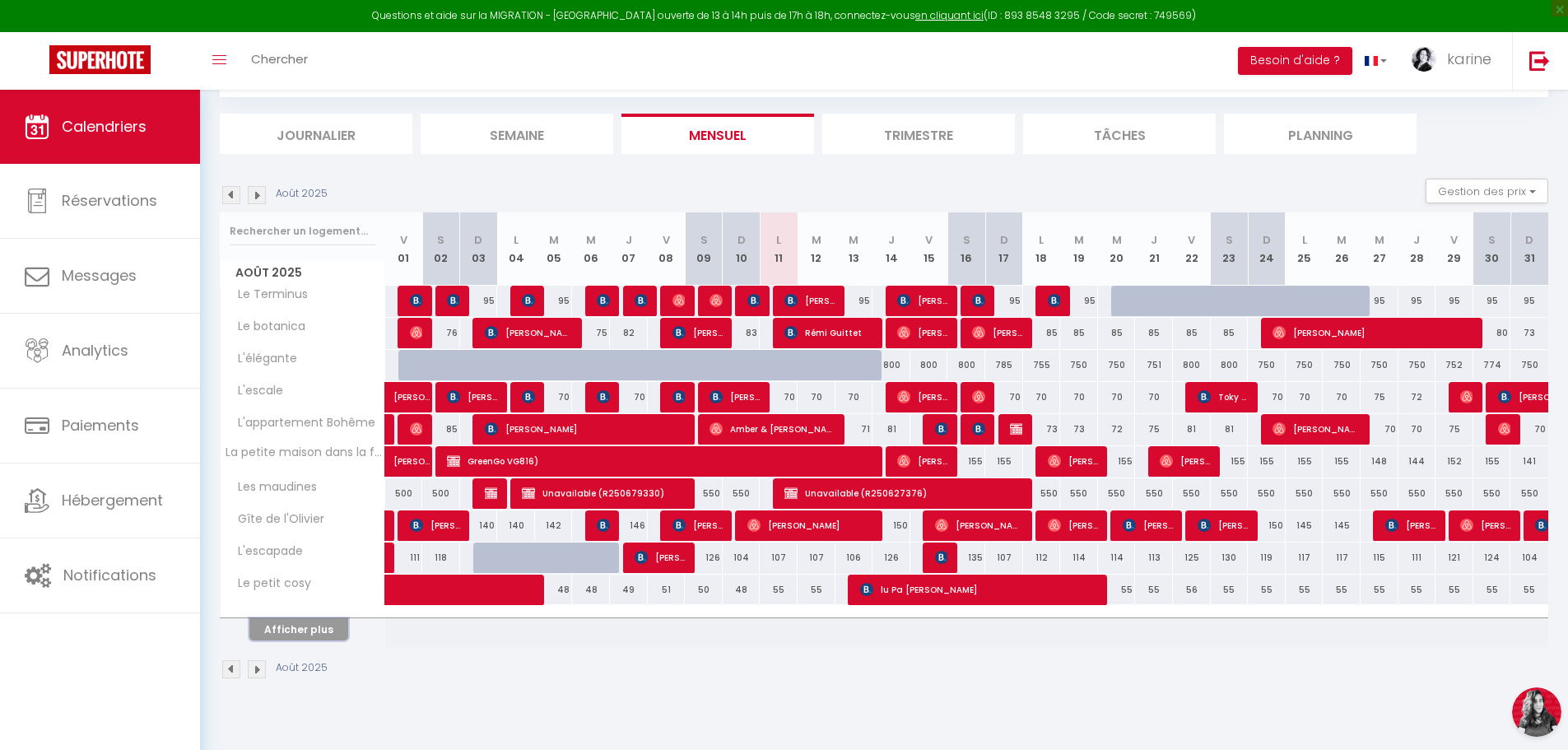
click at [303, 632] on button "Afficher plus" at bounding box center [299, 629] width 98 height 22
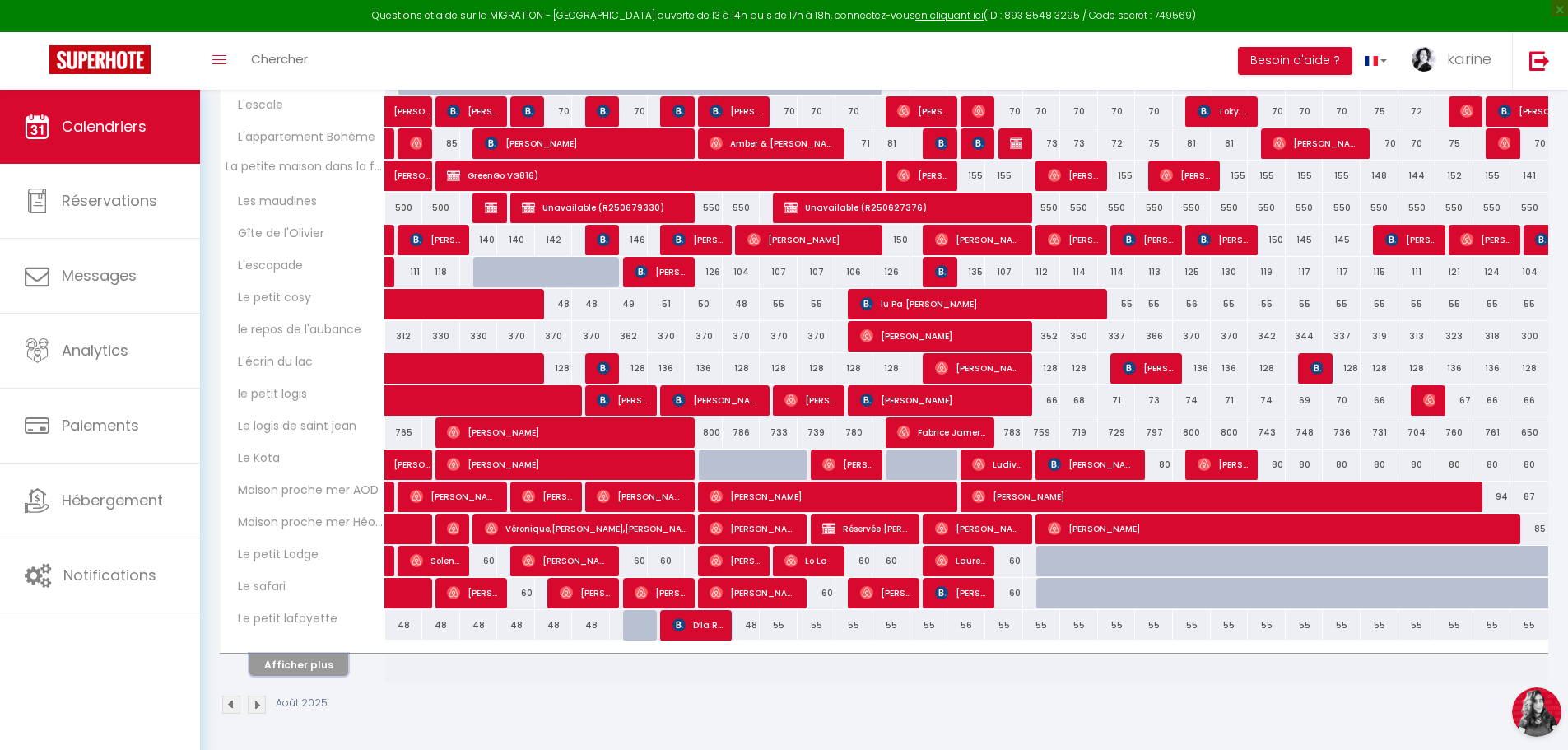
scroll to position [376, 0]
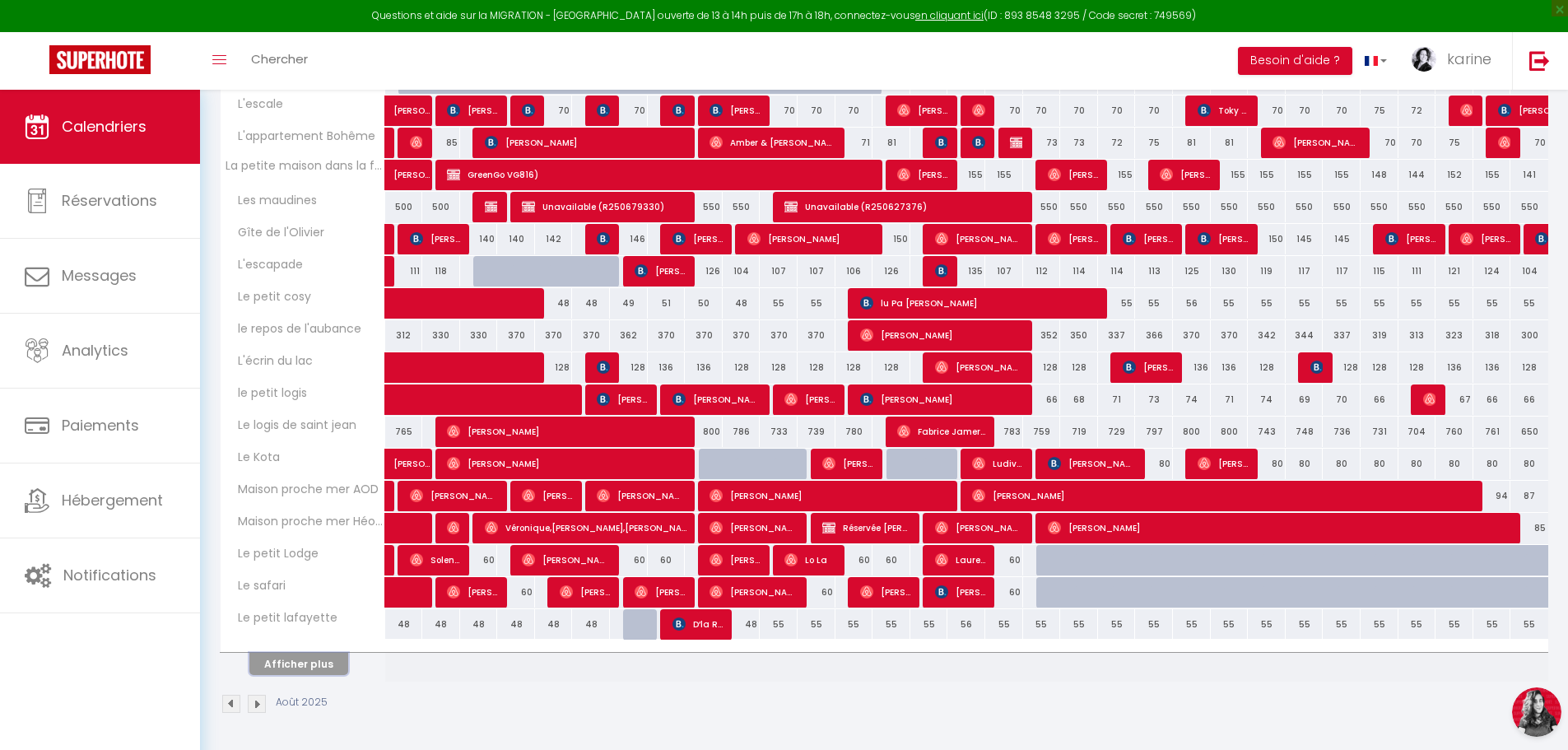
click at [321, 661] on button "Afficher plus" at bounding box center [299, 664] width 98 height 22
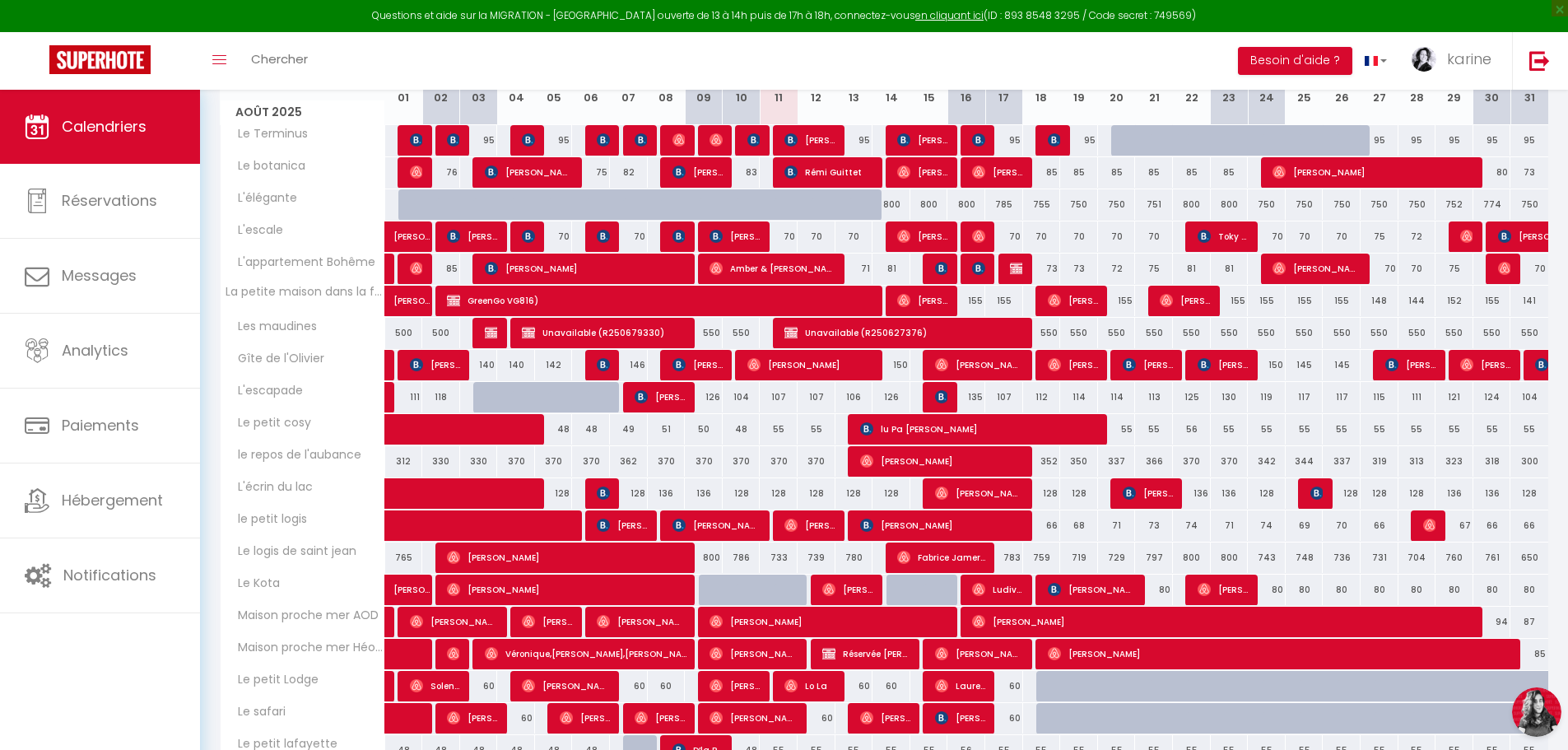
scroll to position [211, 0]
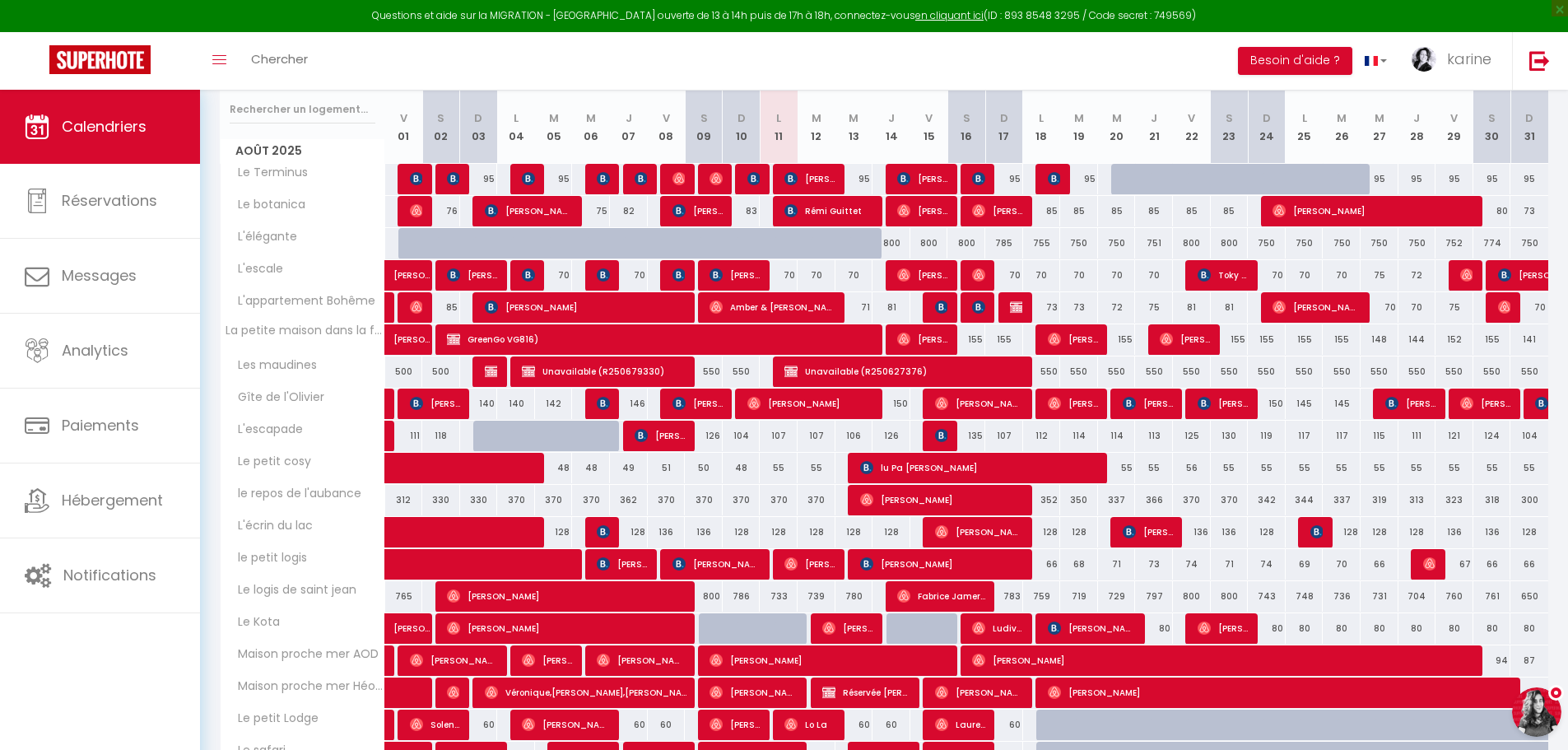
click at [1528, 719] on button "Open LiveChat chat widget" at bounding box center [1537, 713] width 49 height 49
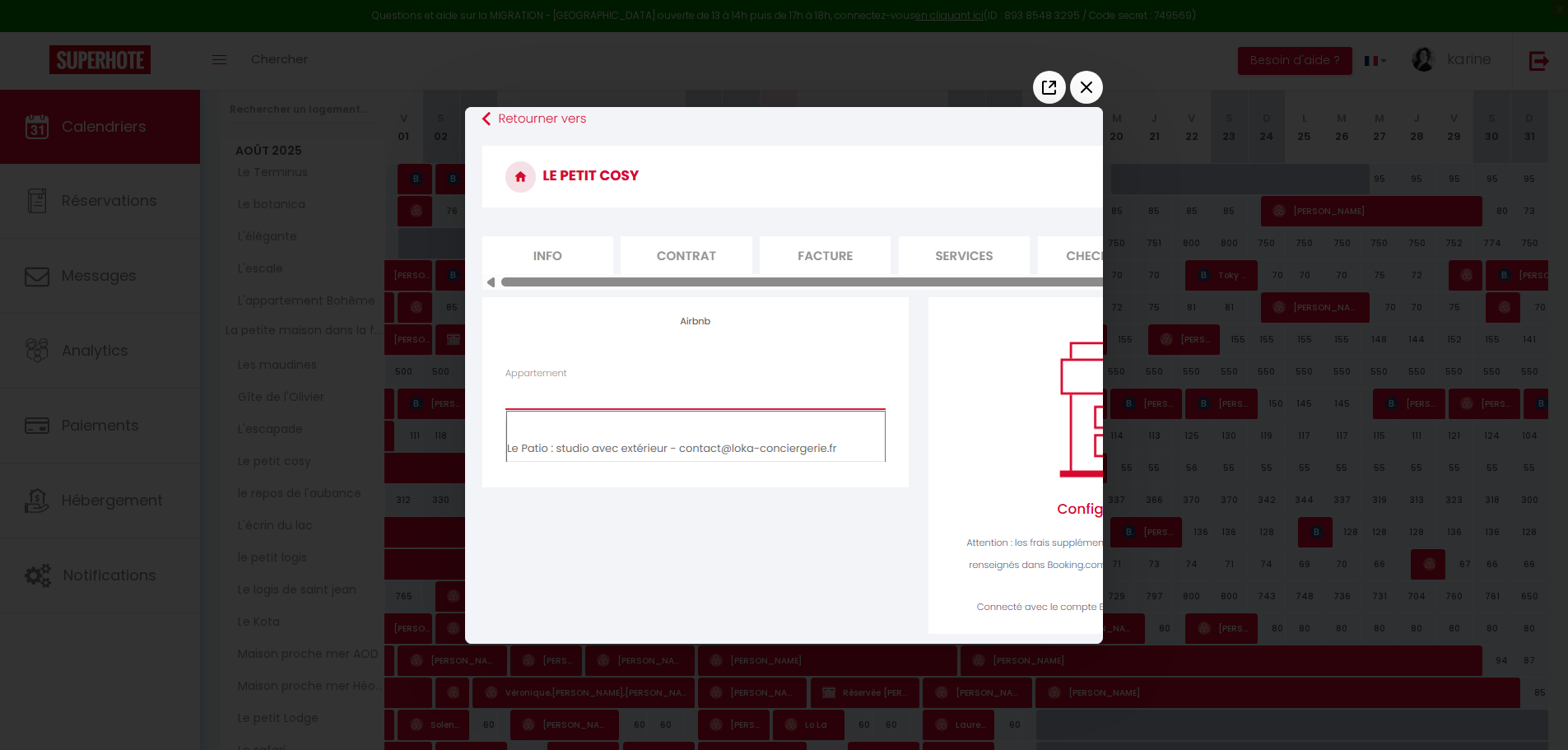
scroll to position [0, 0]
click at [1087, 88] on icon "Close the window" at bounding box center [1087, 87] width 12 height 12
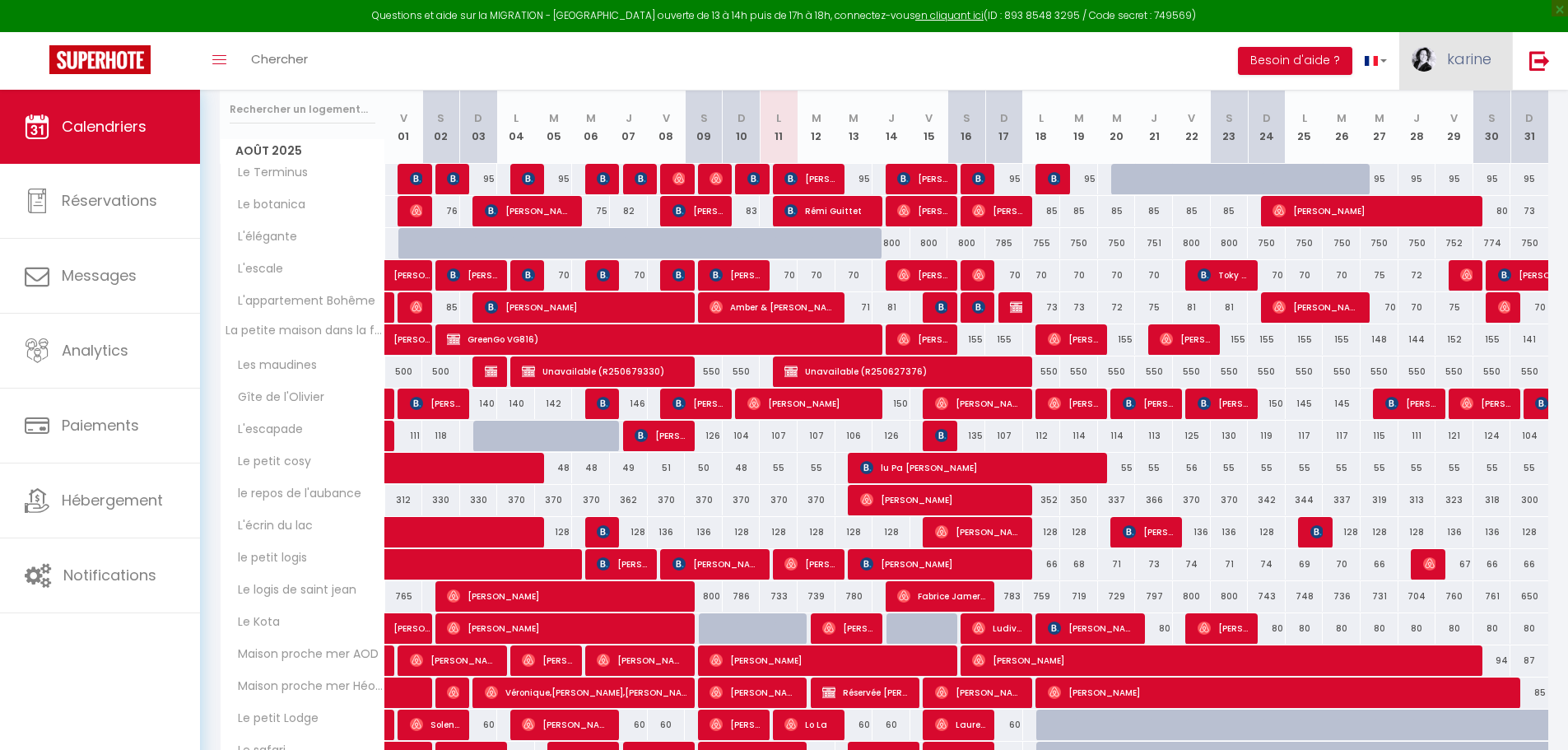
click at [1458, 63] on span "karine" at bounding box center [1470, 59] width 44 height 20
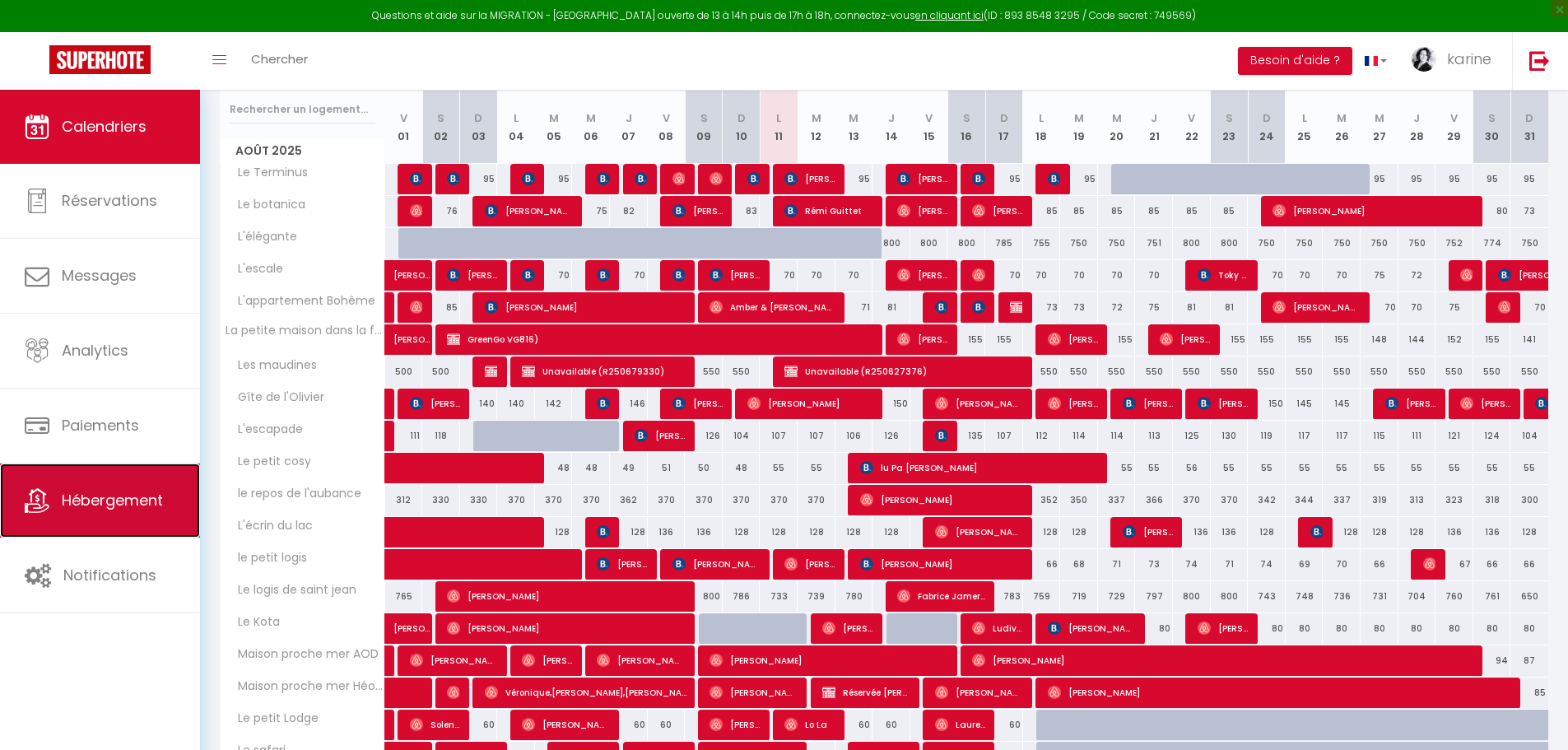
click at [122, 505] on span "Hébergement" at bounding box center [112, 500] width 101 height 20
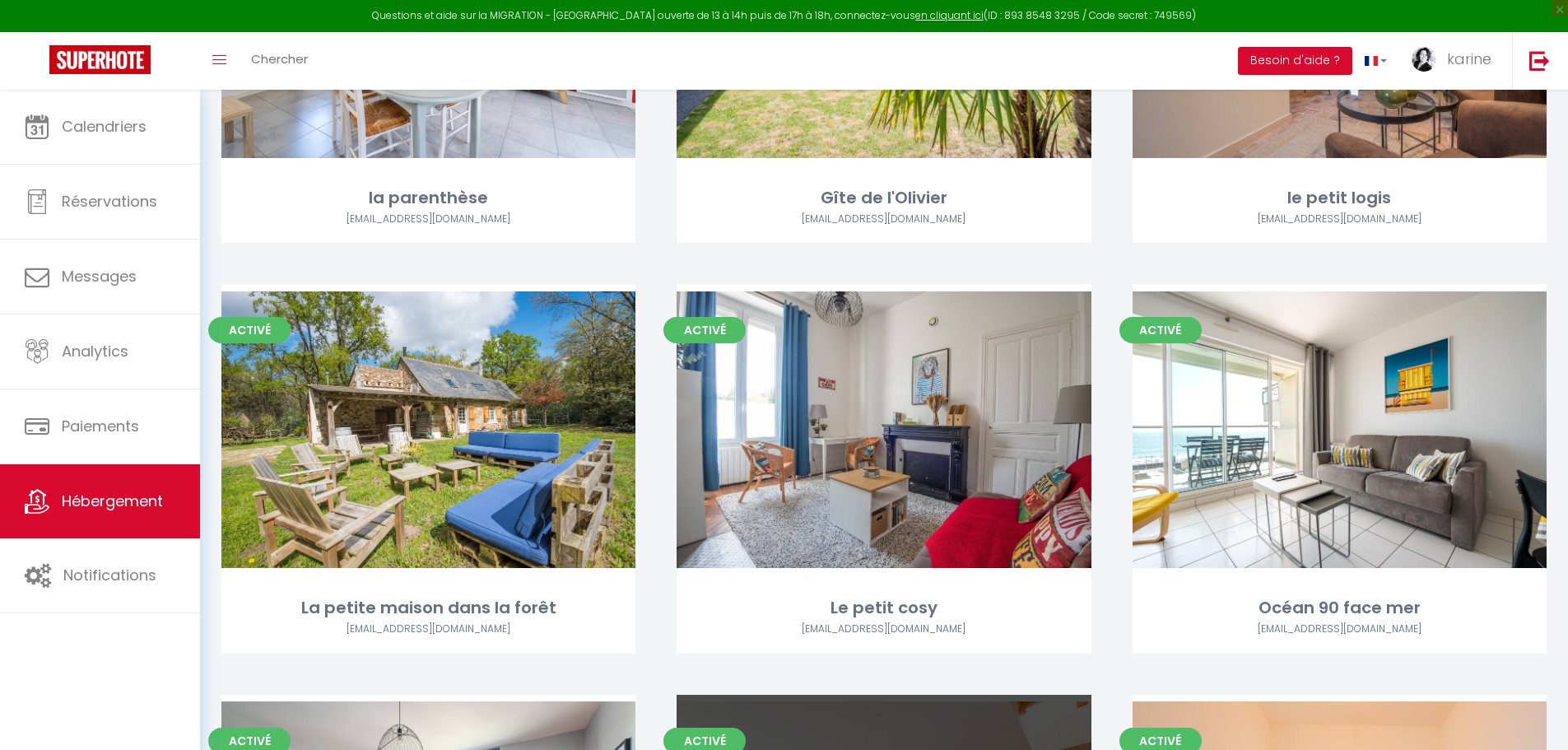
scroll to position [2388, 0]
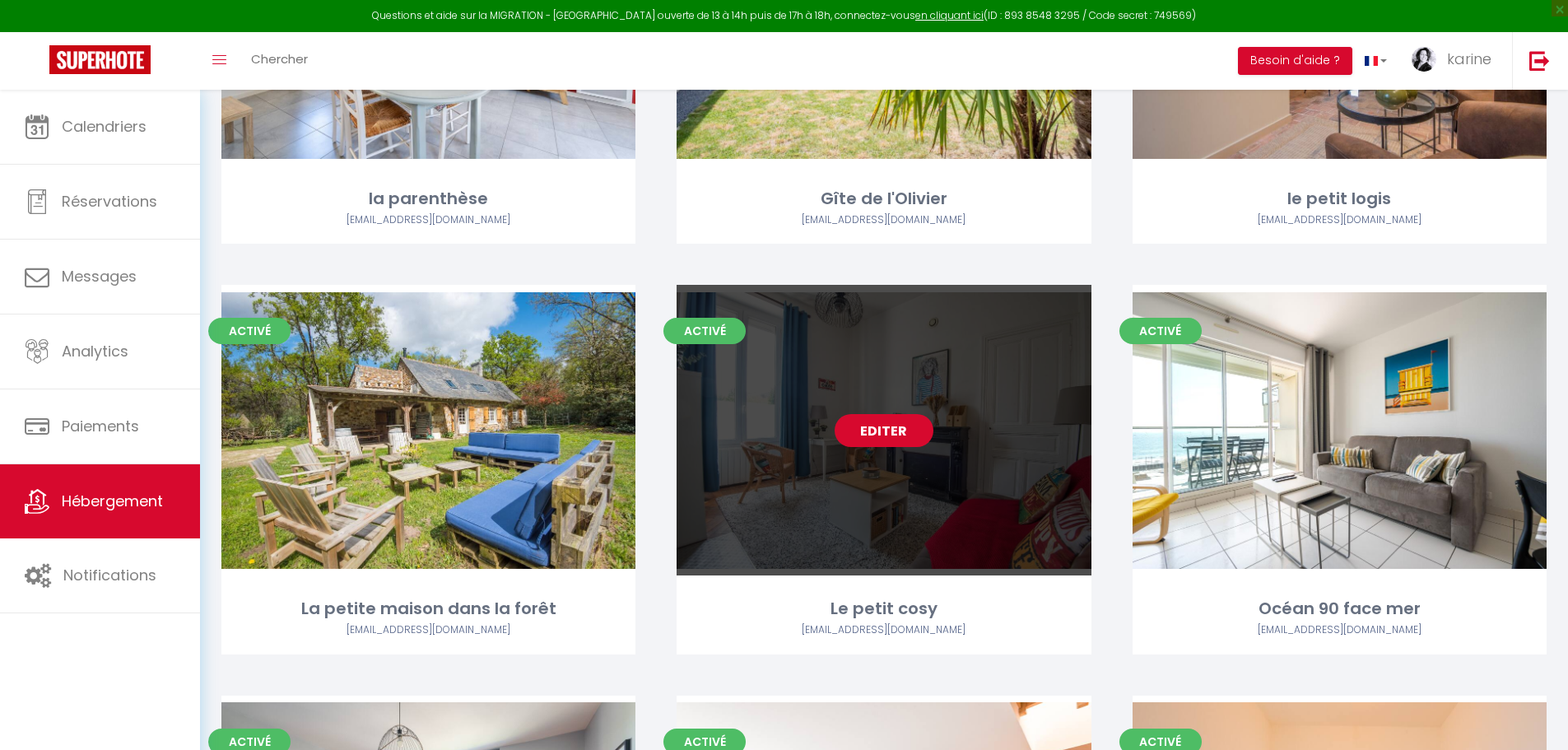
click at [874, 436] on link "Editer" at bounding box center [884, 431] width 98 height 33
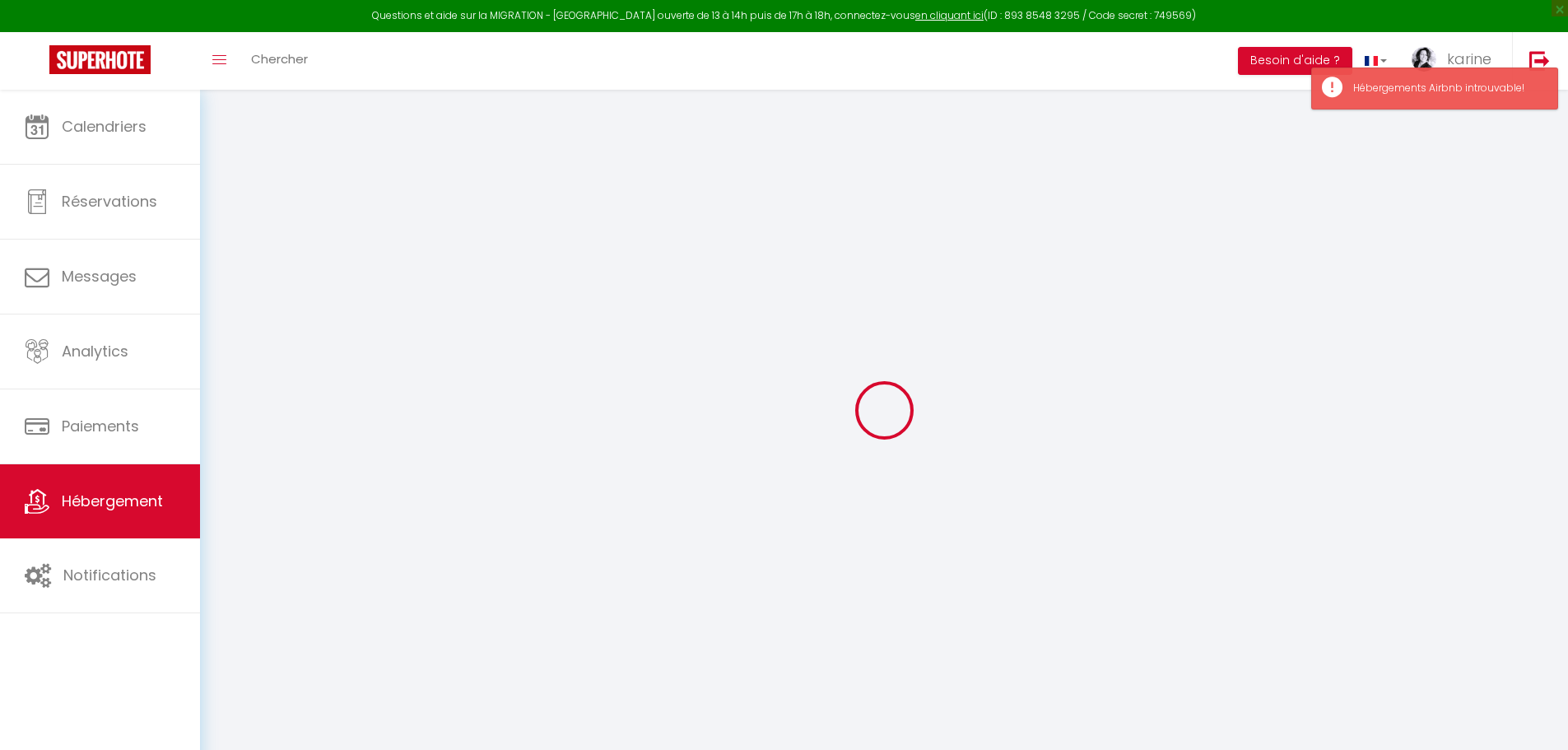
select select "+ 20 %"
select select
checkbox input "false"
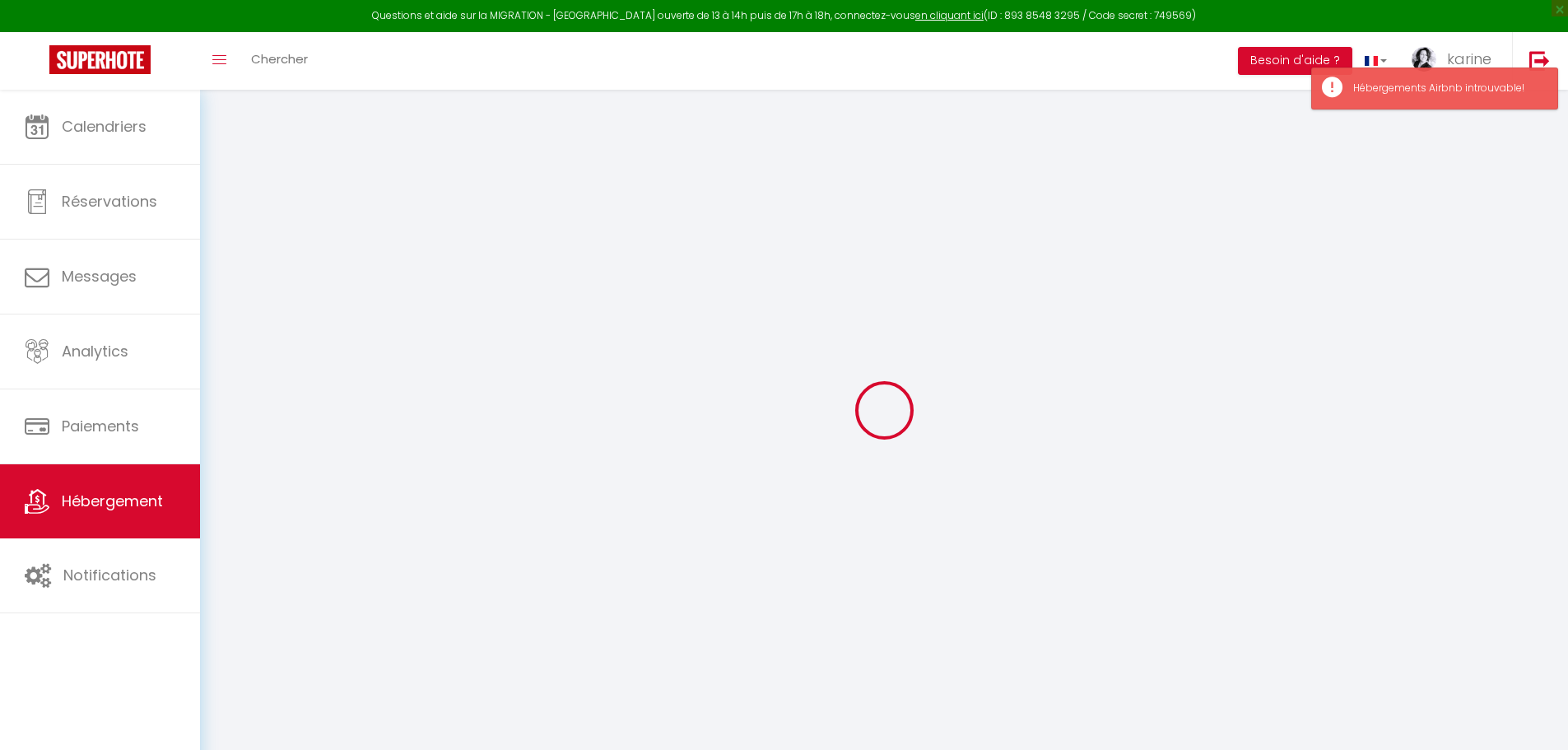
checkbox input "false"
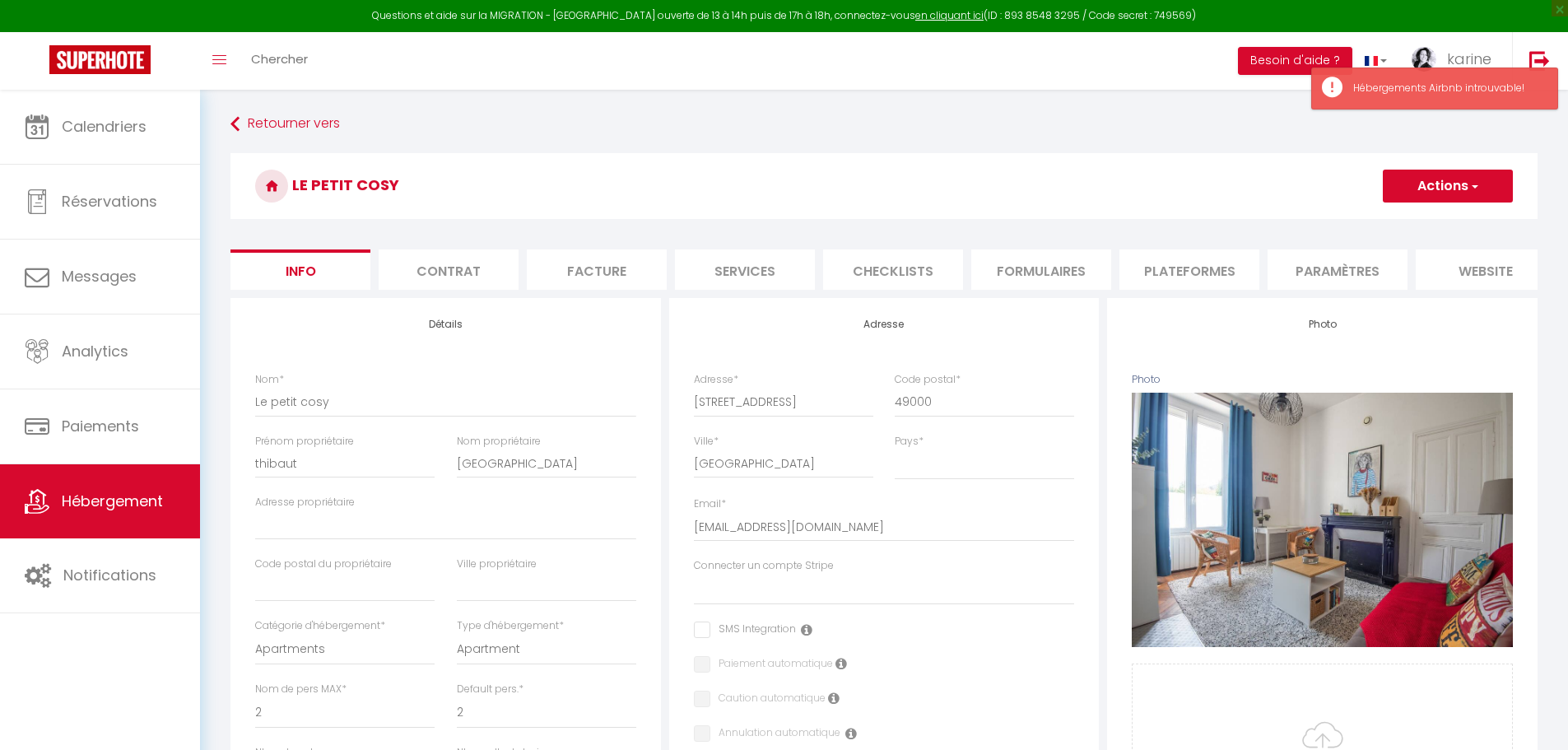
click at [1201, 269] on li "Plateformes" at bounding box center [1189, 270] width 140 height 41
select select
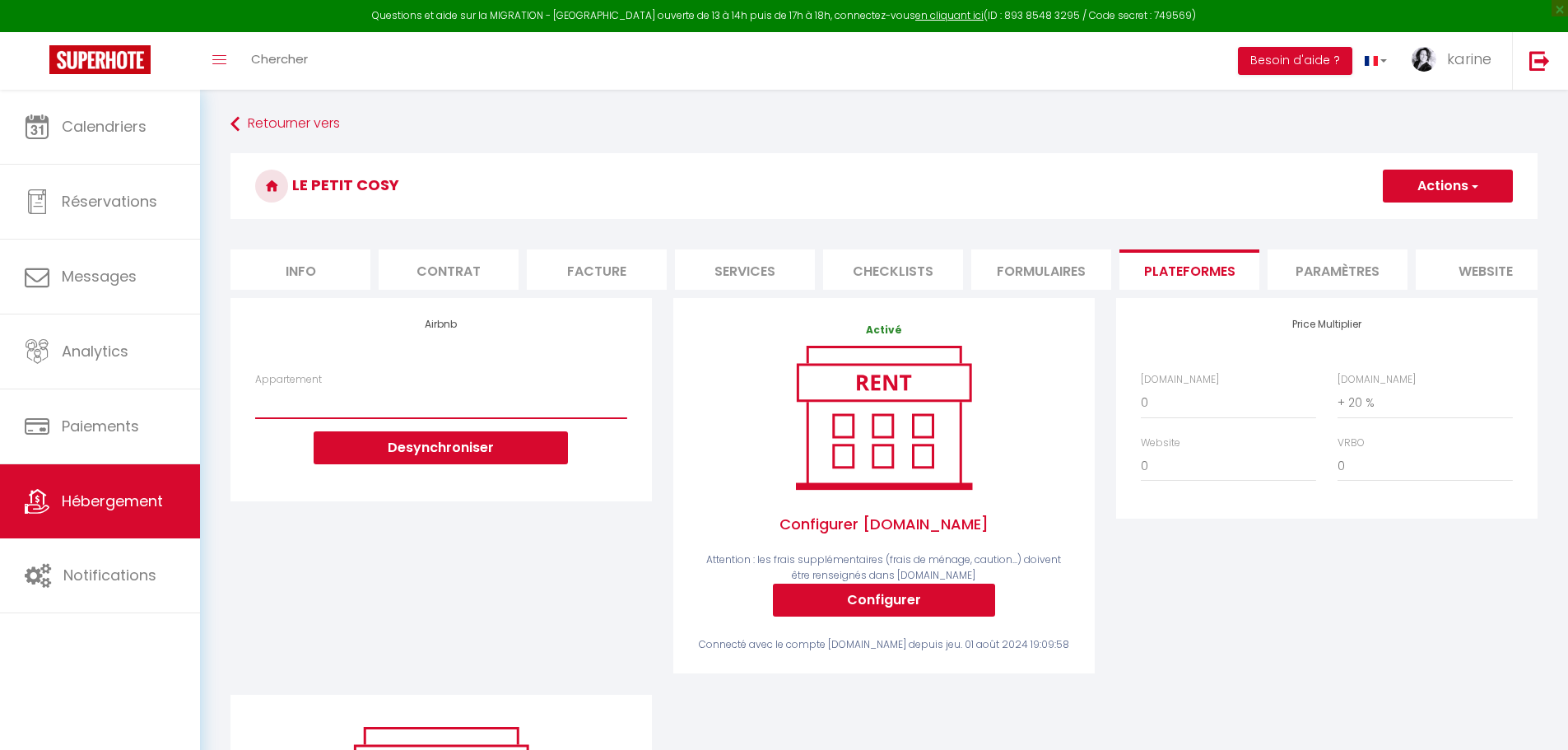
click at [335, 414] on select "Appartement" at bounding box center [441, 403] width 372 height 31
click at [1460, 60] on span "karine" at bounding box center [1470, 59] width 44 height 20
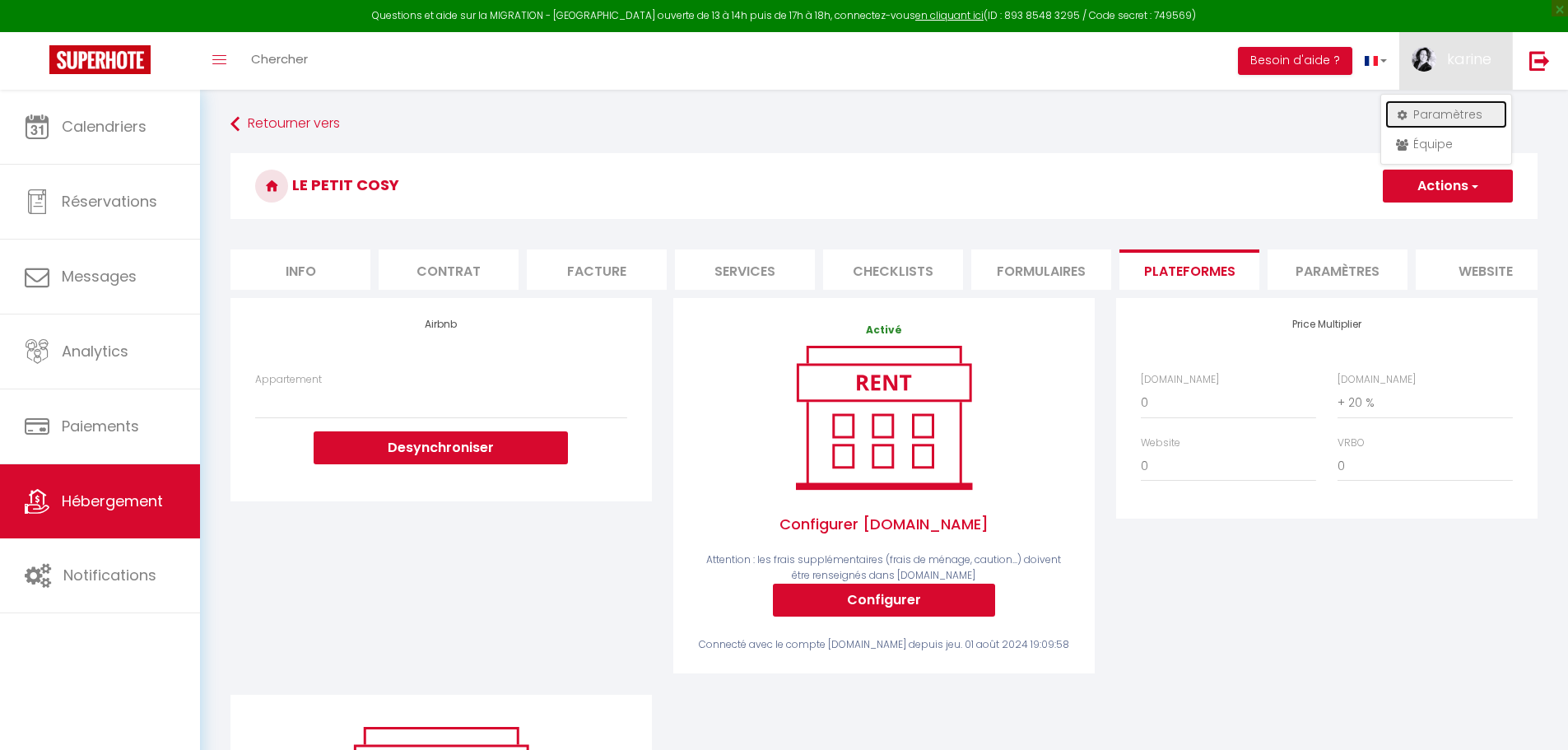
click at [1431, 111] on link "Paramètres" at bounding box center [1447, 114] width 122 height 28
select select "fr"
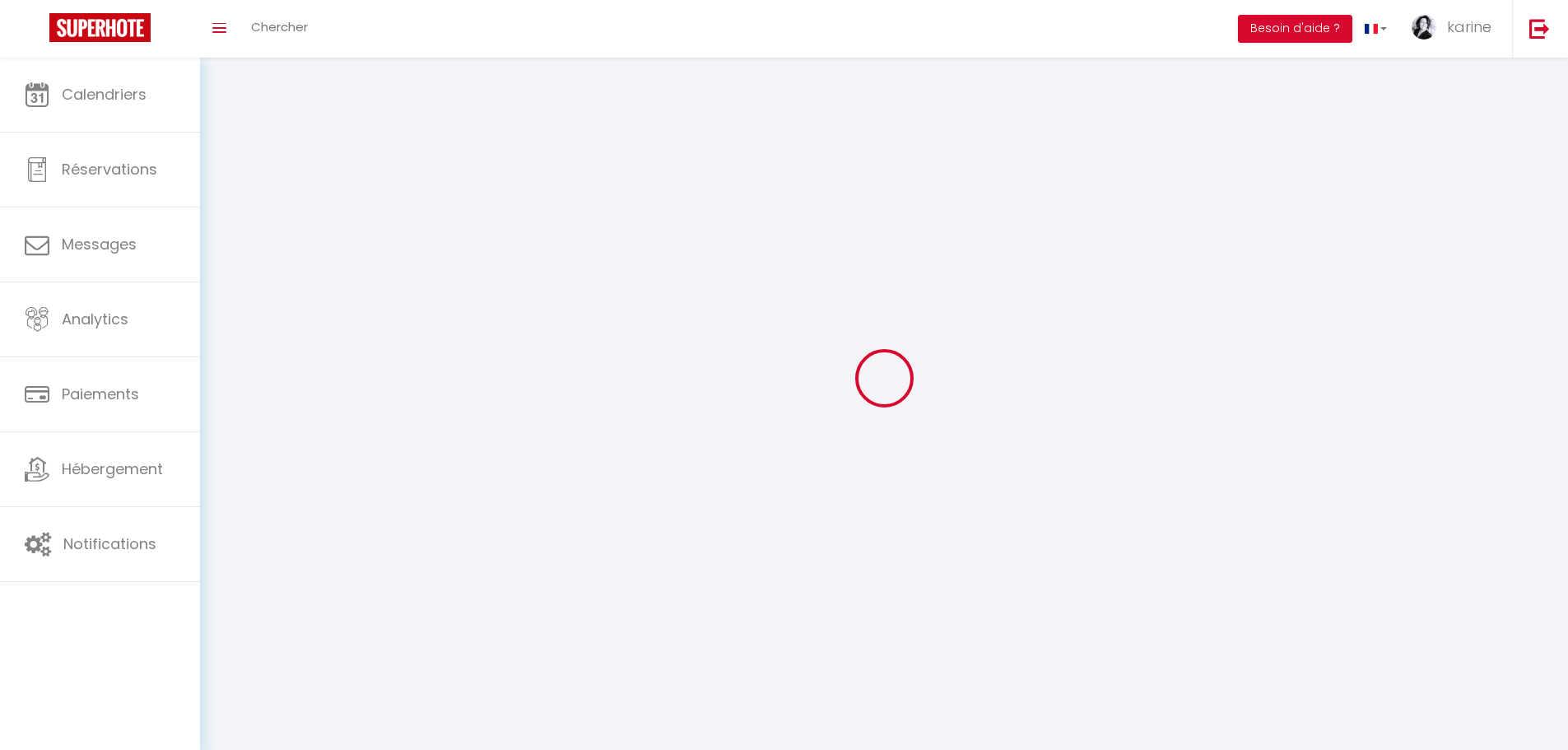
type input "karine"
type input "vallée"
type input "0632449618"
type input "[STREET_ADDRESS]"
type input "49610"
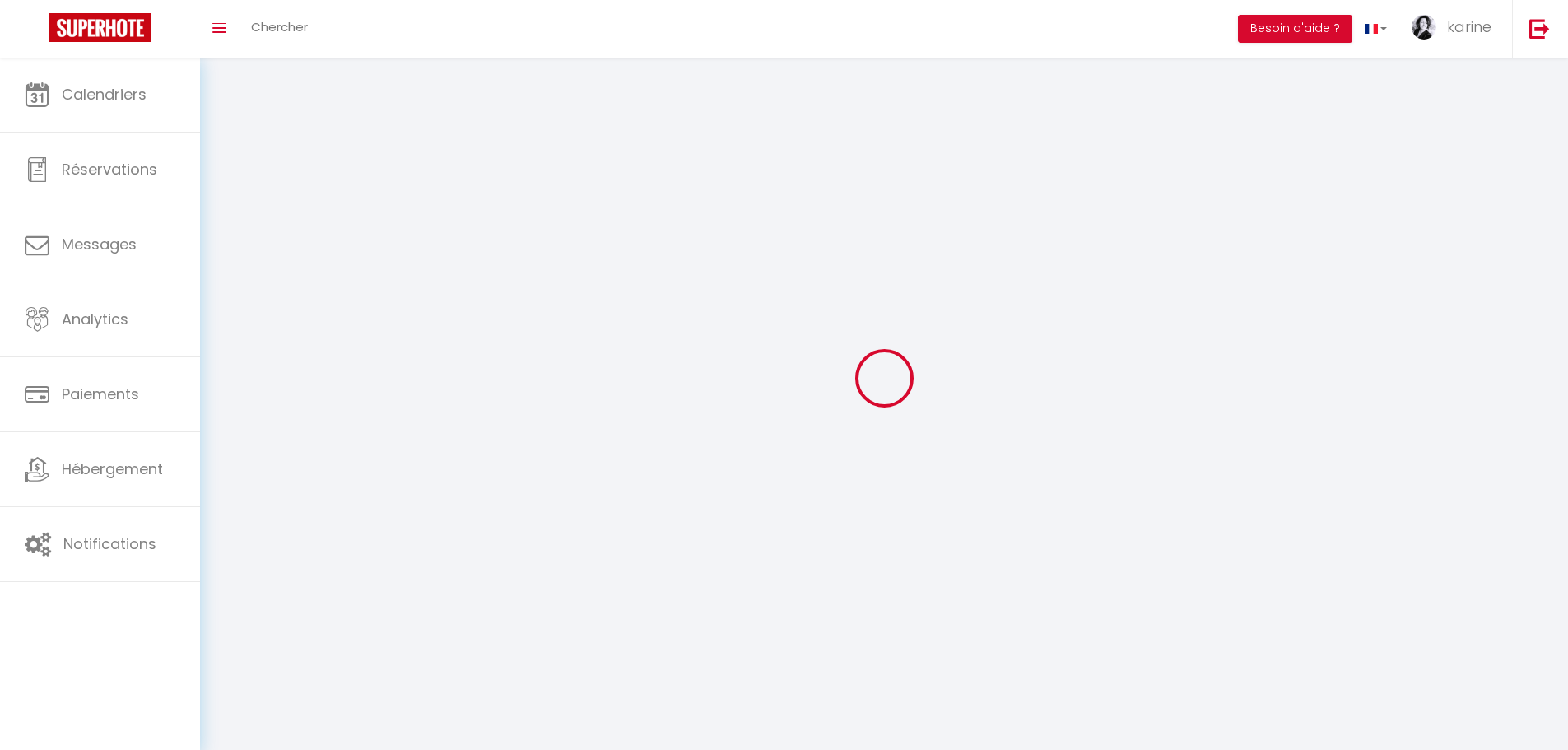
type input "les [GEOGRAPHIC_DATA]"
type input "x80VgtkHD40kD3Wmlp2r5PTyS"
type input "OBeHIjqTVPBG6HTGjLoO2DhdG"
type input "[URL][DOMAIN_NAME]"
select select "28"
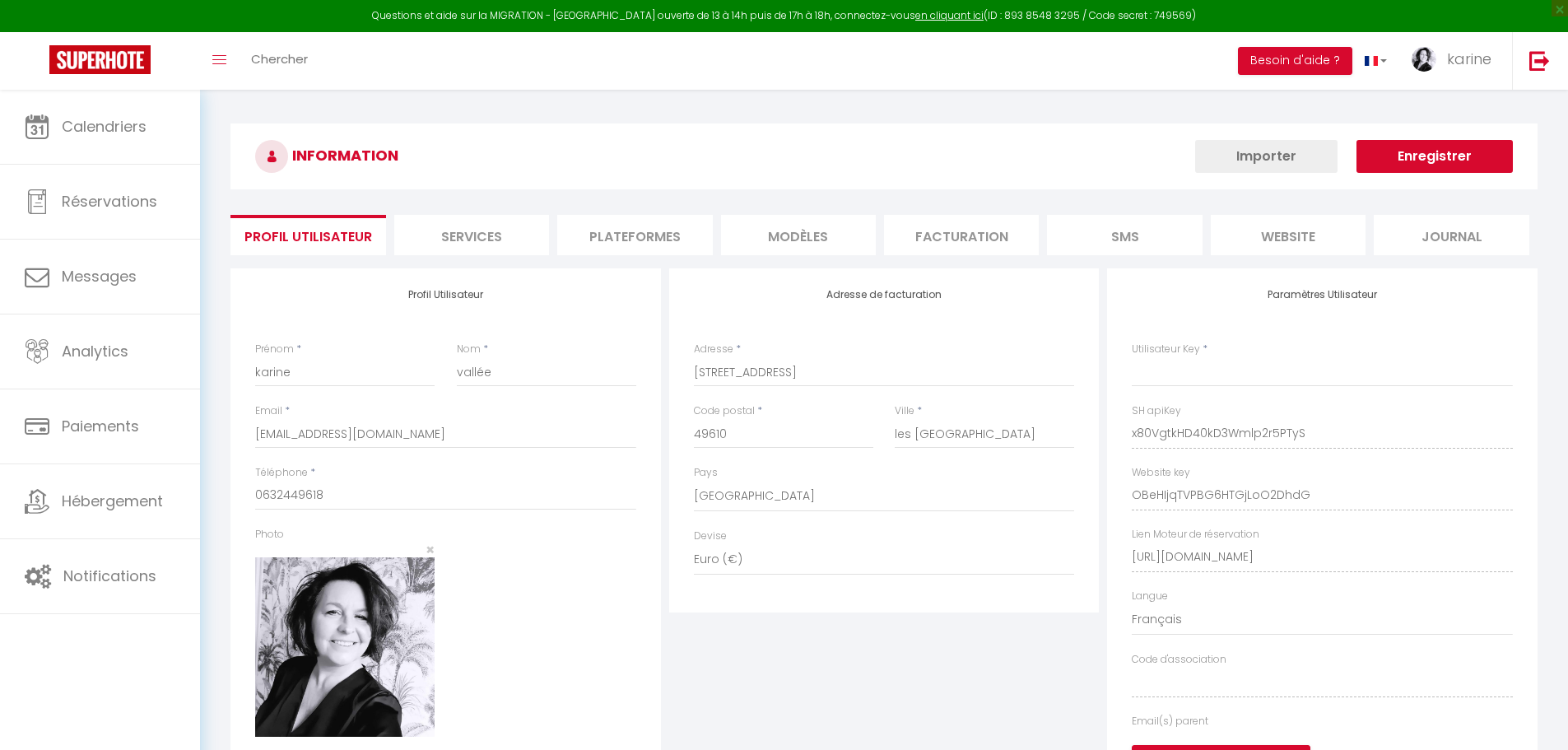
type input "x80VgtkHD40kD3Wmlp2r5PTyS"
type input "OBeHIjqTVPBG6HTGjLoO2DhdG"
type input "[URL][DOMAIN_NAME]"
select select "fr"
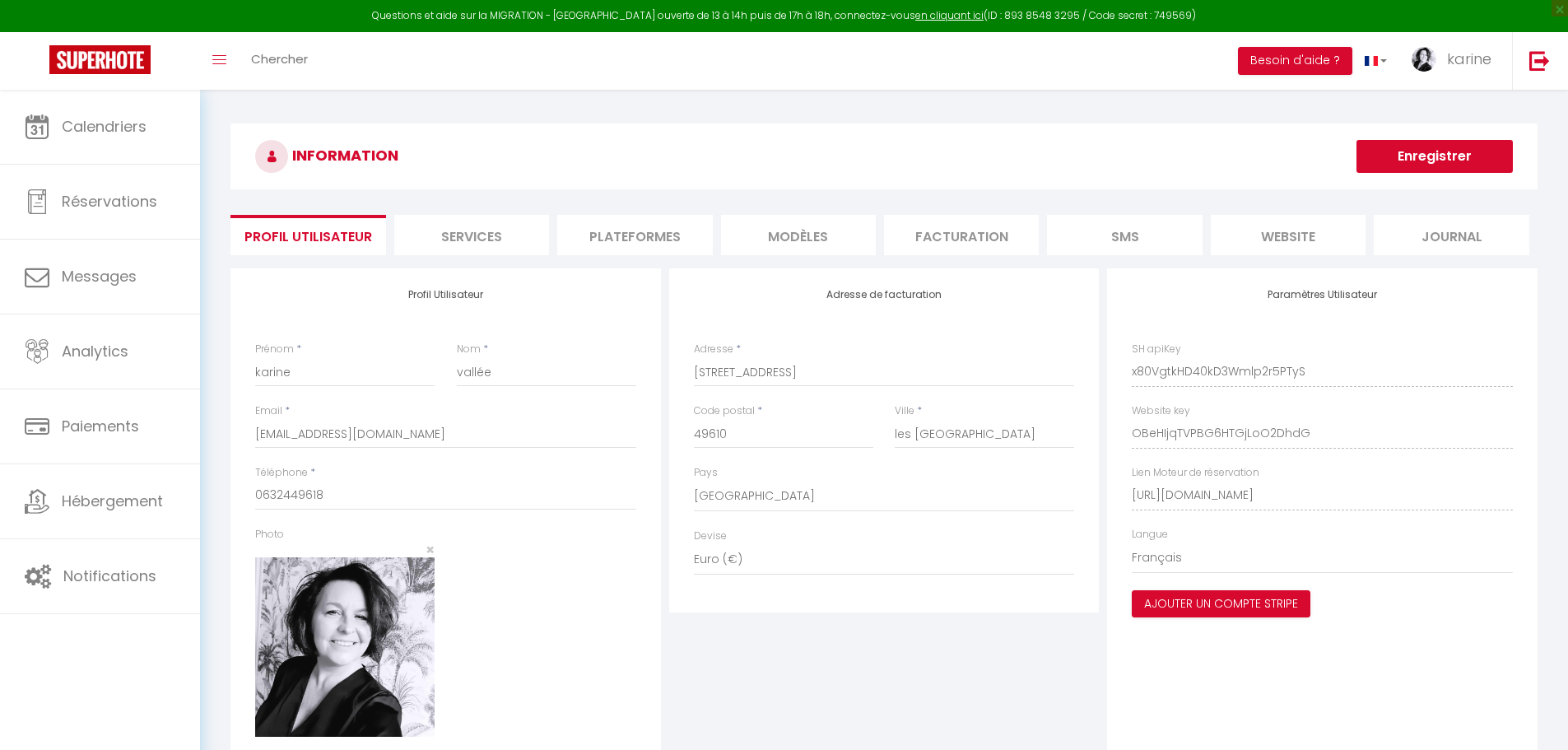
click at [627, 231] on li "Plateformes" at bounding box center [634, 235] width 155 height 41
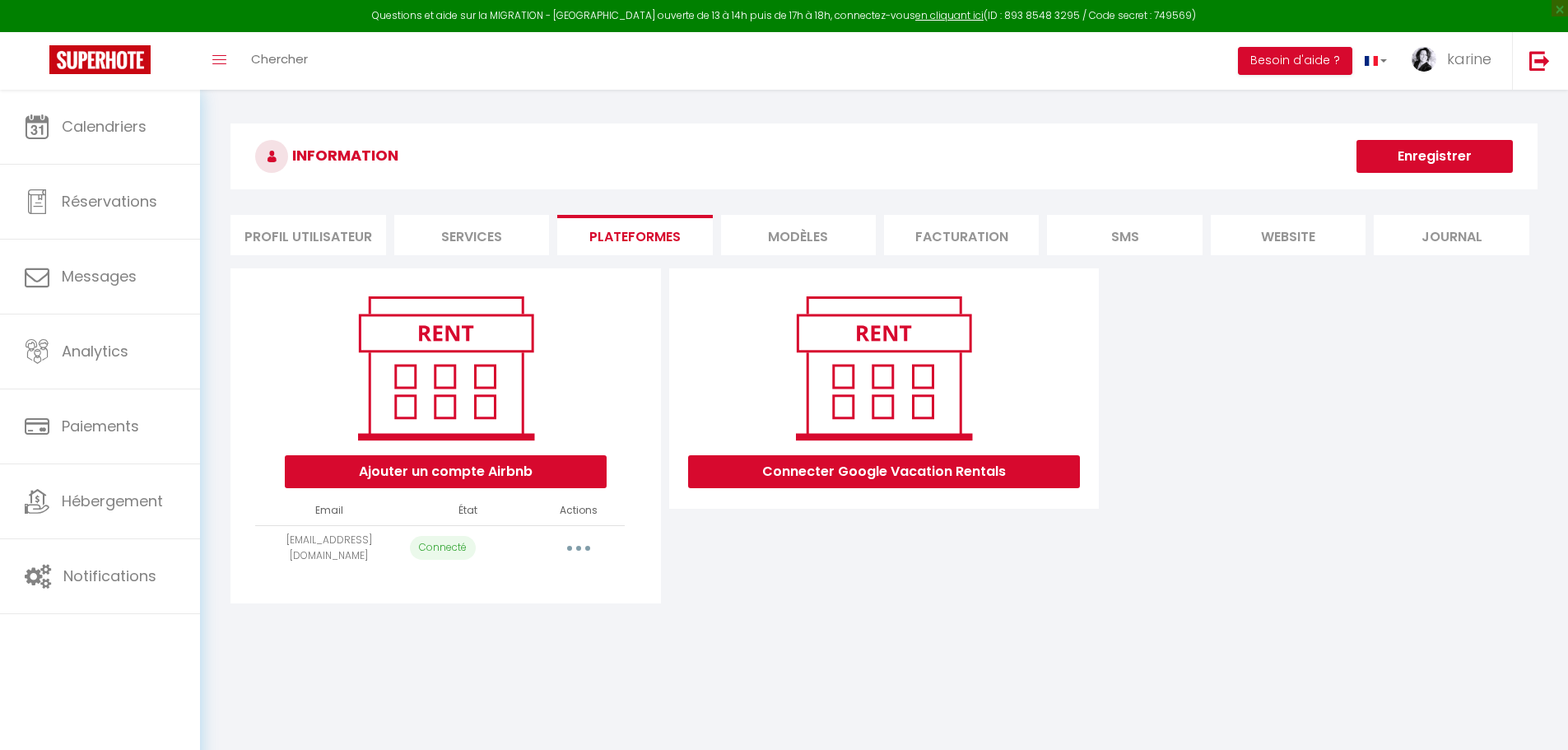
click at [571, 549] on button "button" at bounding box center [579, 548] width 46 height 26
click at [525, 617] on link "Importer les appartements" at bounding box center [506, 615] width 182 height 28
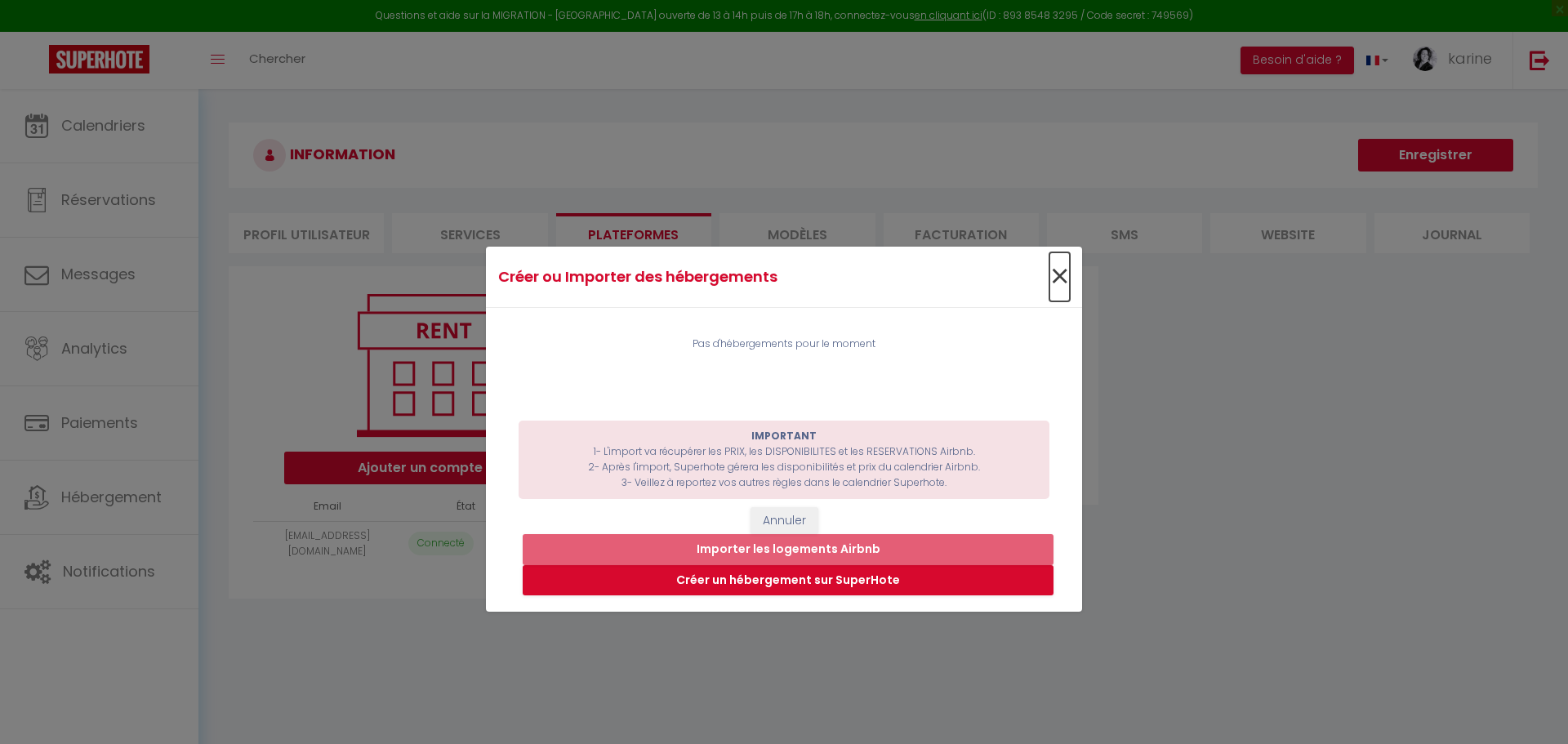
click at [1056, 276] on span "×" at bounding box center [1059, 277] width 20 height 49
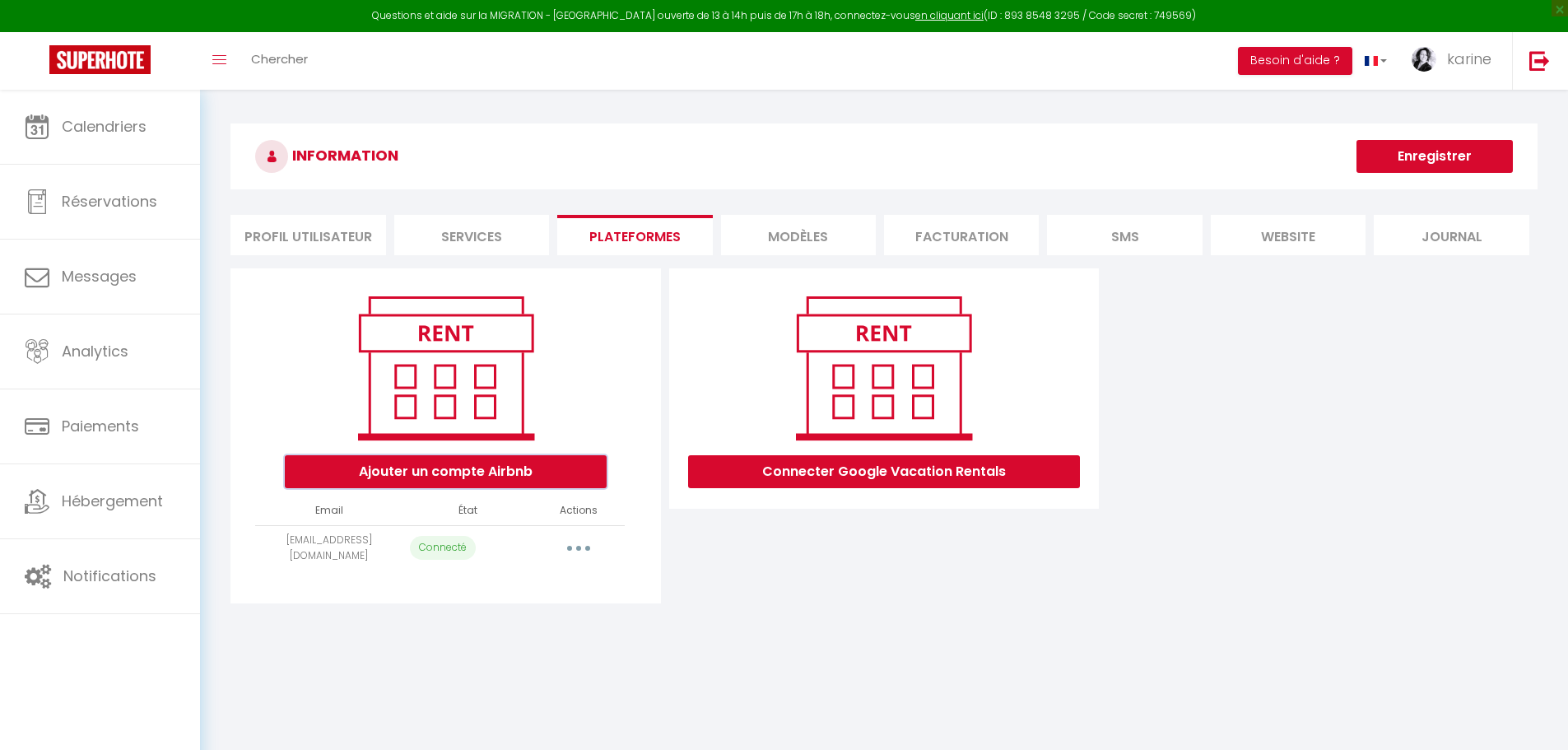
click at [461, 468] on button "Ajouter un compte Airbnb" at bounding box center [446, 471] width 322 height 33
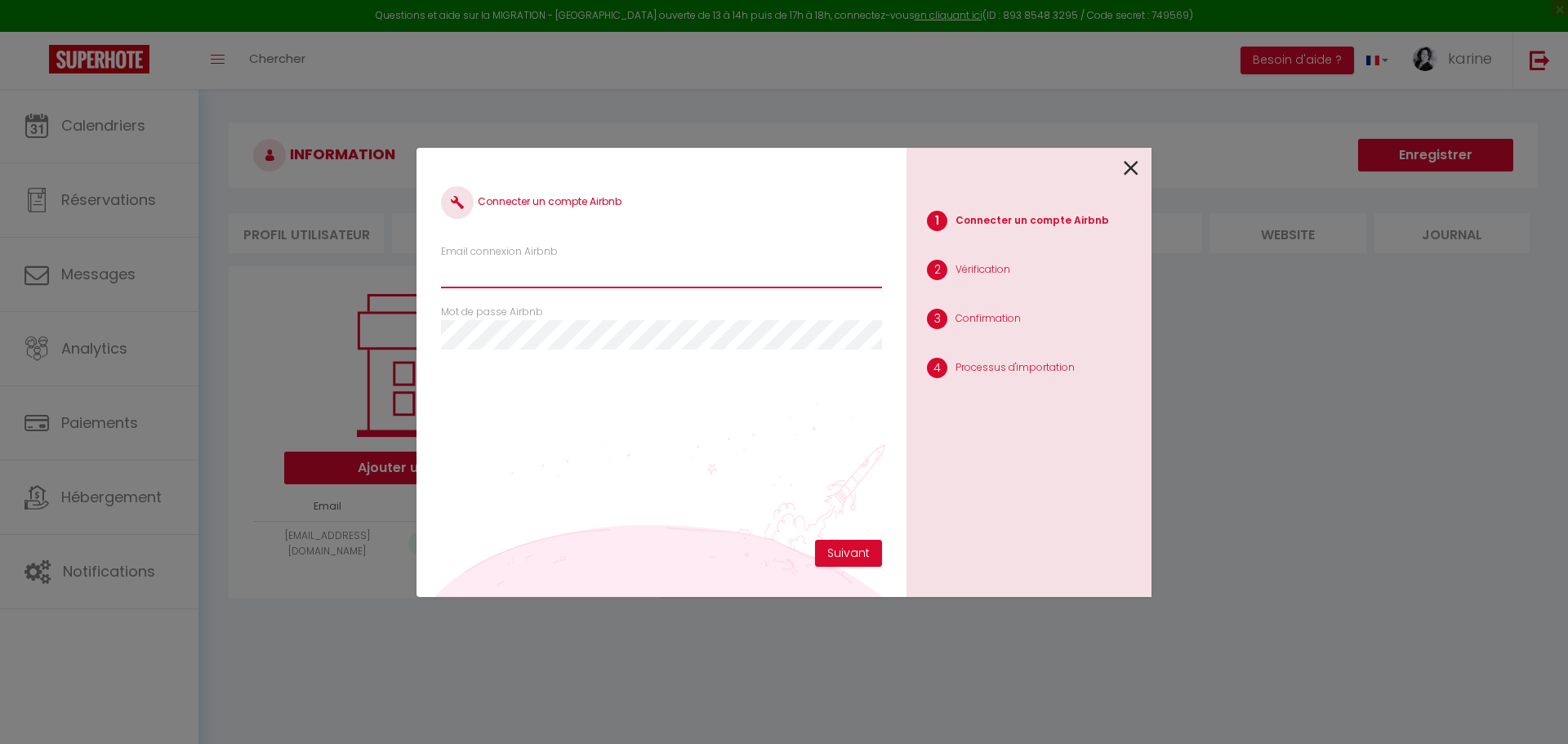
click at [570, 276] on input "Email connexion Airbnb" at bounding box center [662, 273] width 441 height 29
type input "[EMAIL_ADDRESS][DOMAIN_NAME]"
click at [840, 556] on button "Suivant" at bounding box center [849, 554] width 67 height 28
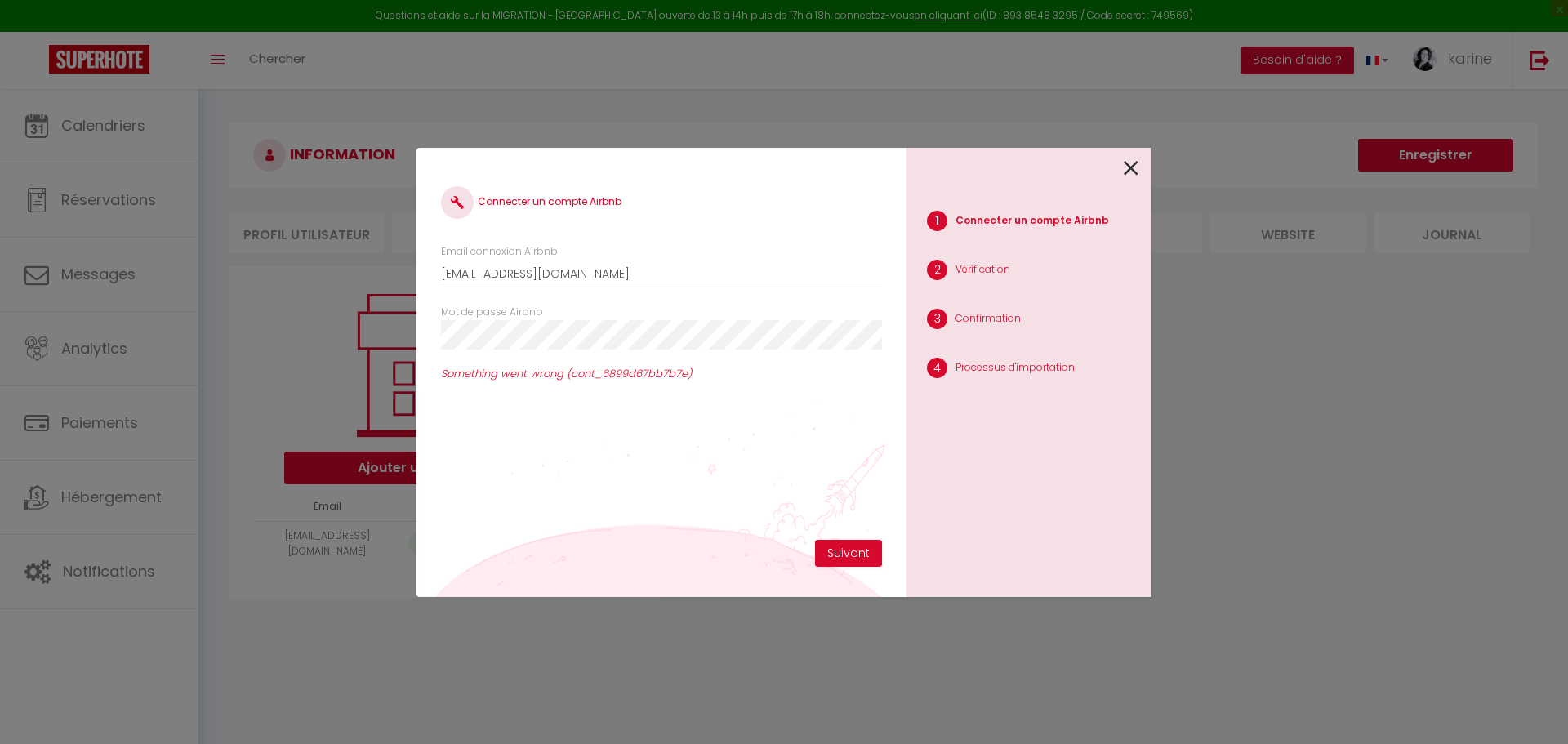
click at [1128, 166] on icon at bounding box center [1130, 168] width 14 height 24
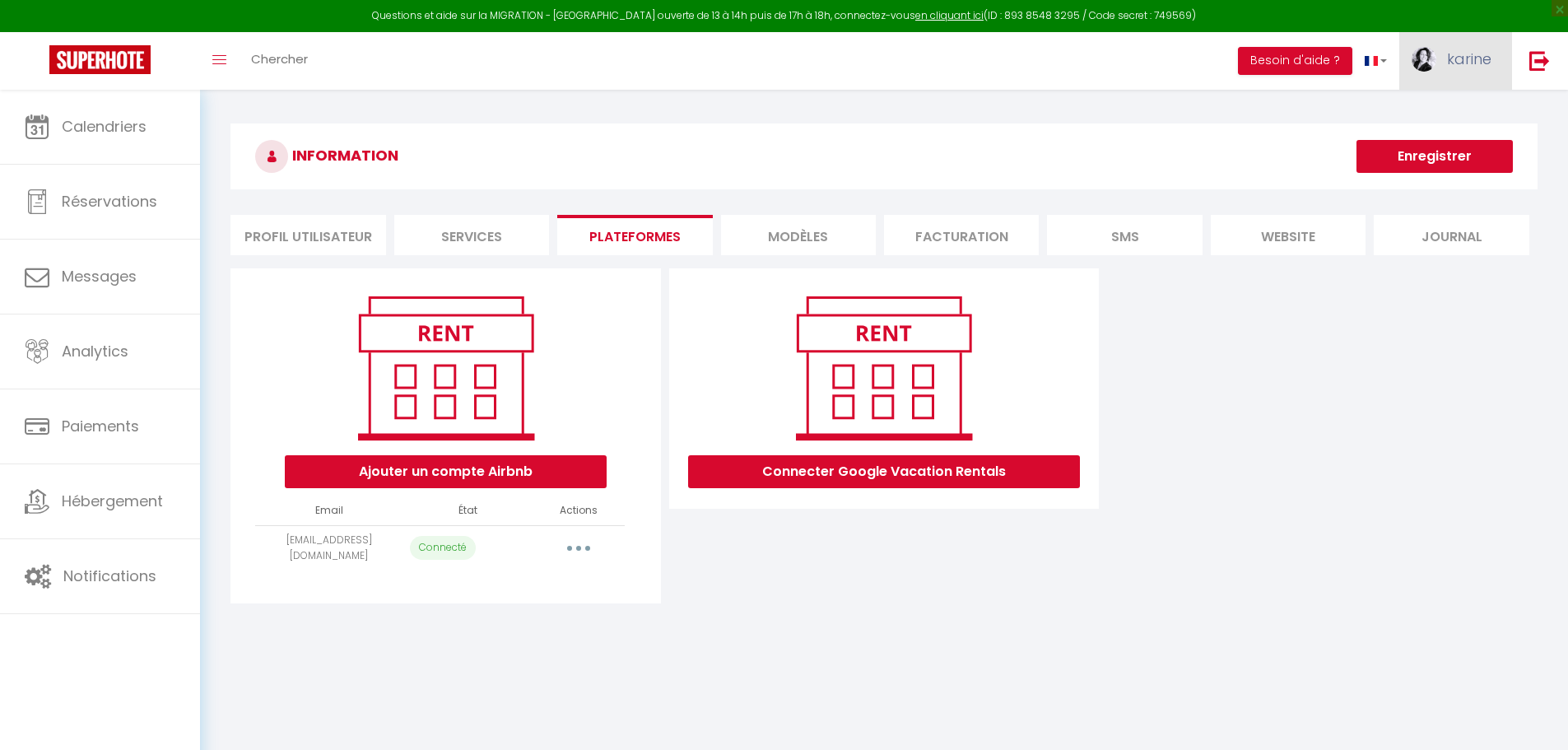
click at [1476, 61] on span "karine" at bounding box center [1470, 59] width 44 height 20
click at [1456, 110] on link "Paramètres" at bounding box center [1447, 114] width 122 height 28
click at [1531, 114] on div "INFORMATION Enregistrer Profil Utilisateur Services Plateformes MODÈLES Factura…" at bounding box center [885, 369] width 1368 height 560
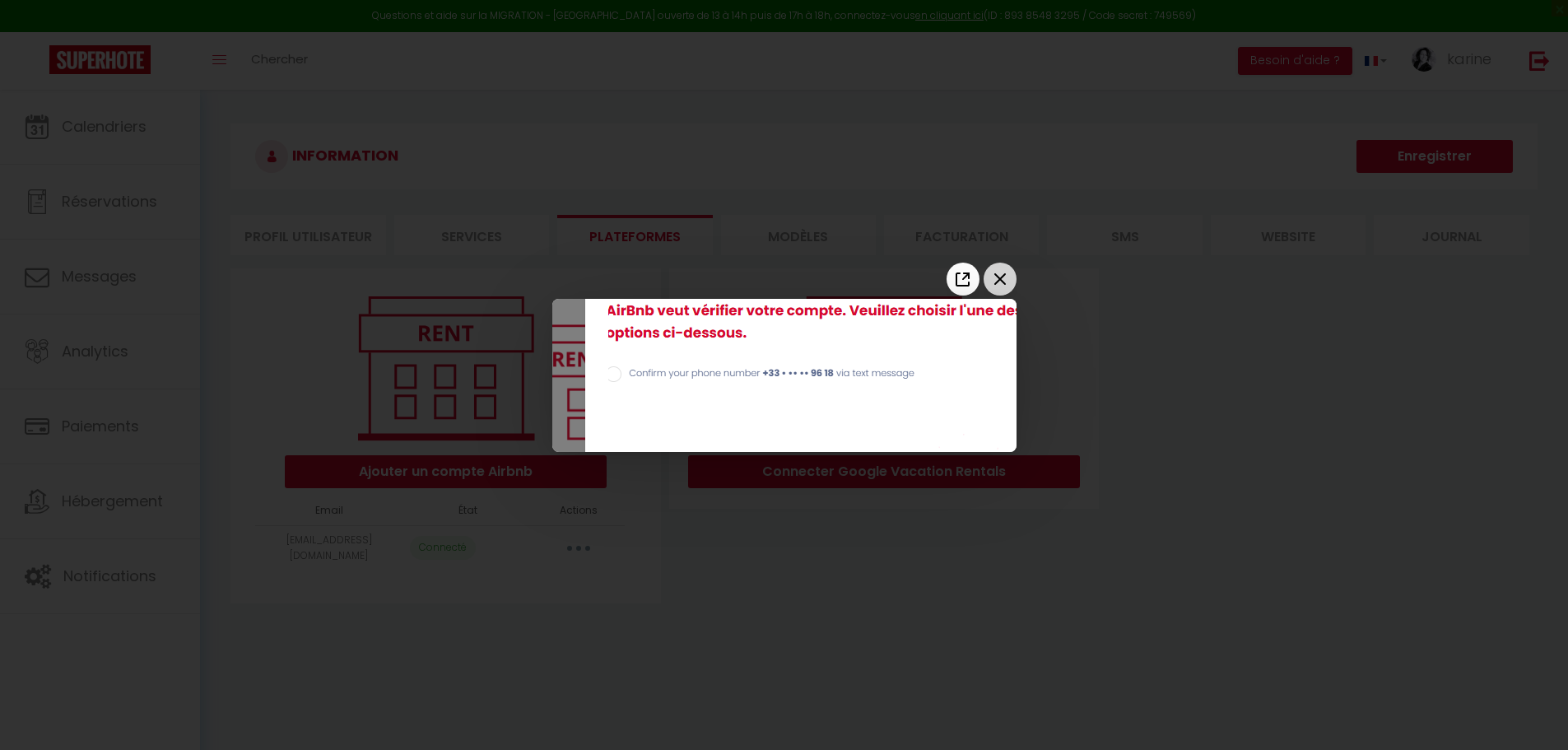
click at [994, 275] on icon "Close the window" at bounding box center [1000, 279] width 26 height 26
